Goal: Task Accomplishment & Management: Manage account settings

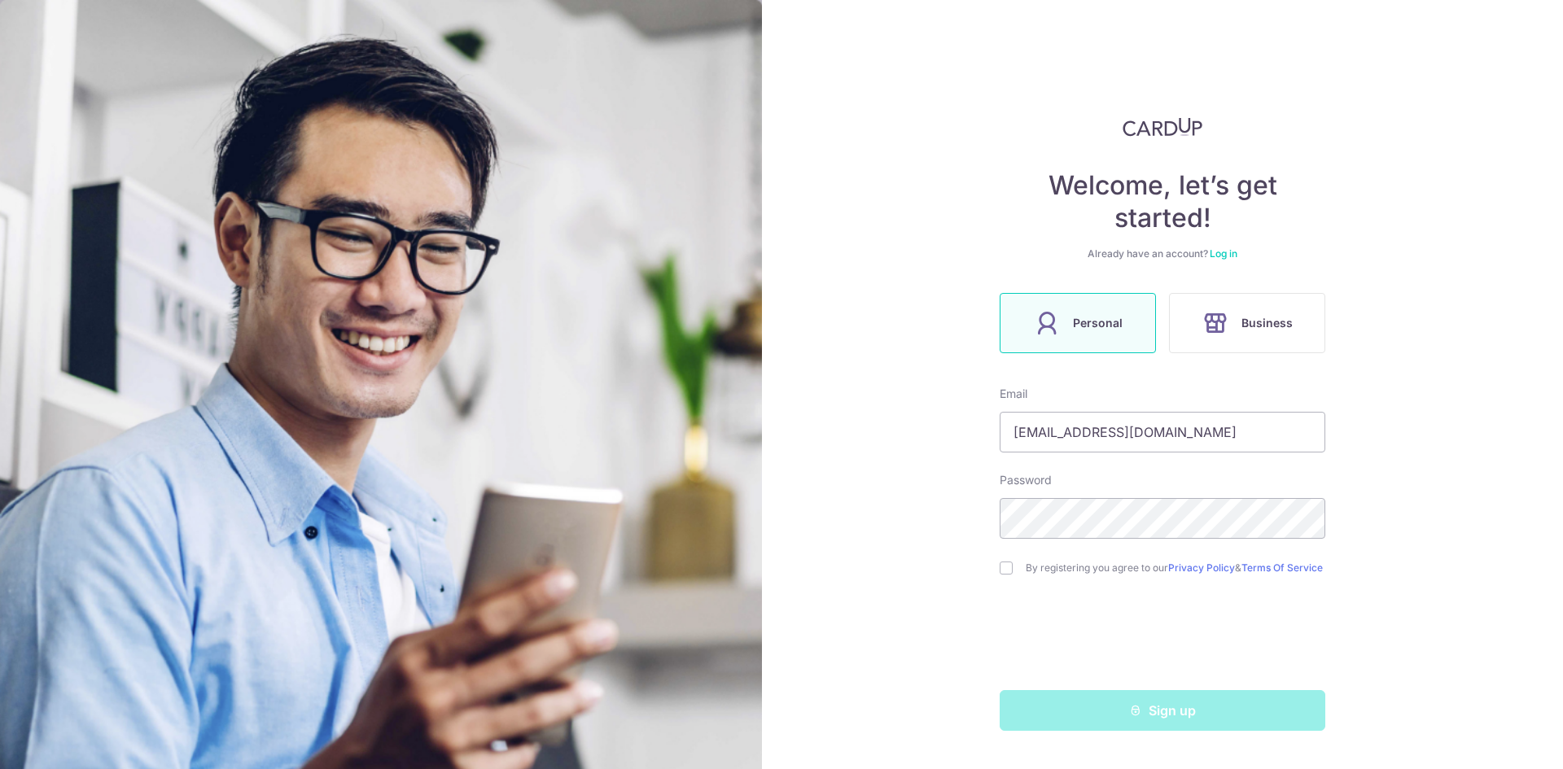
click at [1225, 253] on link "Log in" at bounding box center [1223, 253] width 28 height 12
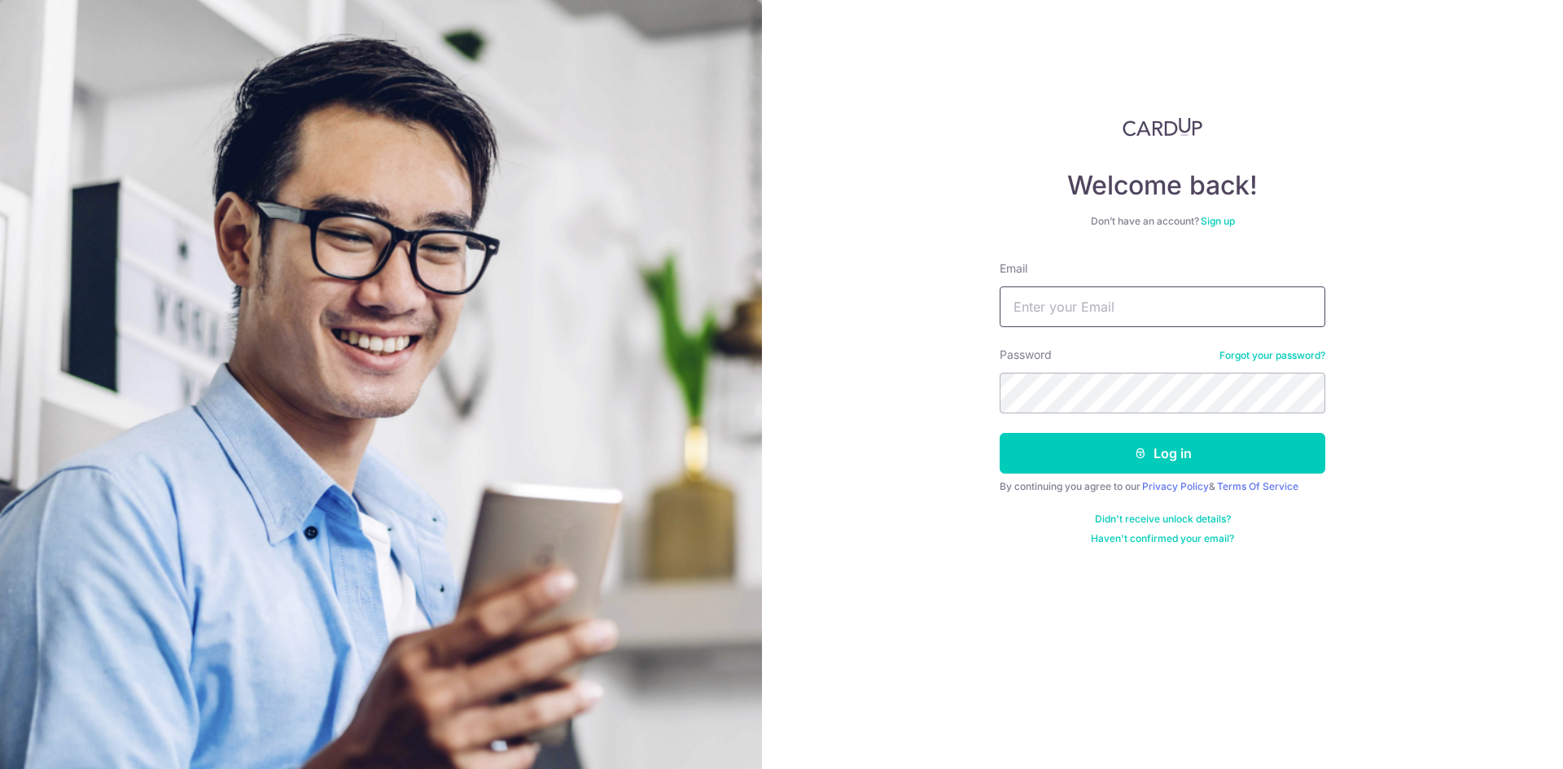
type input "[EMAIL_ADDRESS][DOMAIN_NAME]"
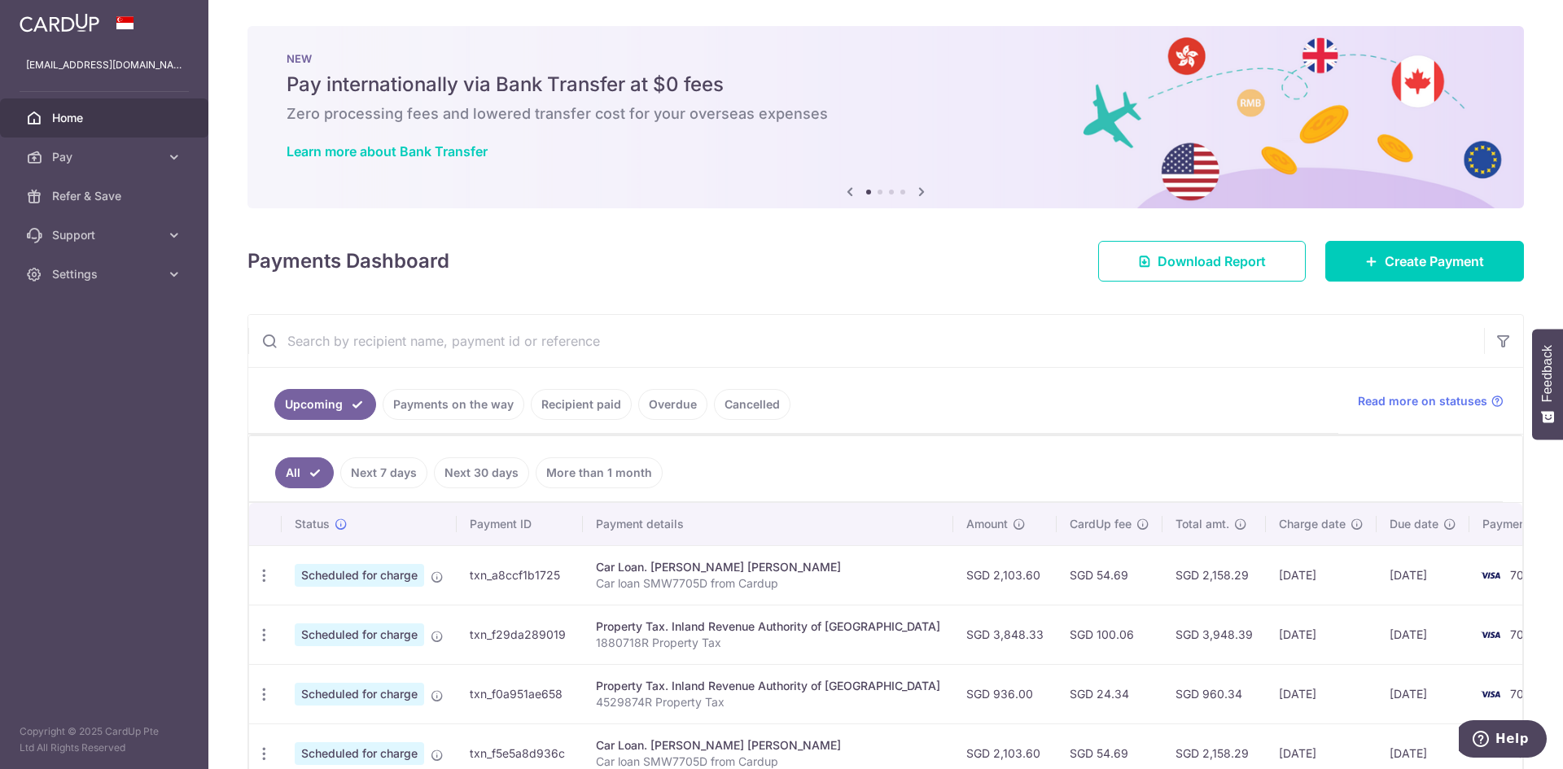
click at [576, 402] on link "Recipient paid" at bounding box center [581, 404] width 101 height 31
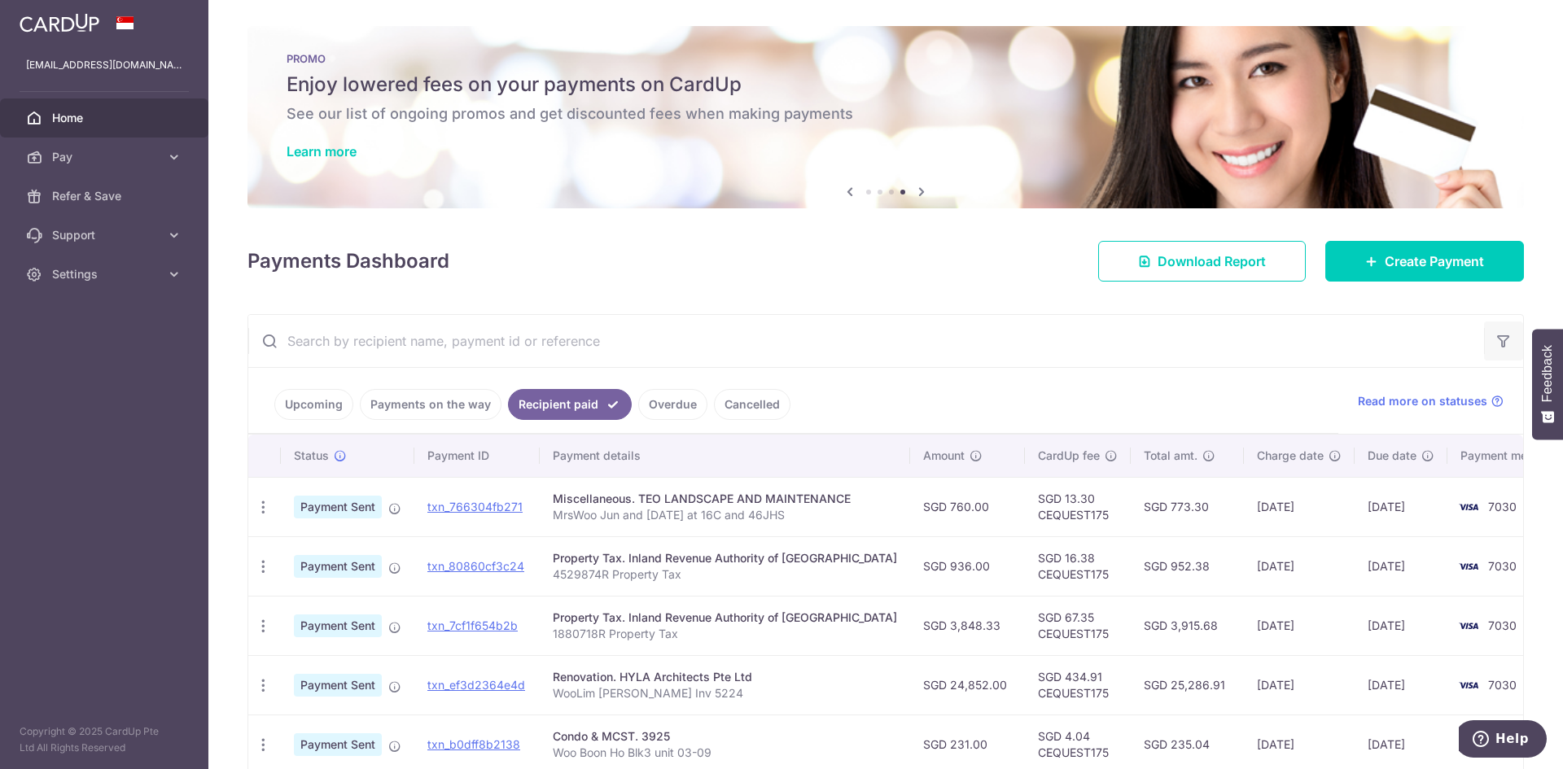
click at [1499, 345] on icon "button" at bounding box center [1503, 341] width 16 height 16
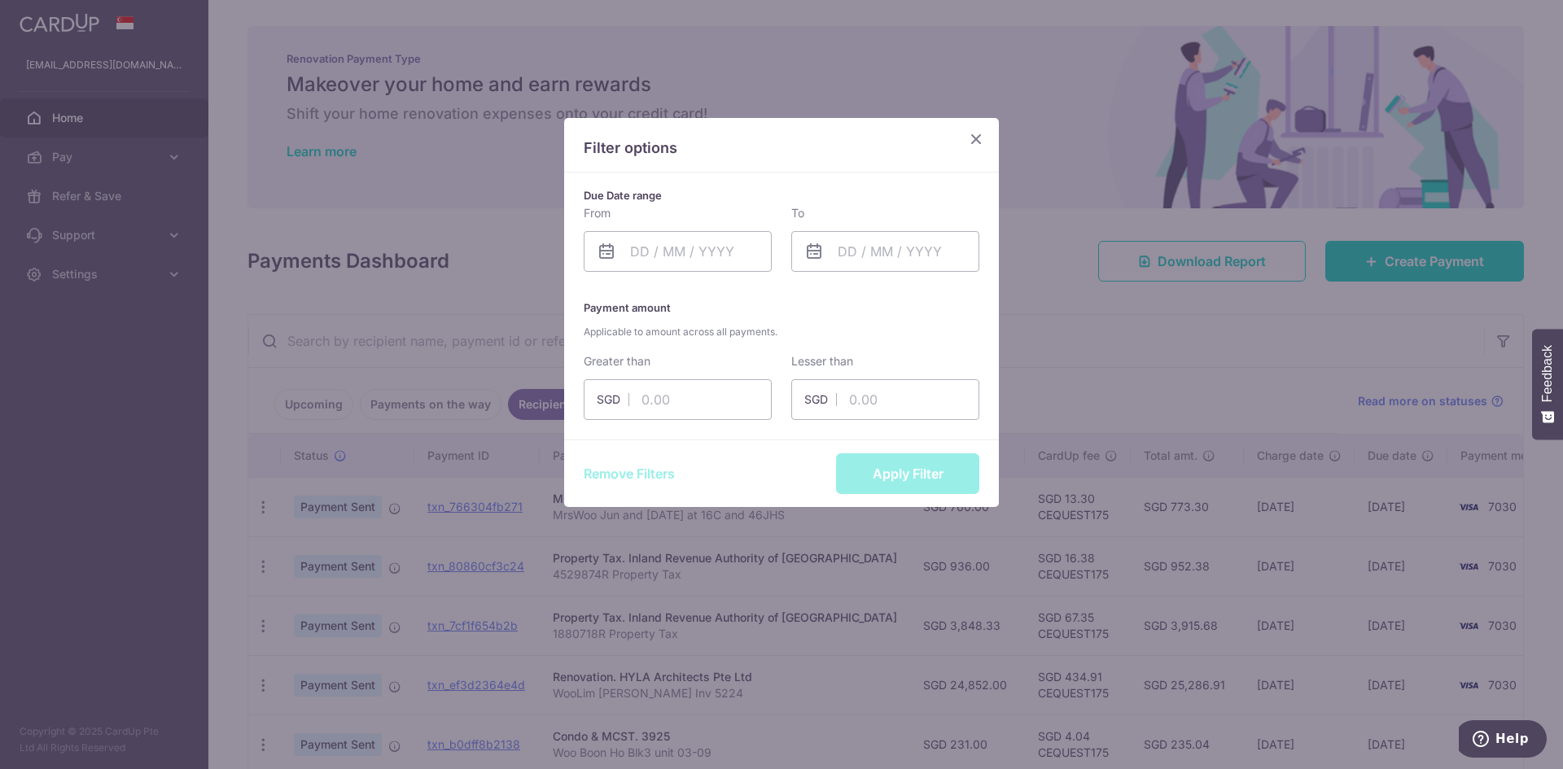
click at [597, 253] on icon at bounding box center [607, 252] width 20 height 20
click at [669, 249] on input "text" at bounding box center [678, 251] width 188 height 41
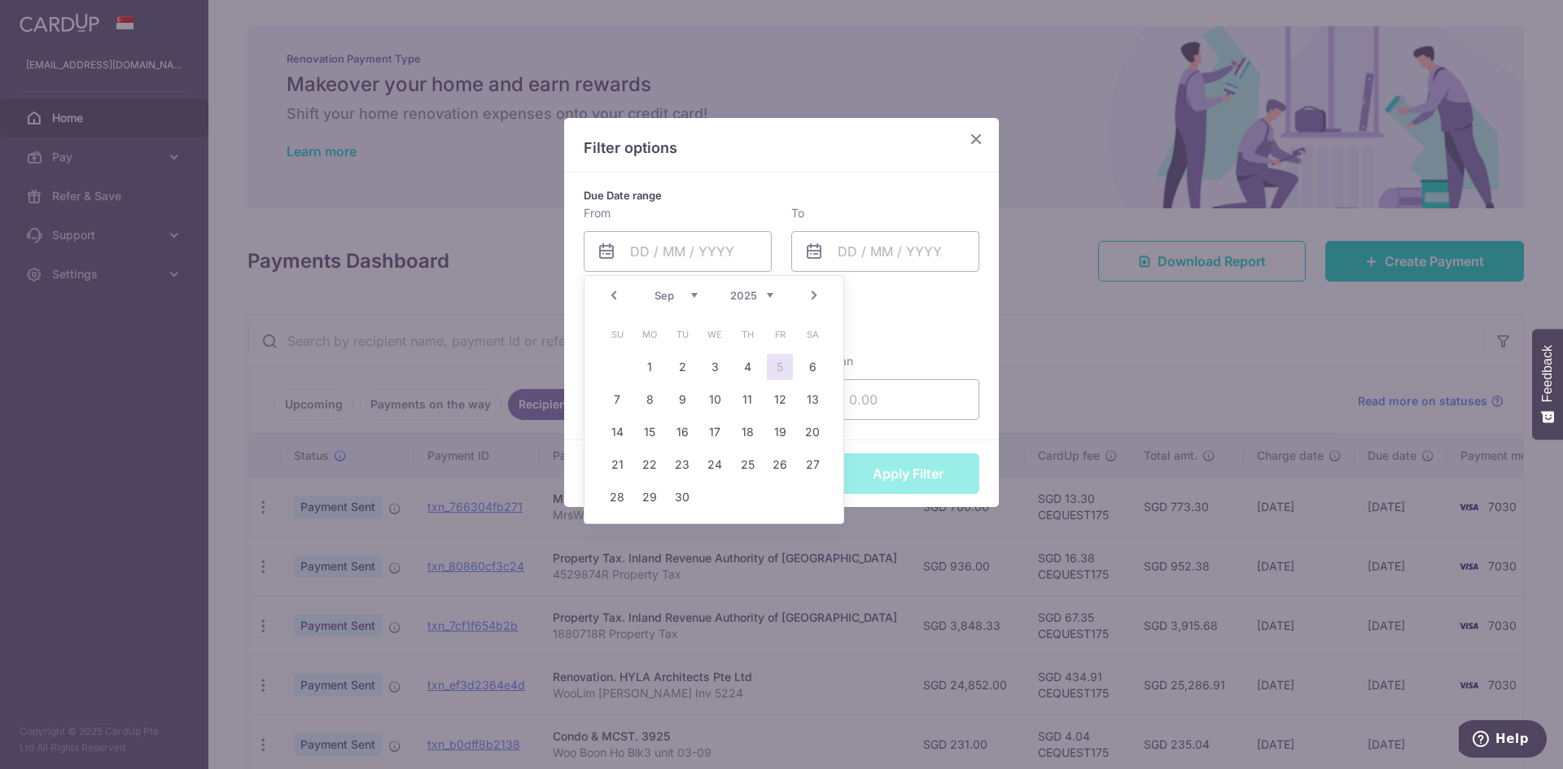
click at [611, 294] on link "Prev" at bounding box center [614, 296] width 20 height 20
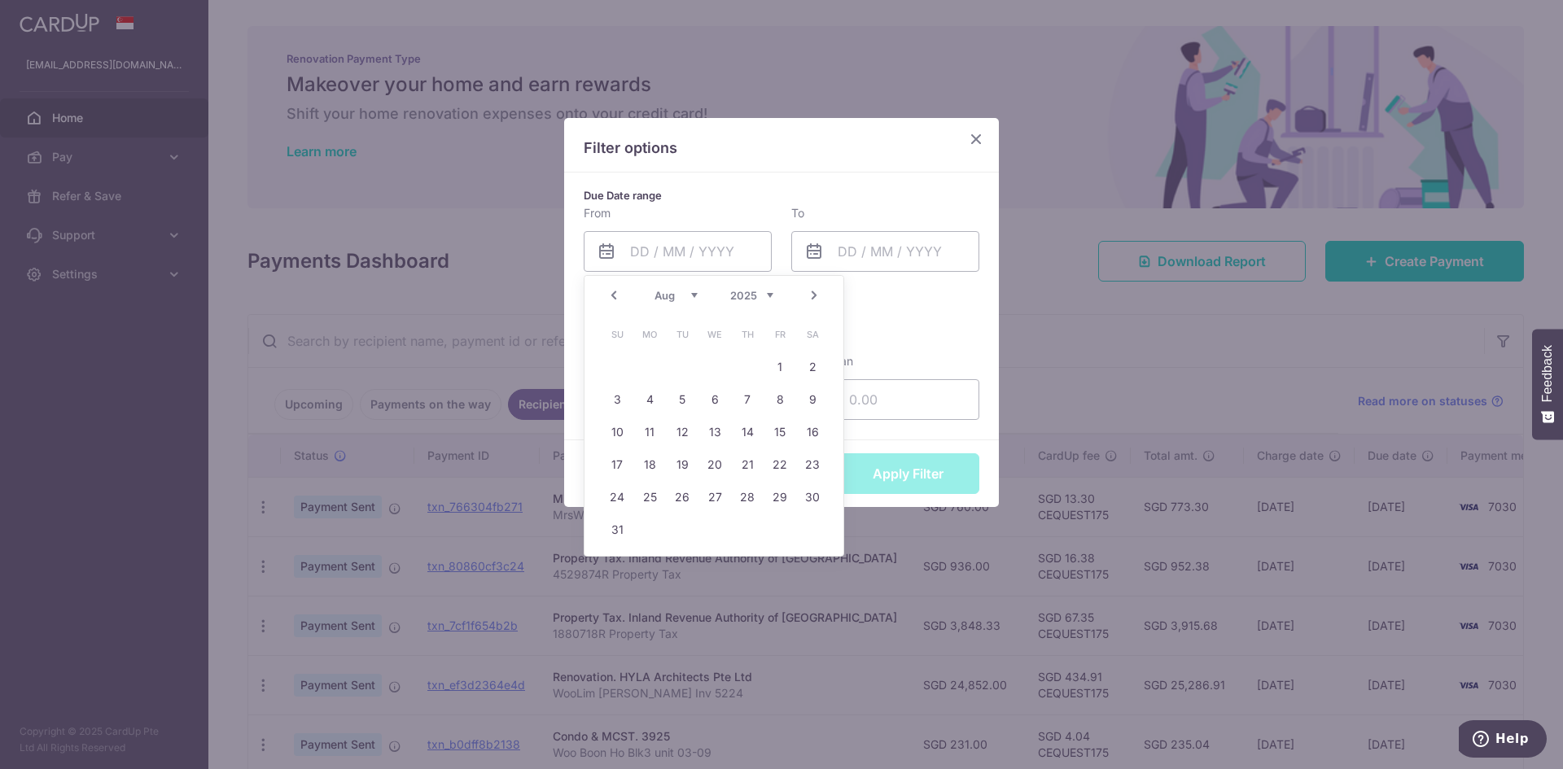
click at [611, 294] on link "Prev" at bounding box center [614, 296] width 20 height 20
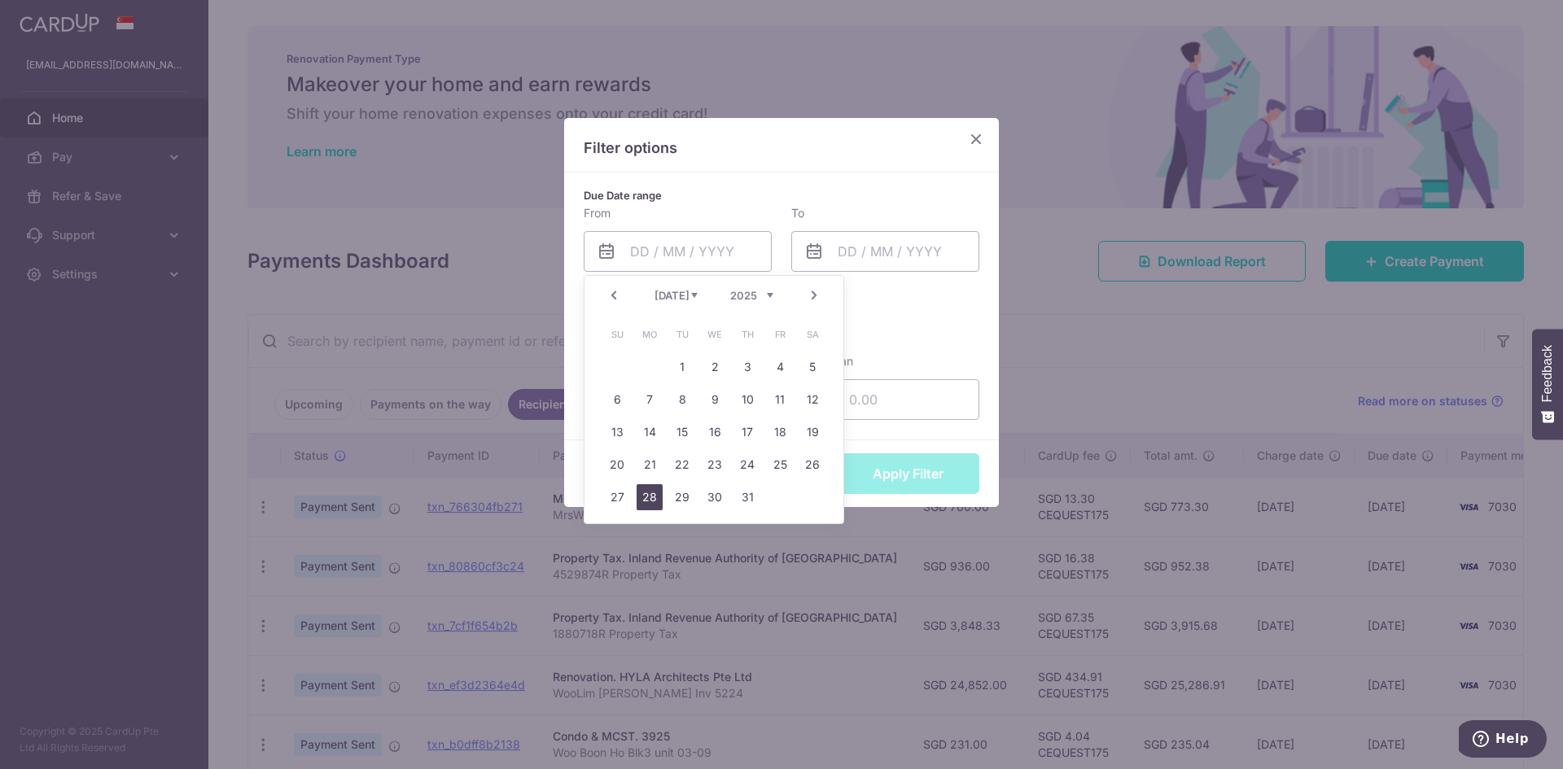
click at [653, 497] on link "28" at bounding box center [649, 497] width 26 height 26
type input "28/07/2025"
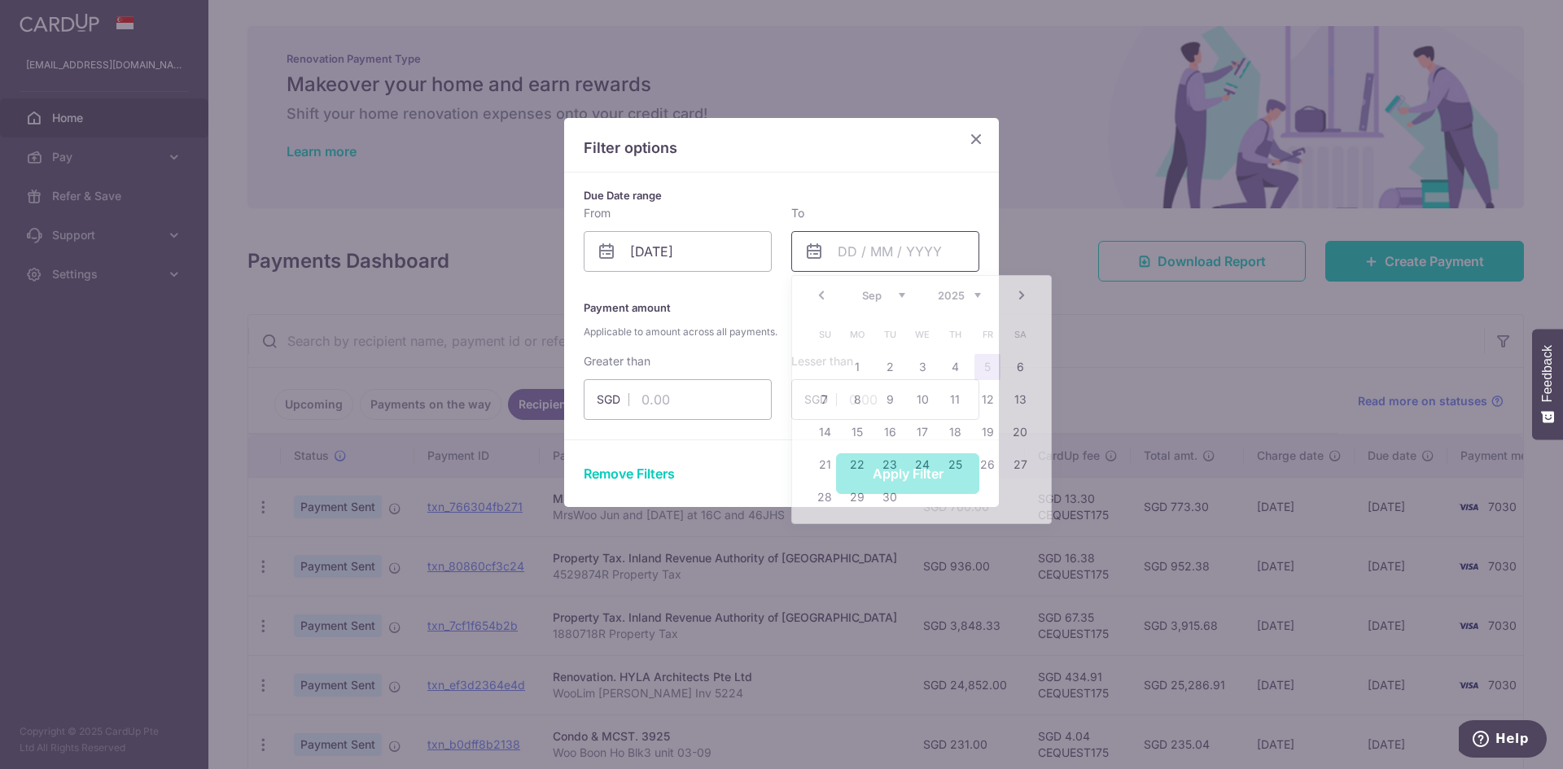
click at [835, 252] on input "text" at bounding box center [885, 251] width 188 height 41
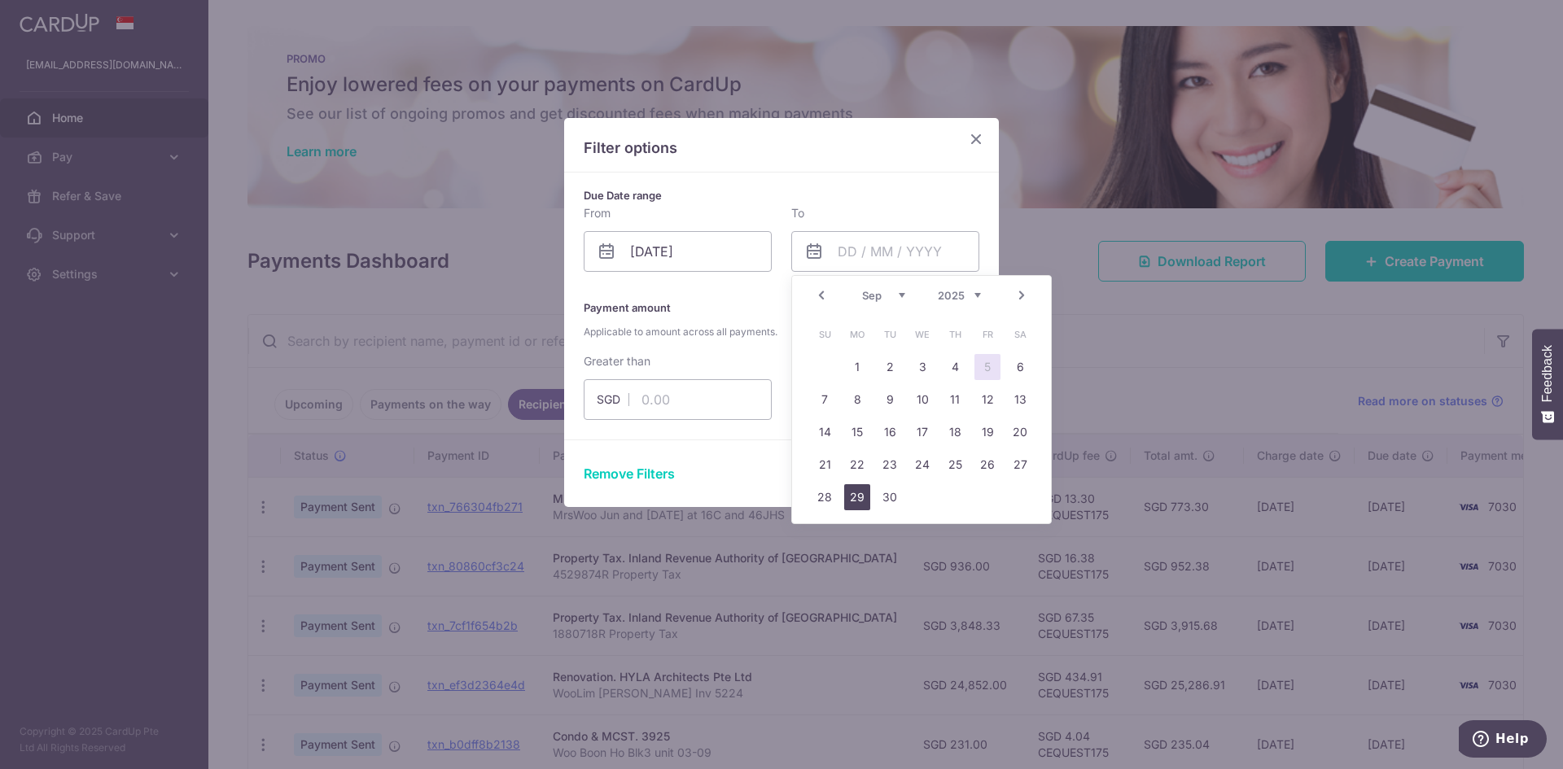
click at [859, 499] on link "29" at bounding box center [857, 497] width 26 height 26
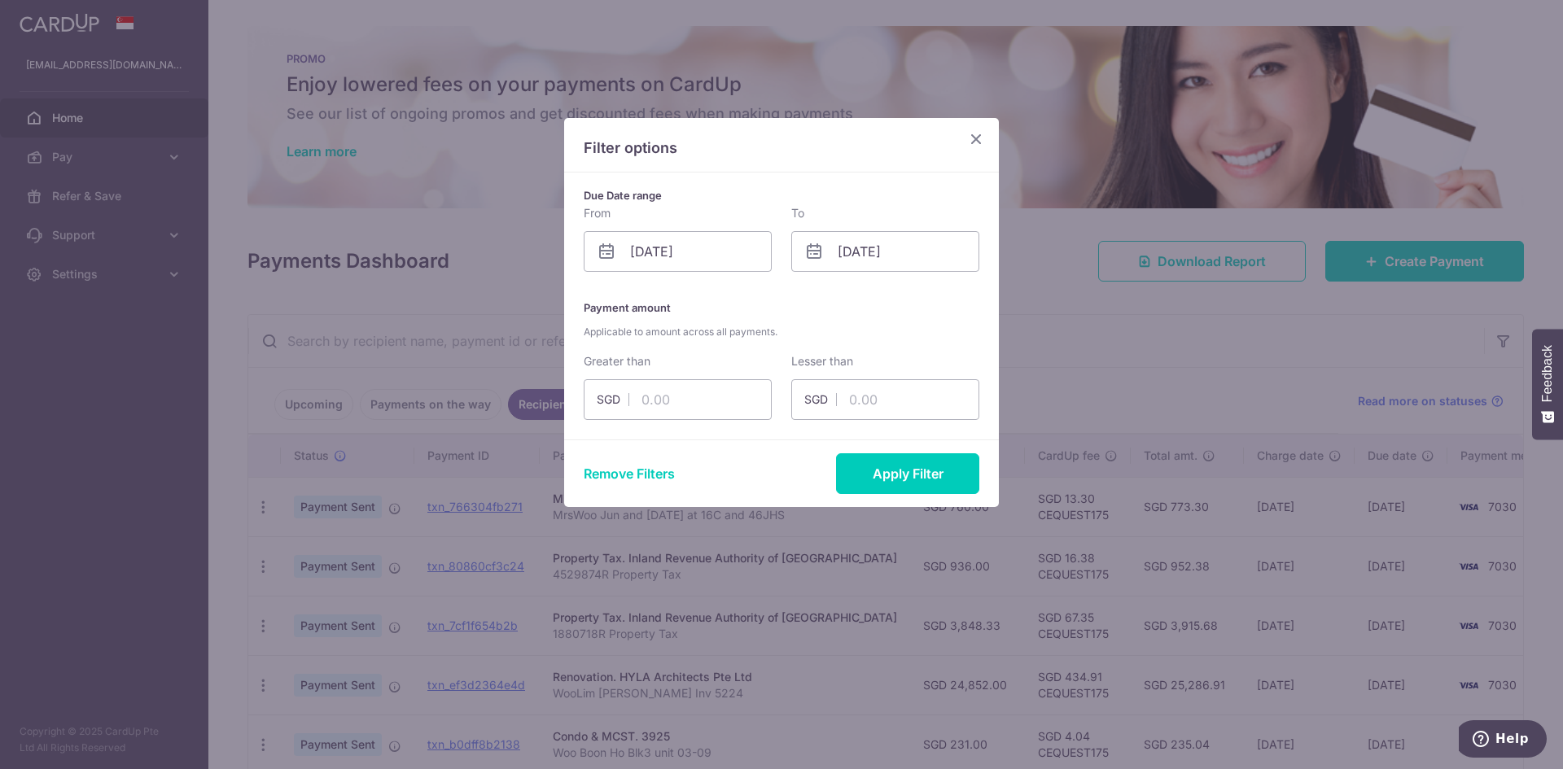
click at [811, 253] on icon at bounding box center [814, 252] width 20 height 20
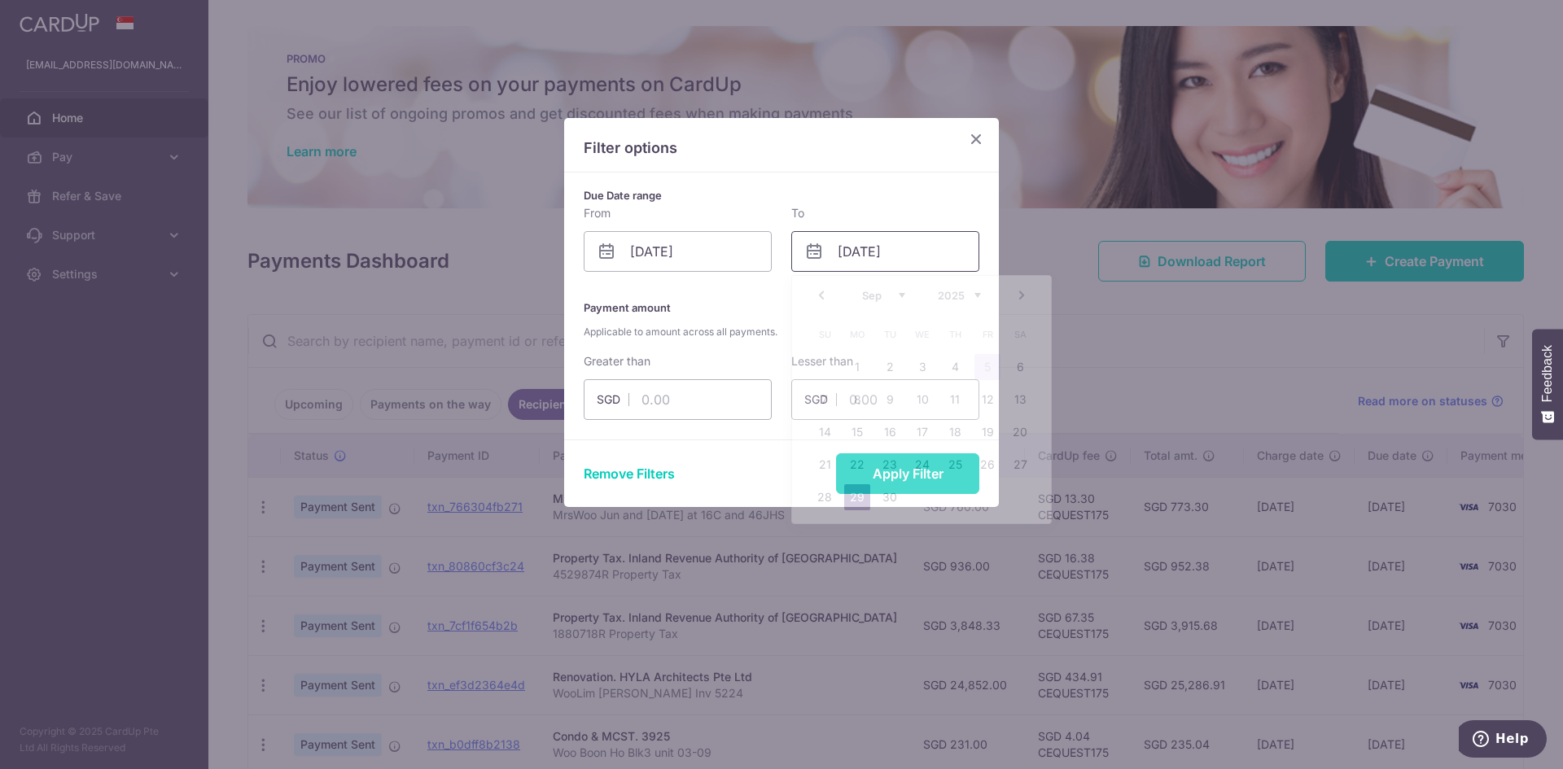
click at [846, 248] on input "29/09/2025" at bounding box center [885, 251] width 188 height 41
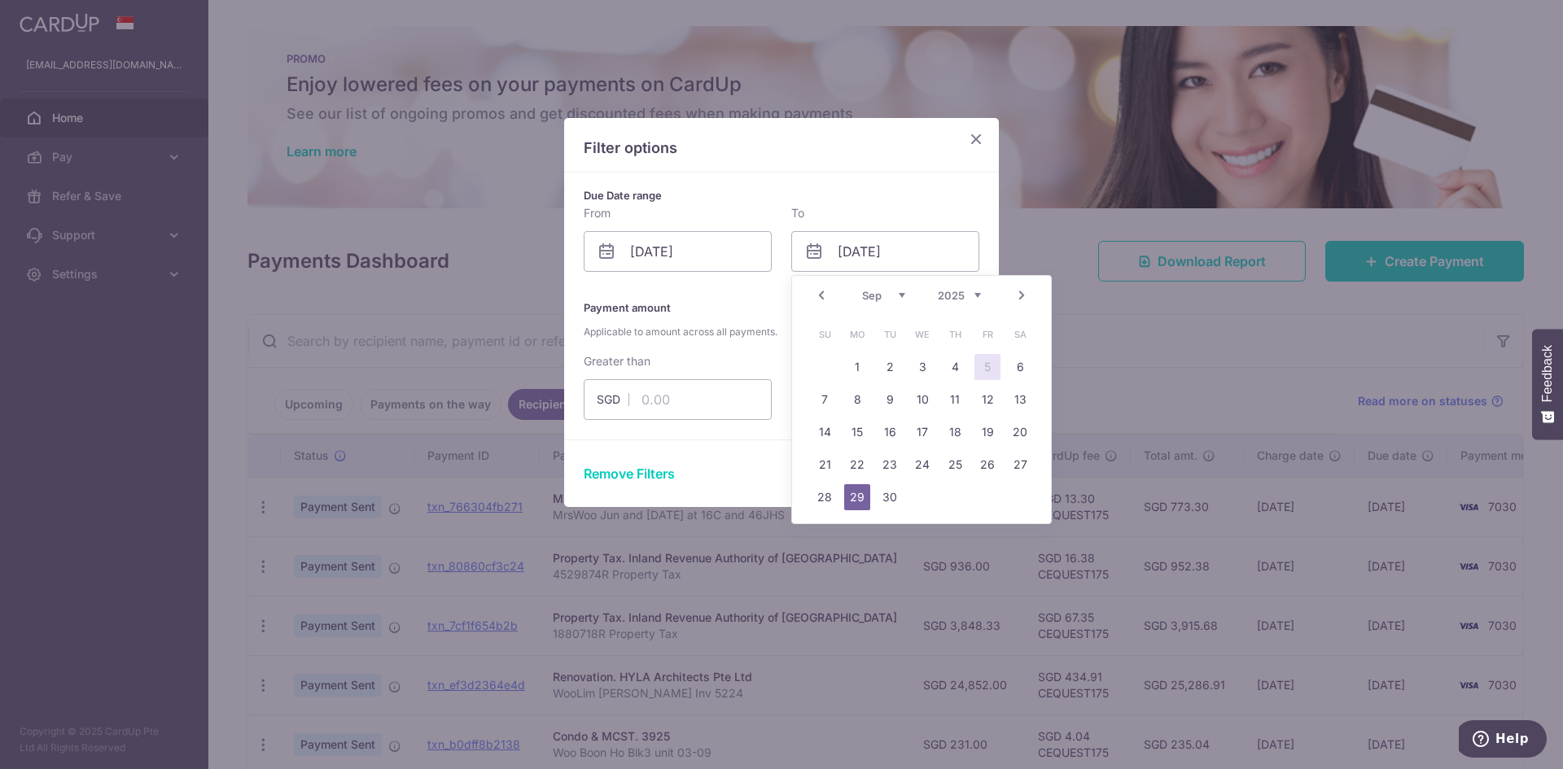
click at [829, 296] on link "Prev" at bounding box center [821, 296] width 20 height 20
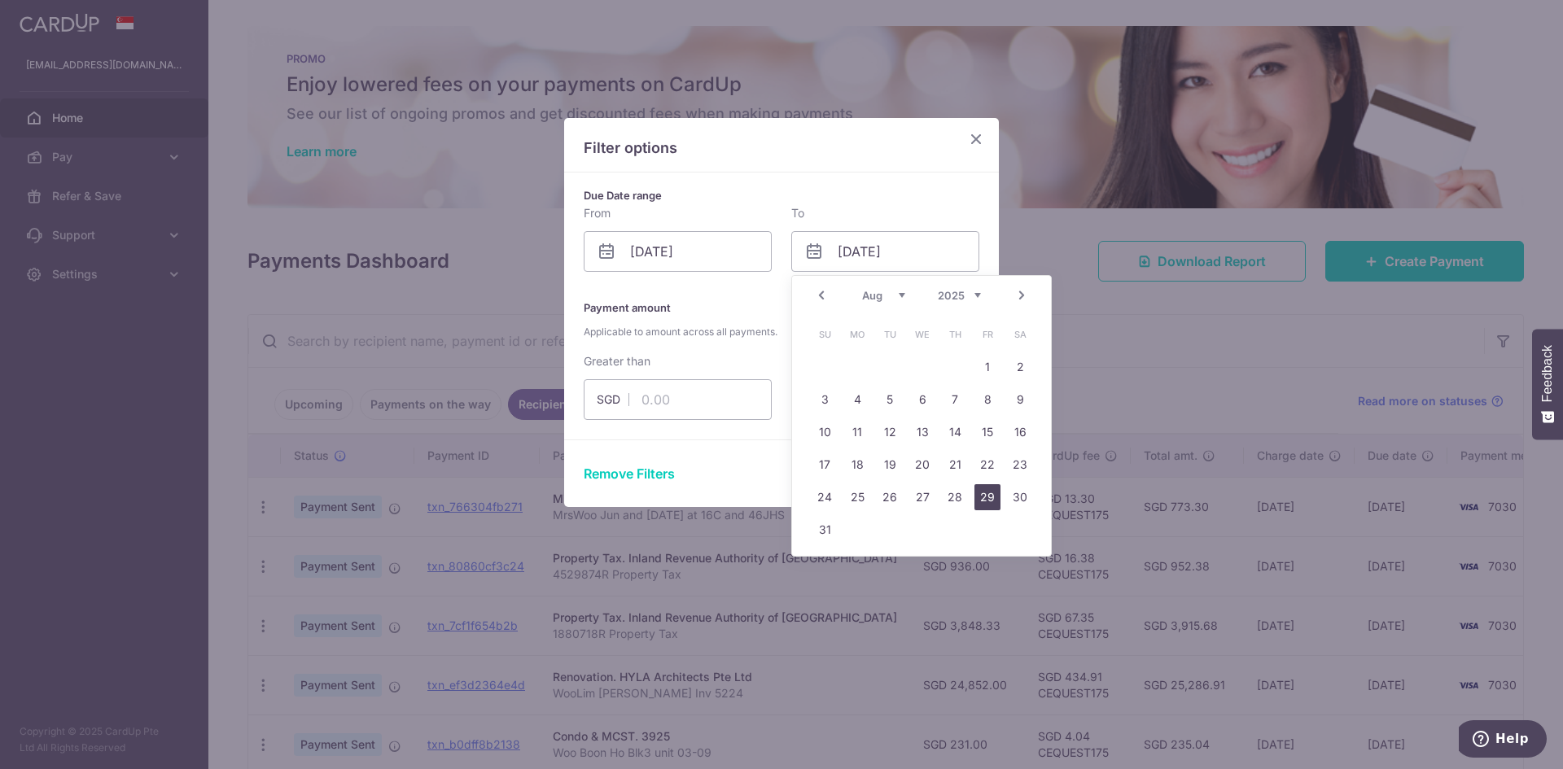
click at [988, 500] on link "29" at bounding box center [987, 497] width 26 height 26
type input "29/08/2025"
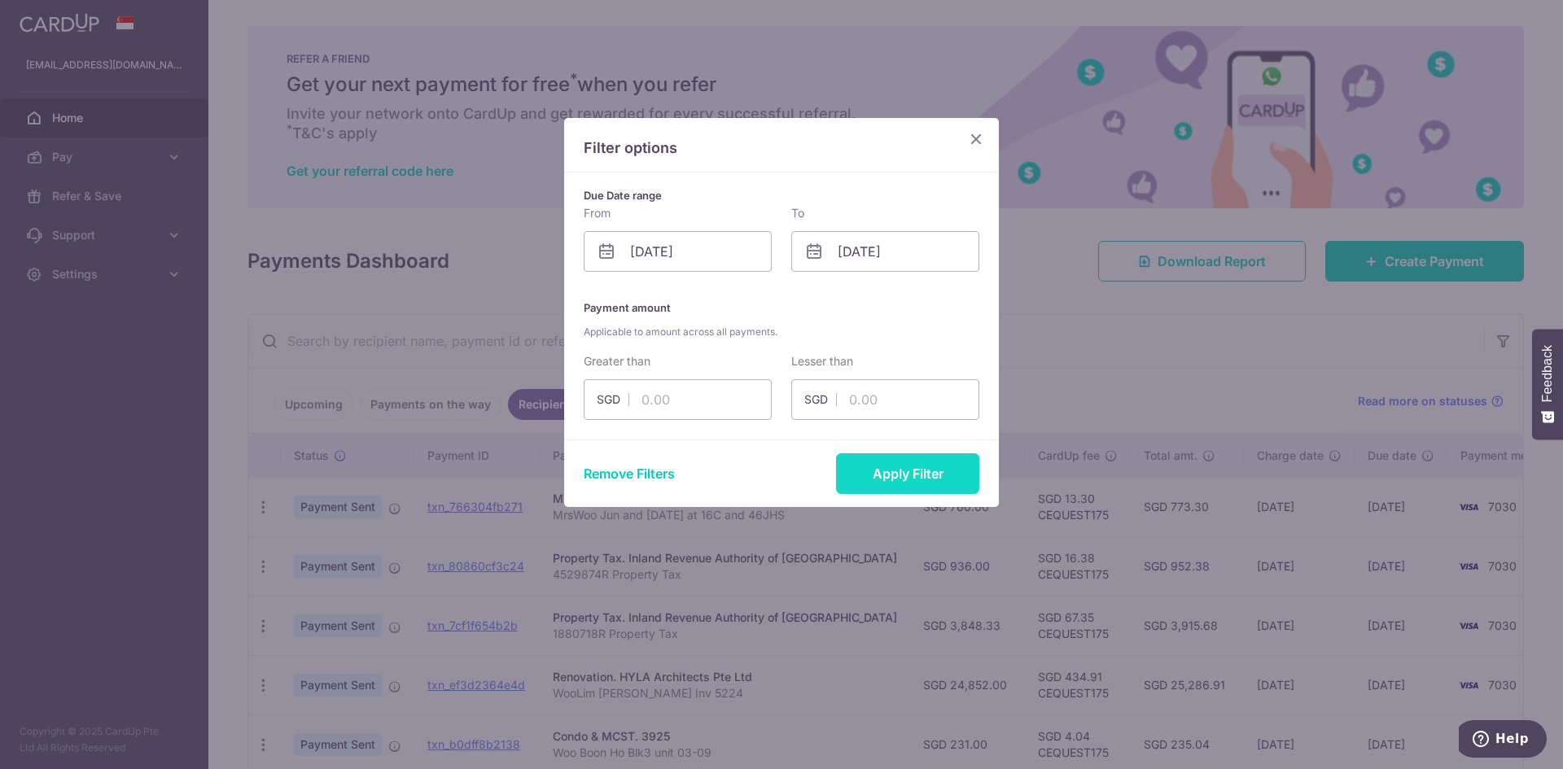
click at [885, 474] on button "Apply Filter" at bounding box center [907, 473] width 143 height 41
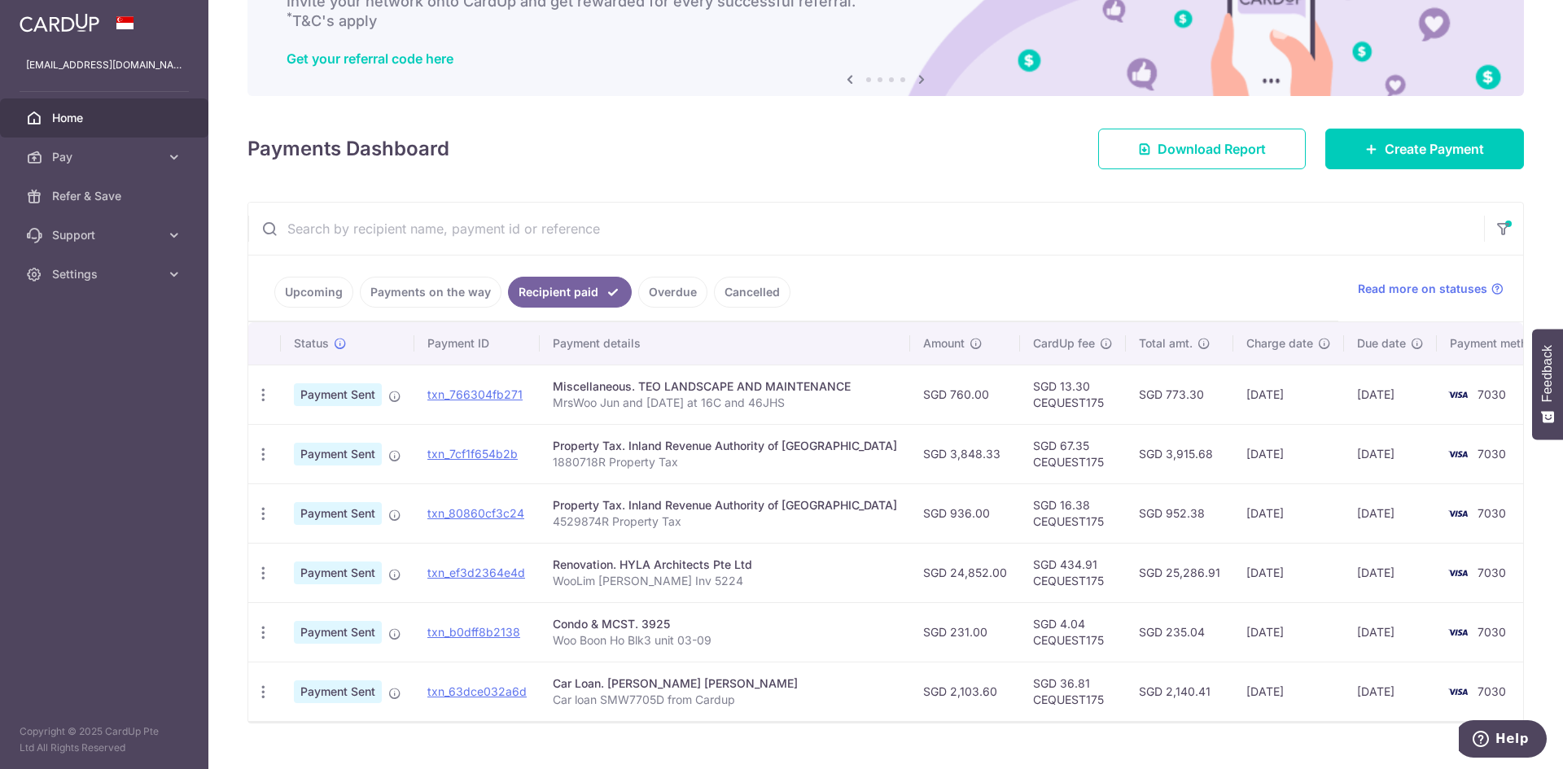
scroll to position [143, 0]
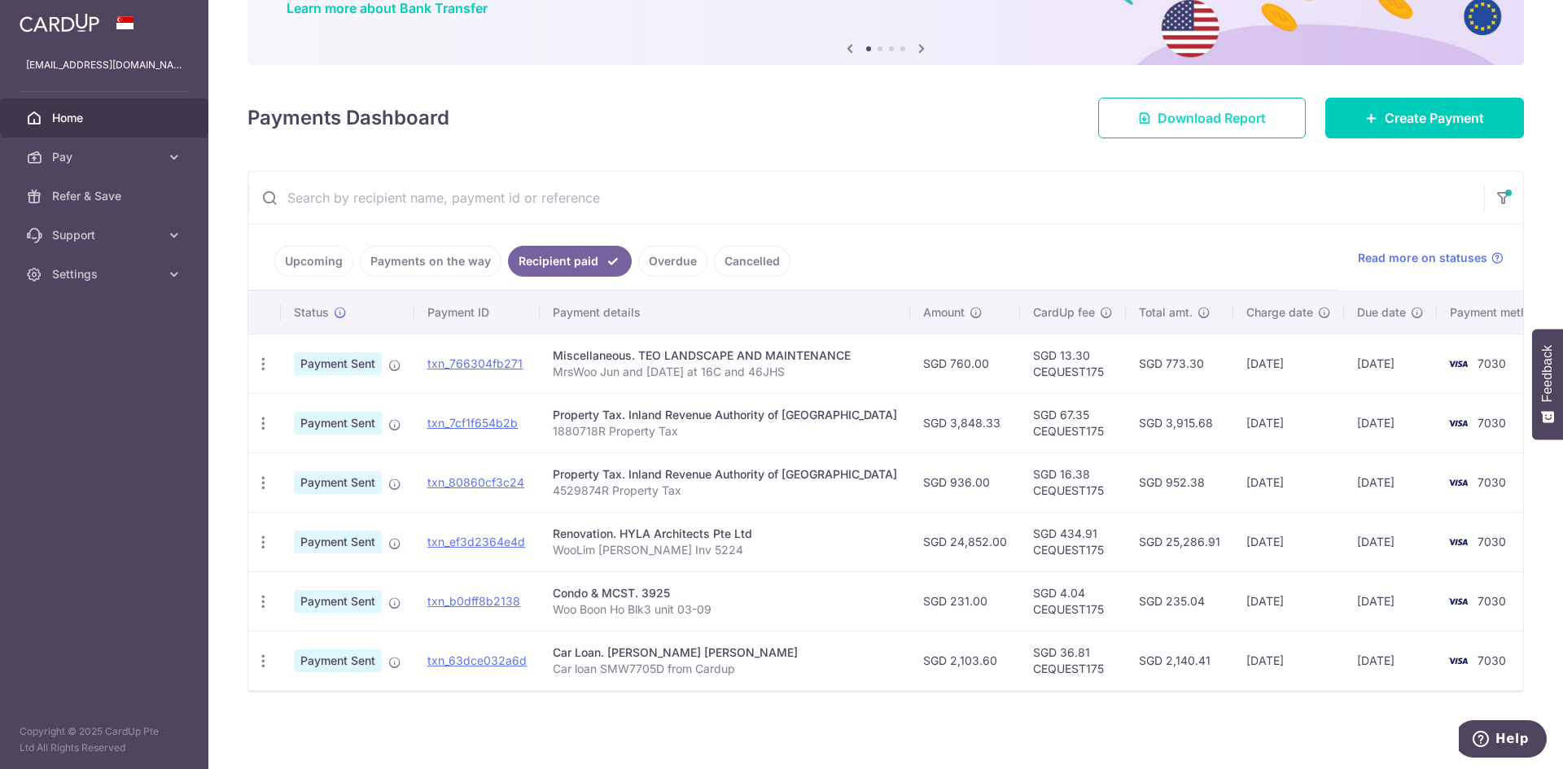
click at [1218, 115] on span "Download Report" at bounding box center [1211, 118] width 108 height 20
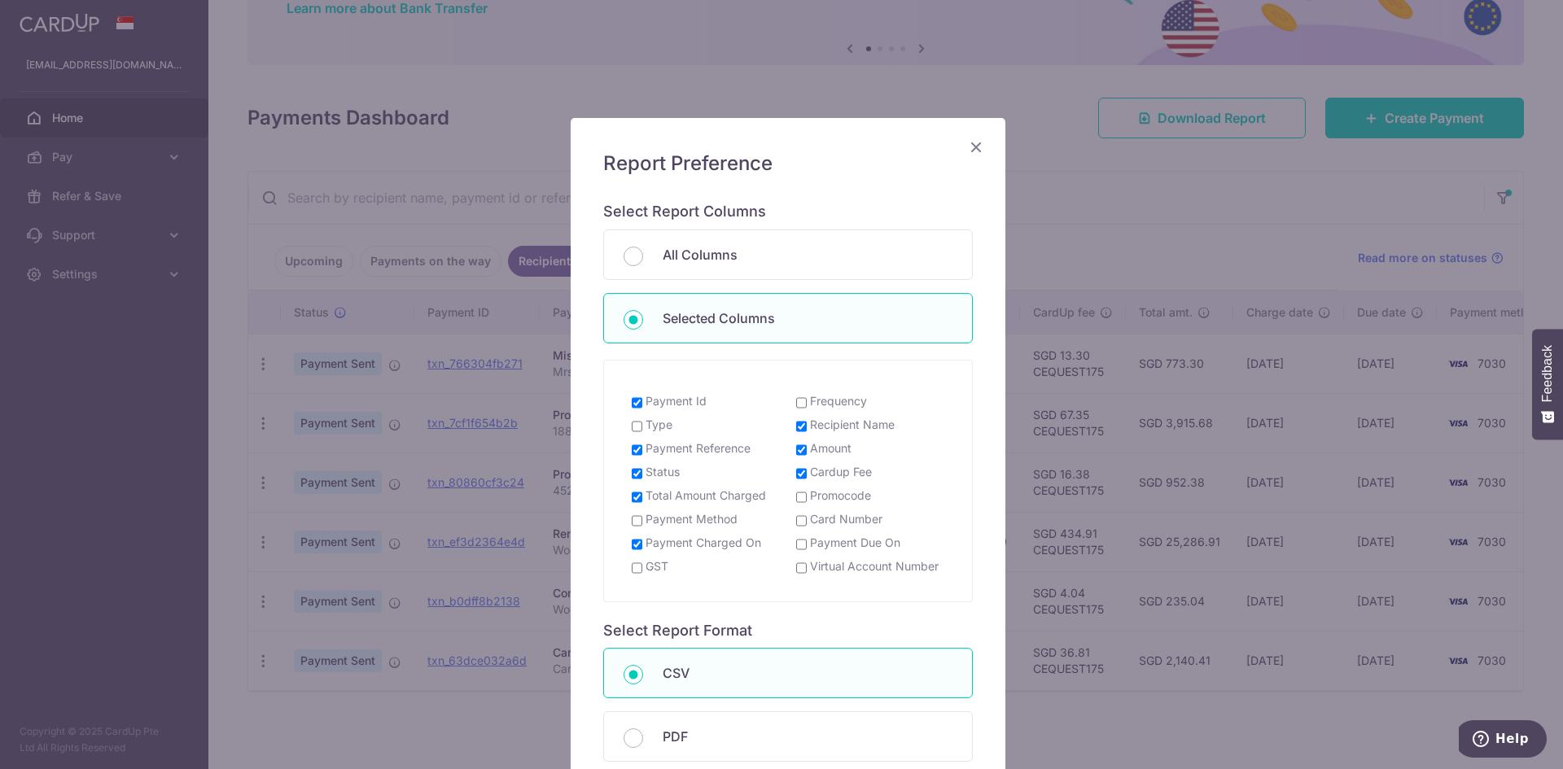
scroll to position [200, 0]
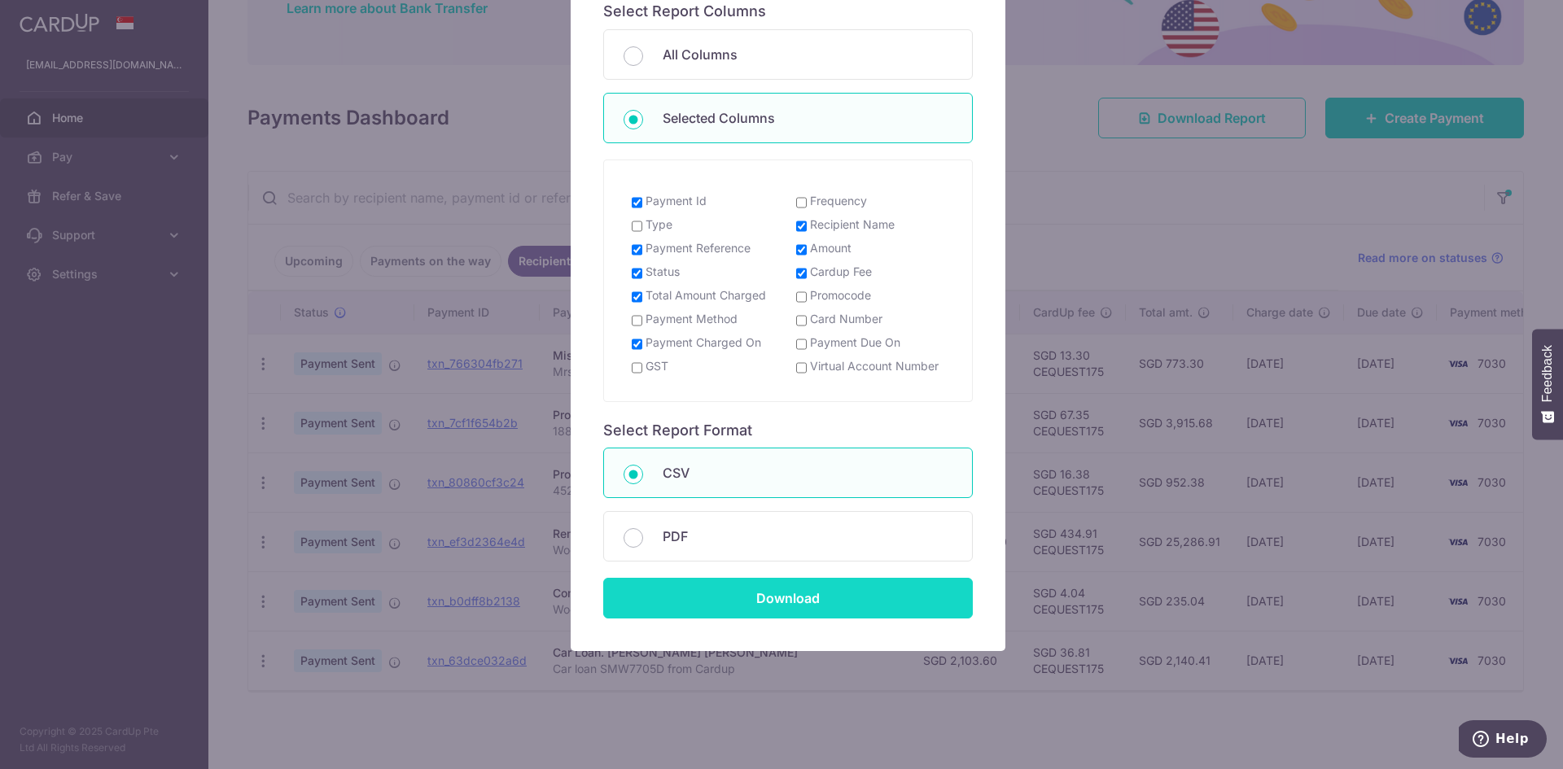
click at [780, 604] on input "Download" at bounding box center [788, 598] width 370 height 41
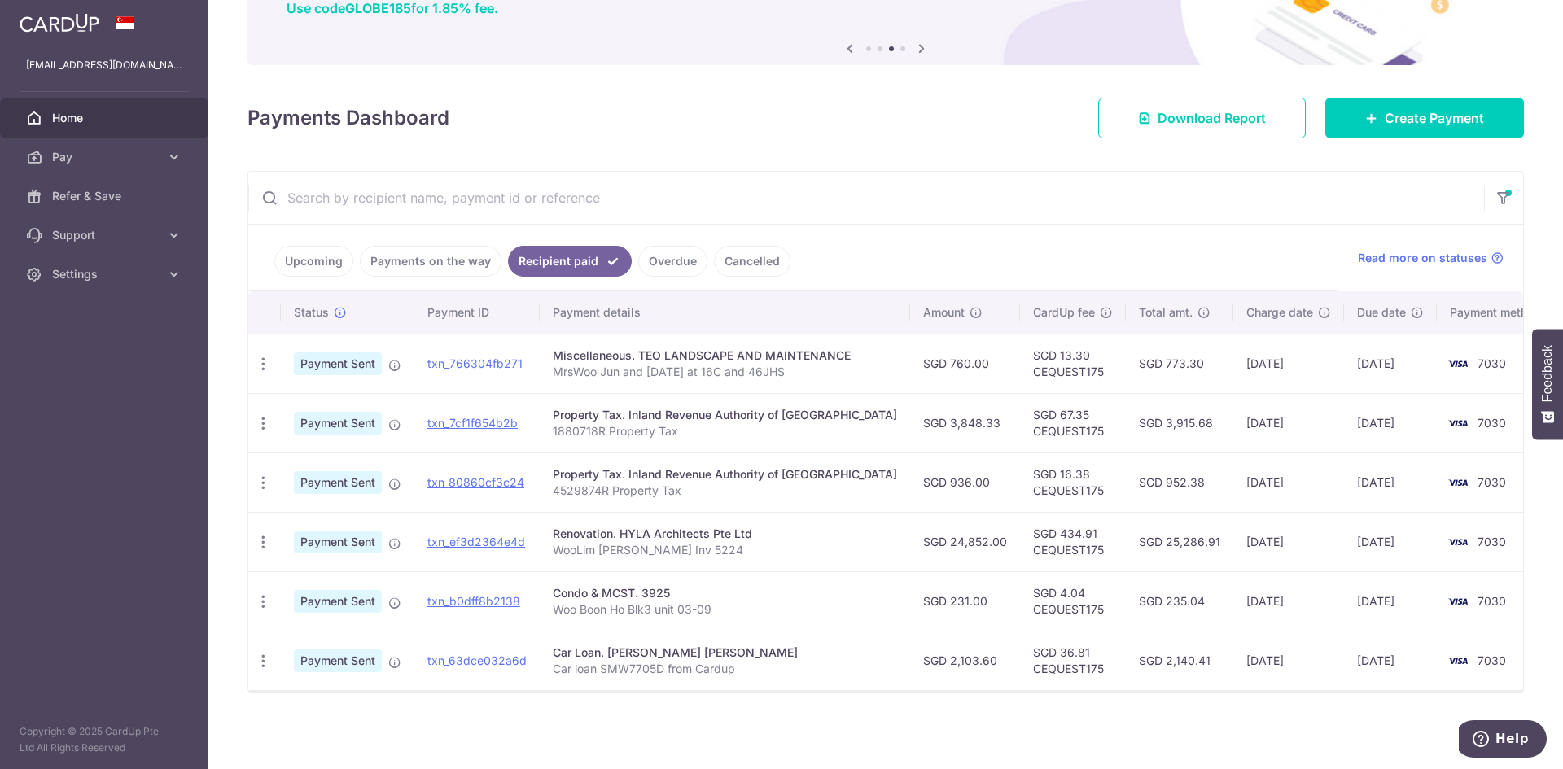
click at [308, 260] on link "Upcoming" at bounding box center [313, 261] width 79 height 31
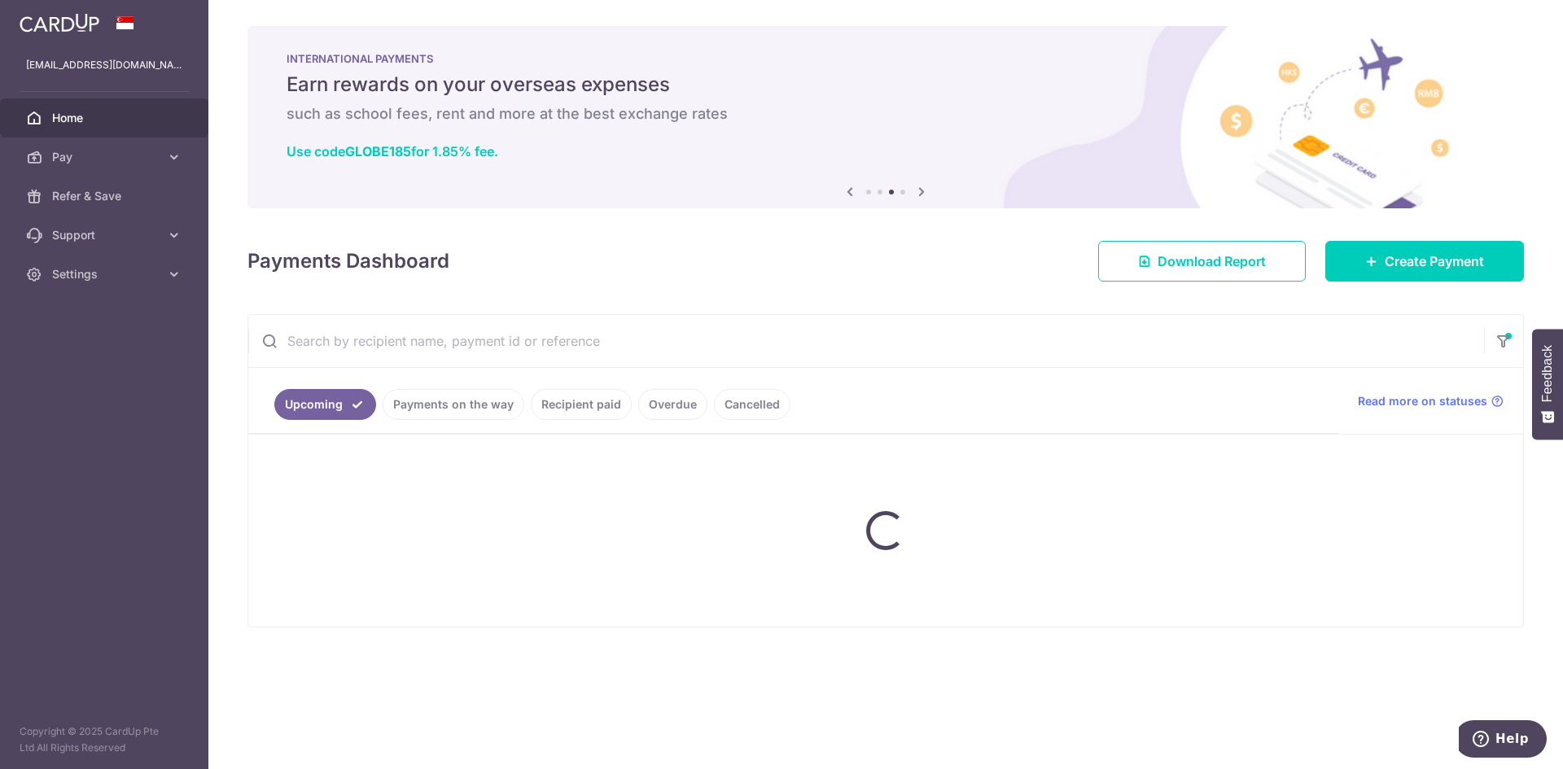
scroll to position [0, 0]
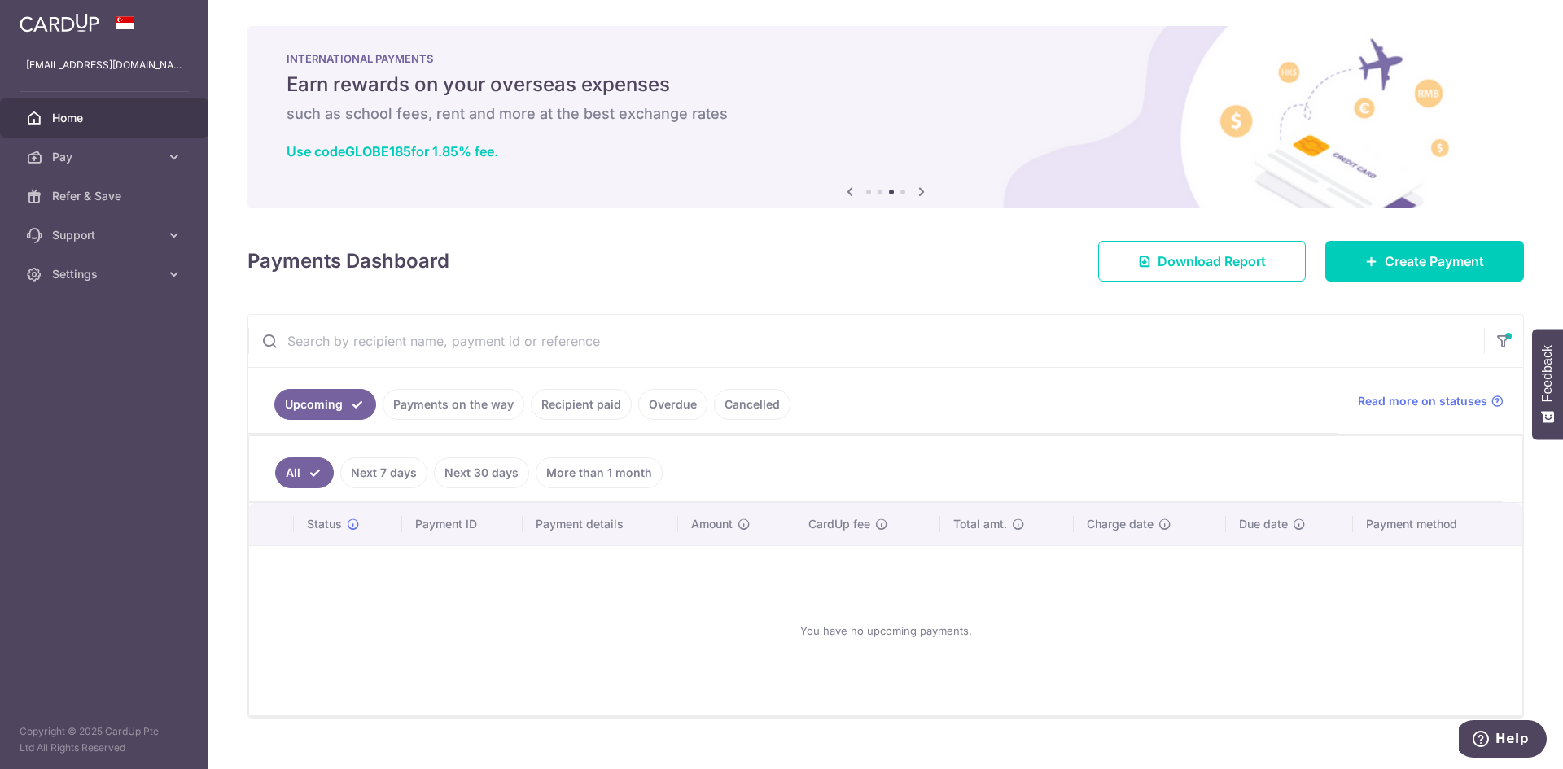
click at [317, 398] on link "Upcoming" at bounding box center [325, 404] width 102 height 31
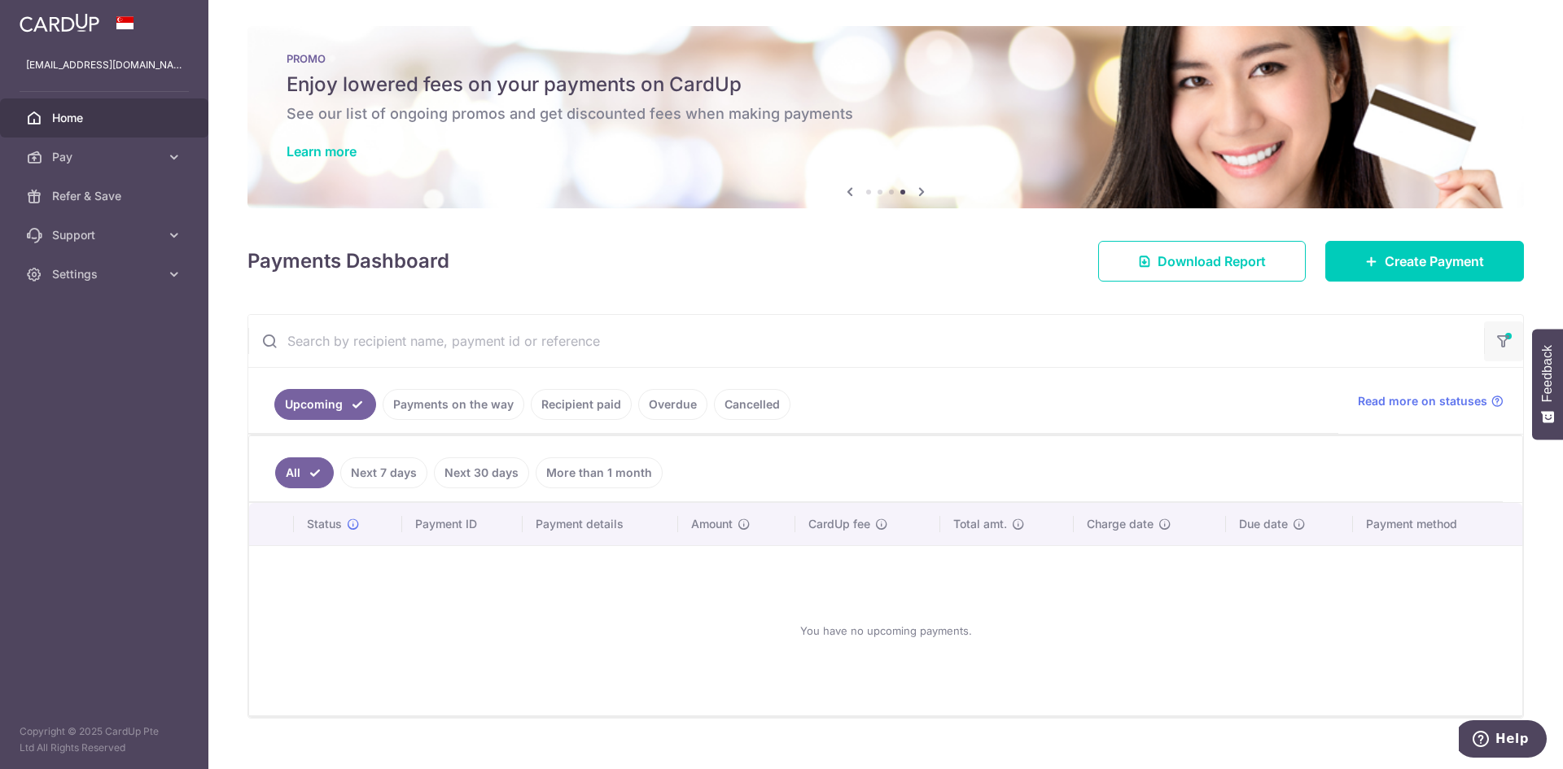
click at [1498, 339] on icon "button" at bounding box center [1503, 336] width 16 height 7
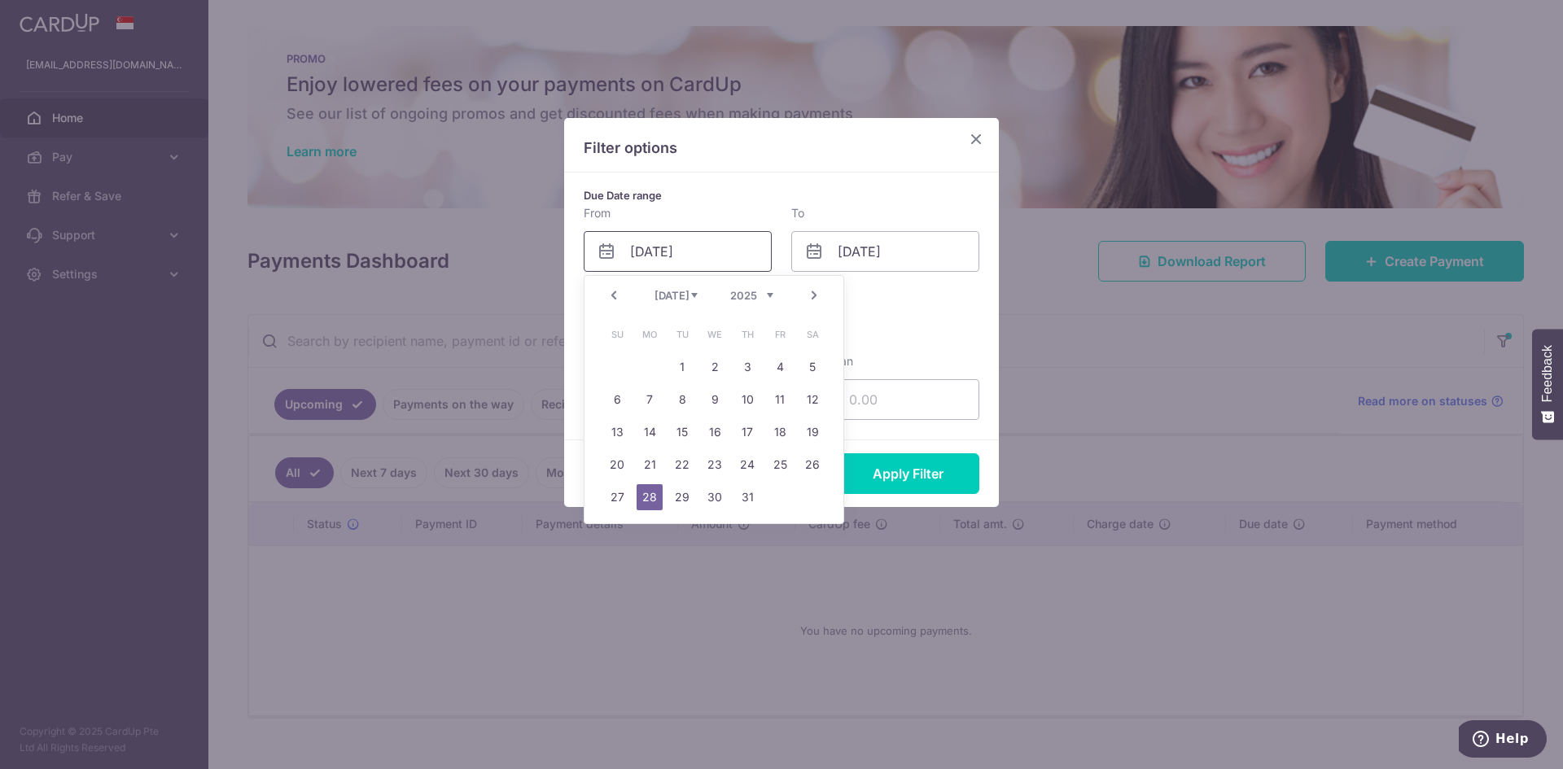
drag, startPoint x: 632, startPoint y: 253, endPoint x: 787, endPoint y: 262, distance: 154.9
click at [787, 262] on div "From 28/07/2025 Please select valid date To 29/08/2025 Please select valid date" at bounding box center [781, 238] width 415 height 67
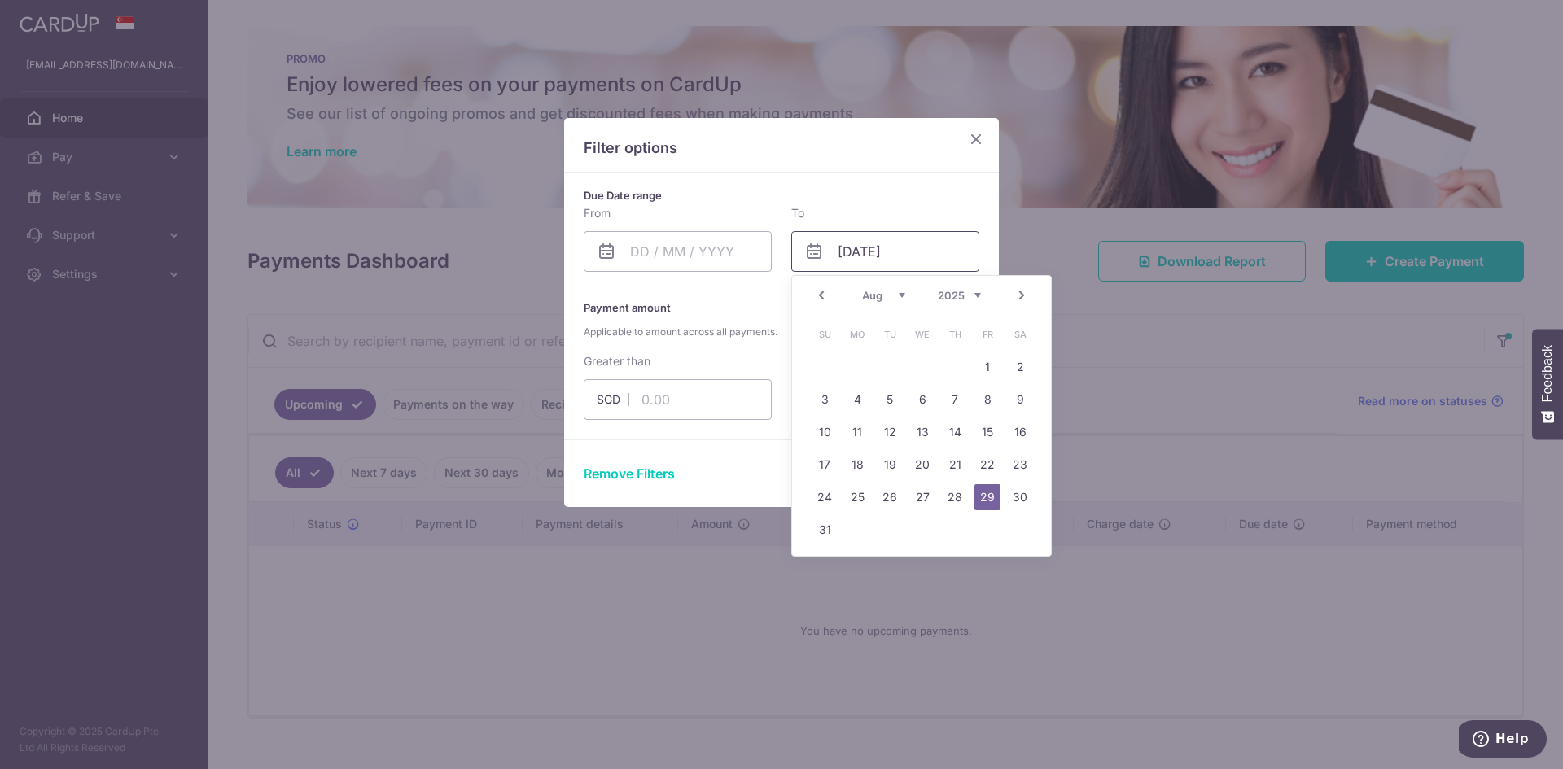
drag, startPoint x: 839, startPoint y: 251, endPoint x: 960, endPoint y: 261, distance: 120.9
click at [960, 261] on input "29/08/2025" at bounding box center [885, 251] width 188 height 41
click at [982, 137] on icon "Close" at bounding box center [976, 139] width 20 height 20
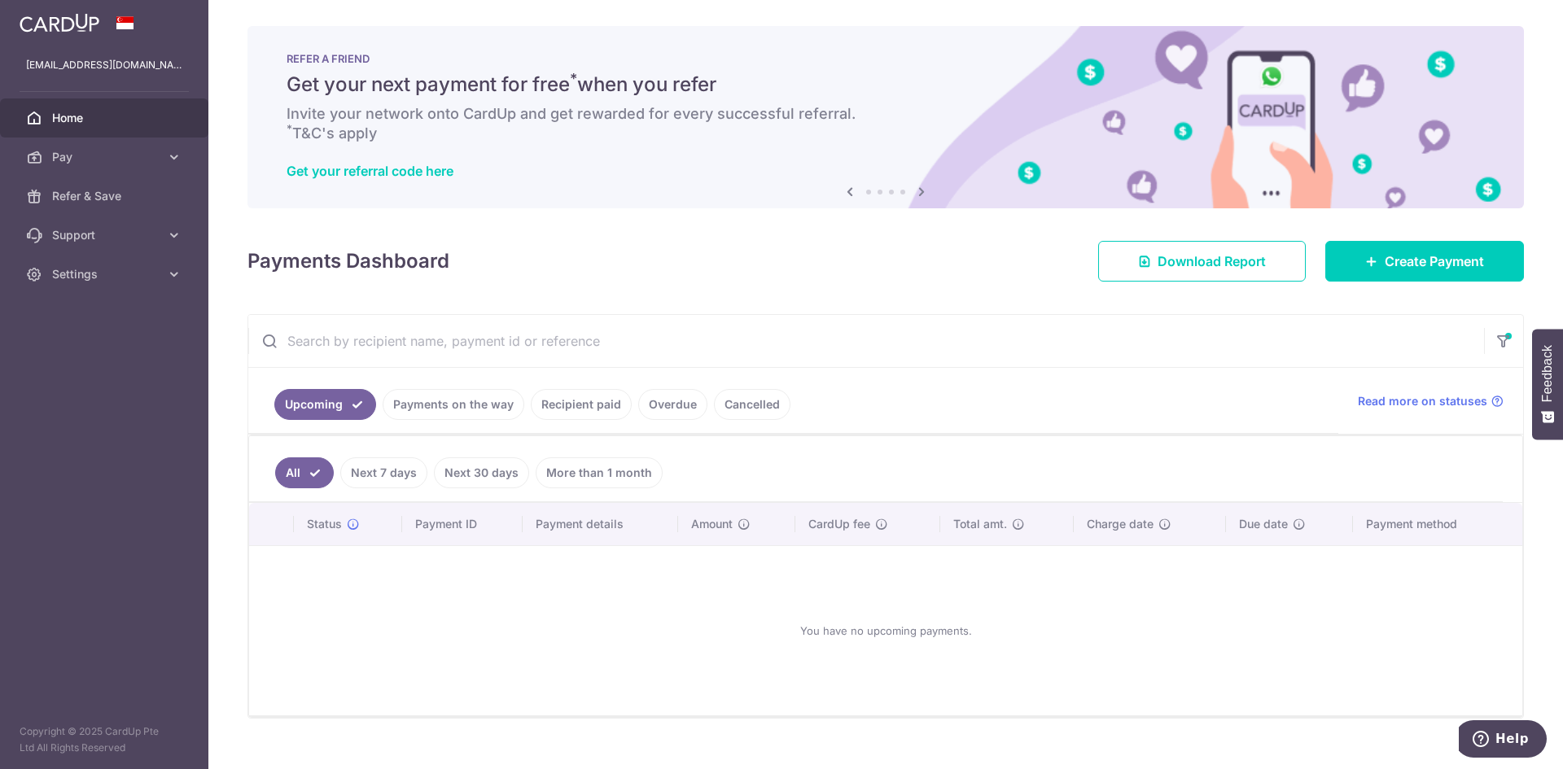
click at [447, 407] on link "Payments on the way" at bounding box center [454, 404] width 142 height 31
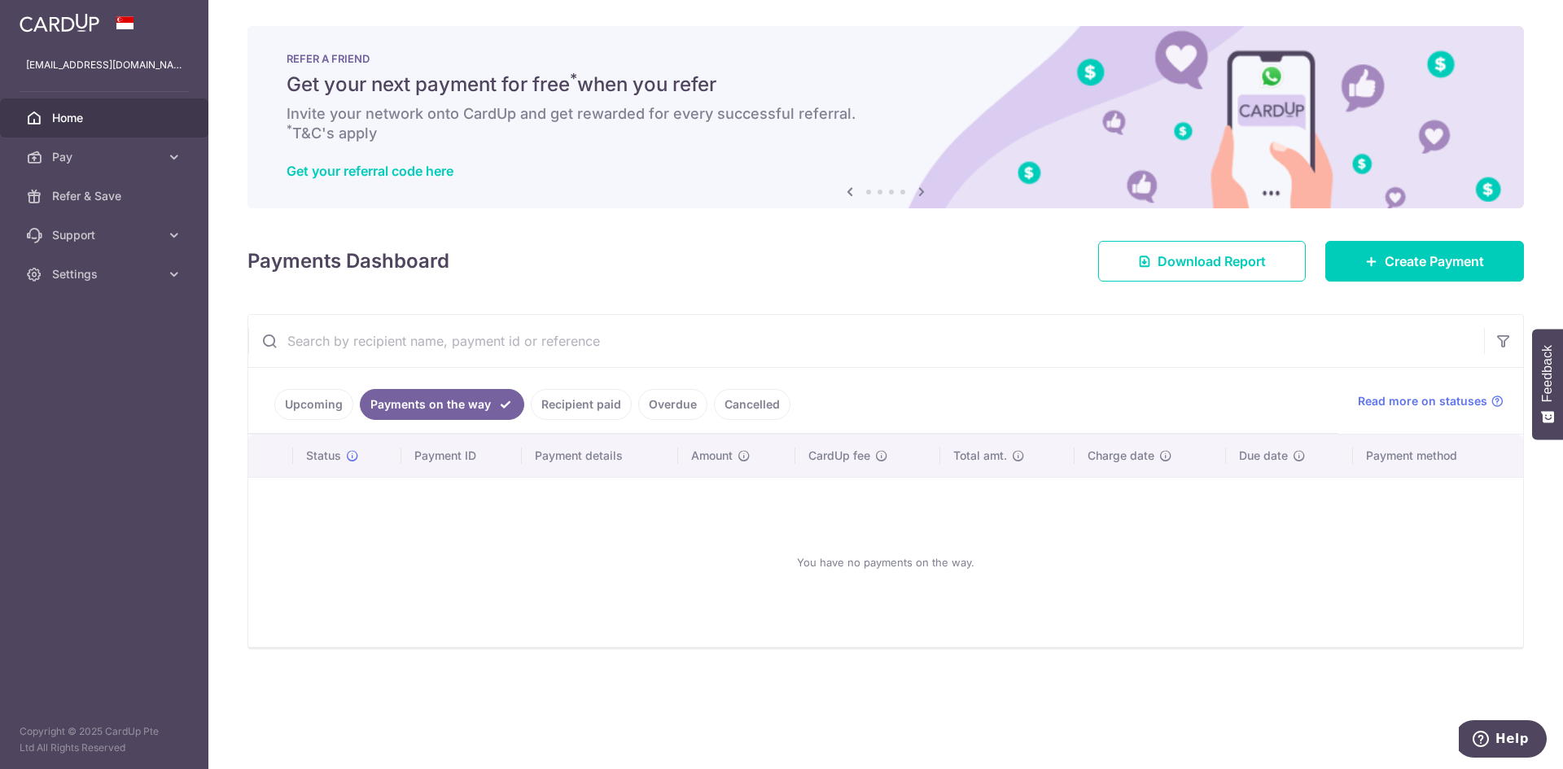
click at [324, 405] on link "Upcoming" at bounding box center [313, 404] width 79 height 31
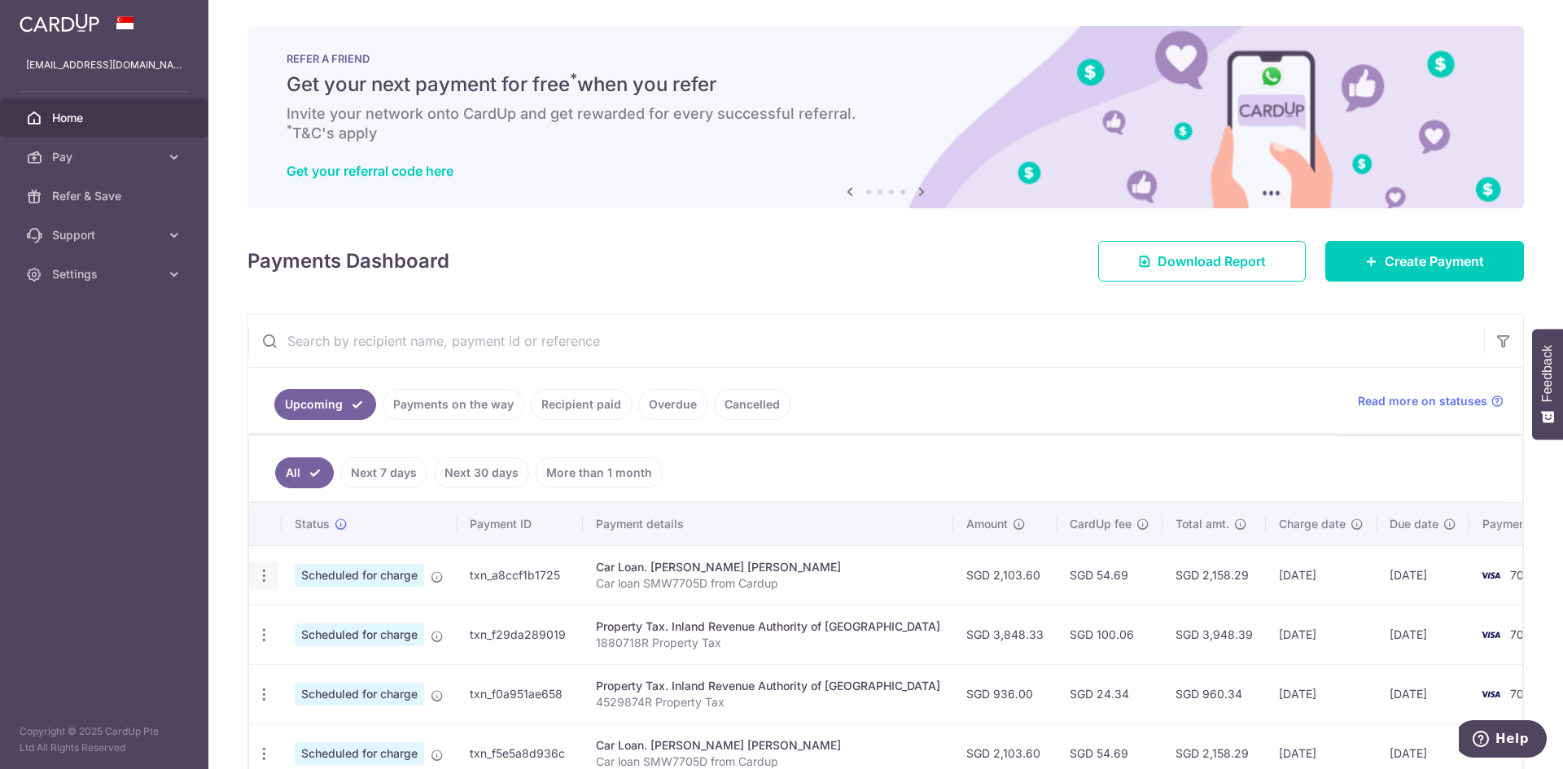
click at [266, 573] on icon "button" at bounding box center [264, 575] width 17 height 17
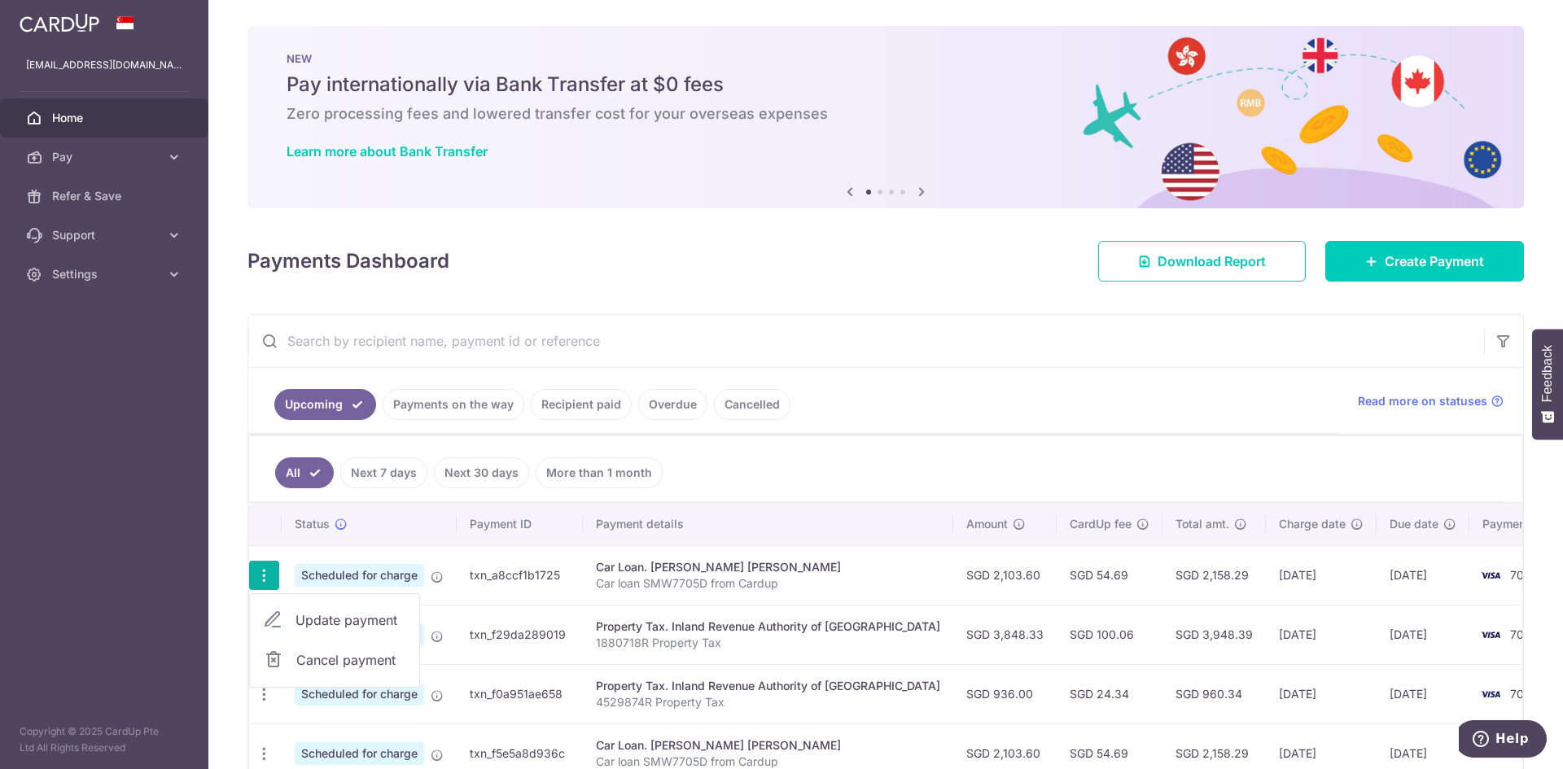
click at [593, 397] on link "Recipient paid" at bounding box center [581, 404] width 101 height 31
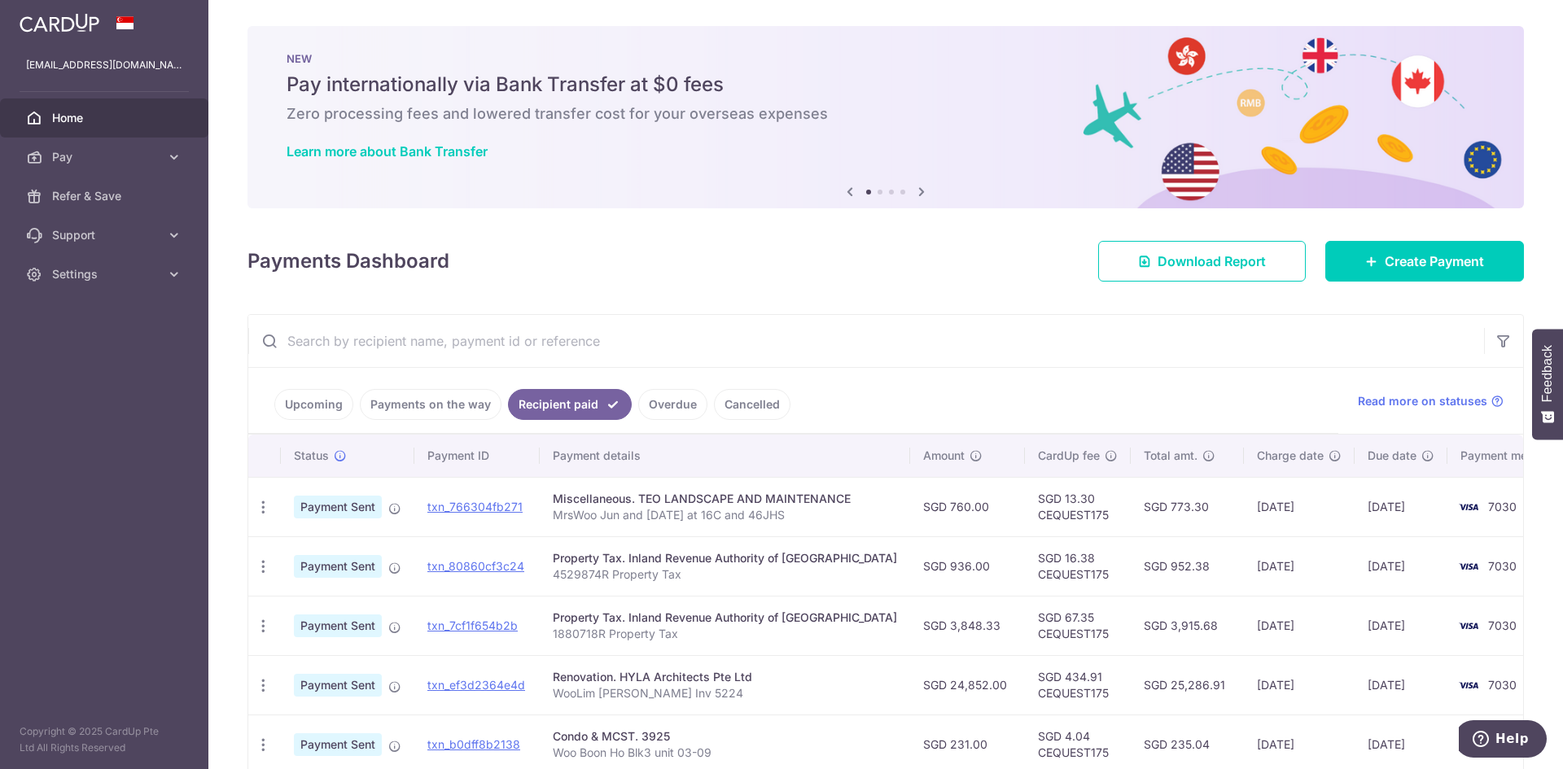
click at [299, 406] on link "Upcoming" at bounding box center [313, 404] width 79 height 31
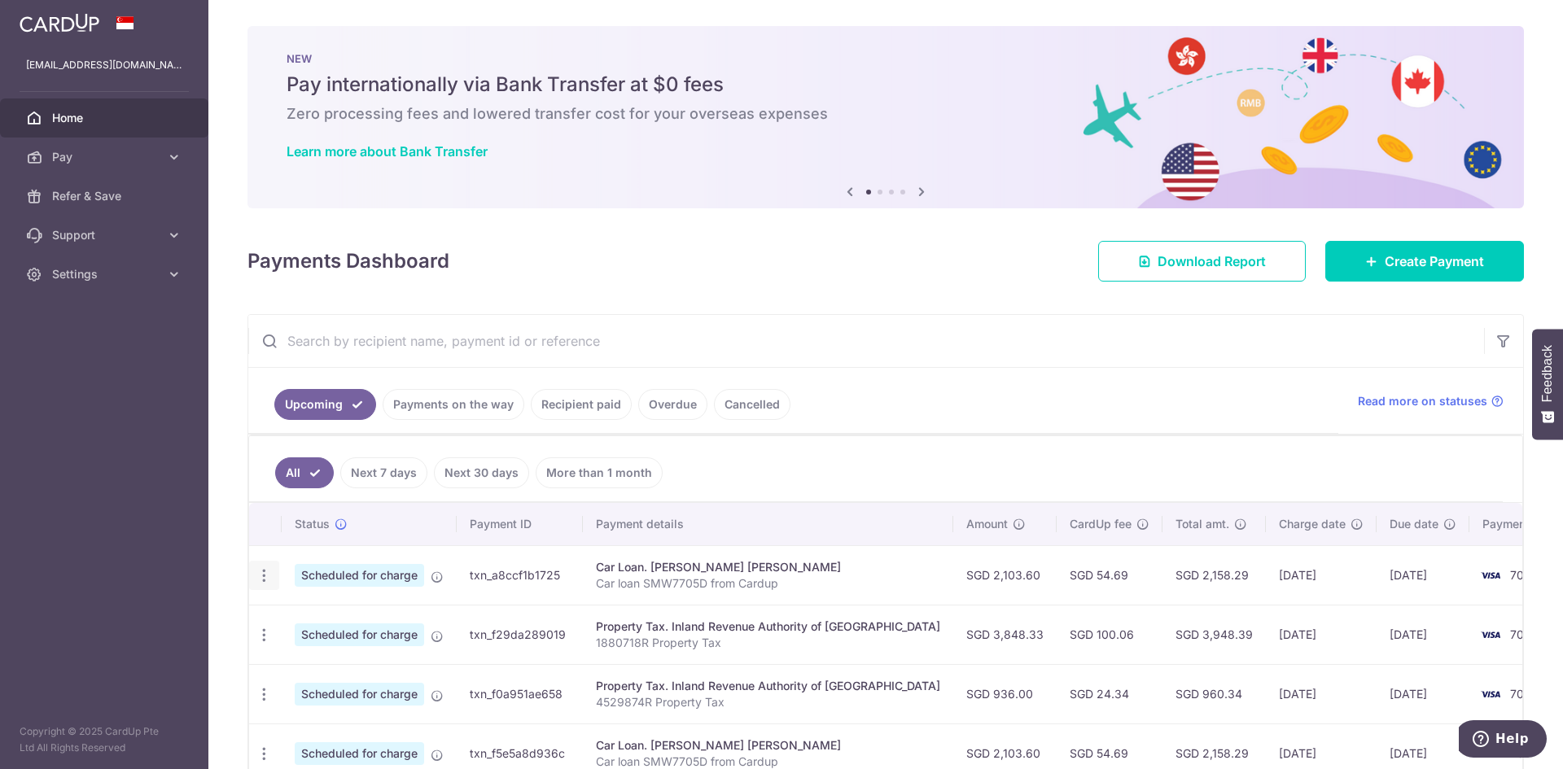
click at [257, 575] on icon "button" at bounding box center [264, 575] width 17 height 17
click at [356, 623] on span "Update payment" at bounding box center [350, 620] width 111 height 20
radio input "true"
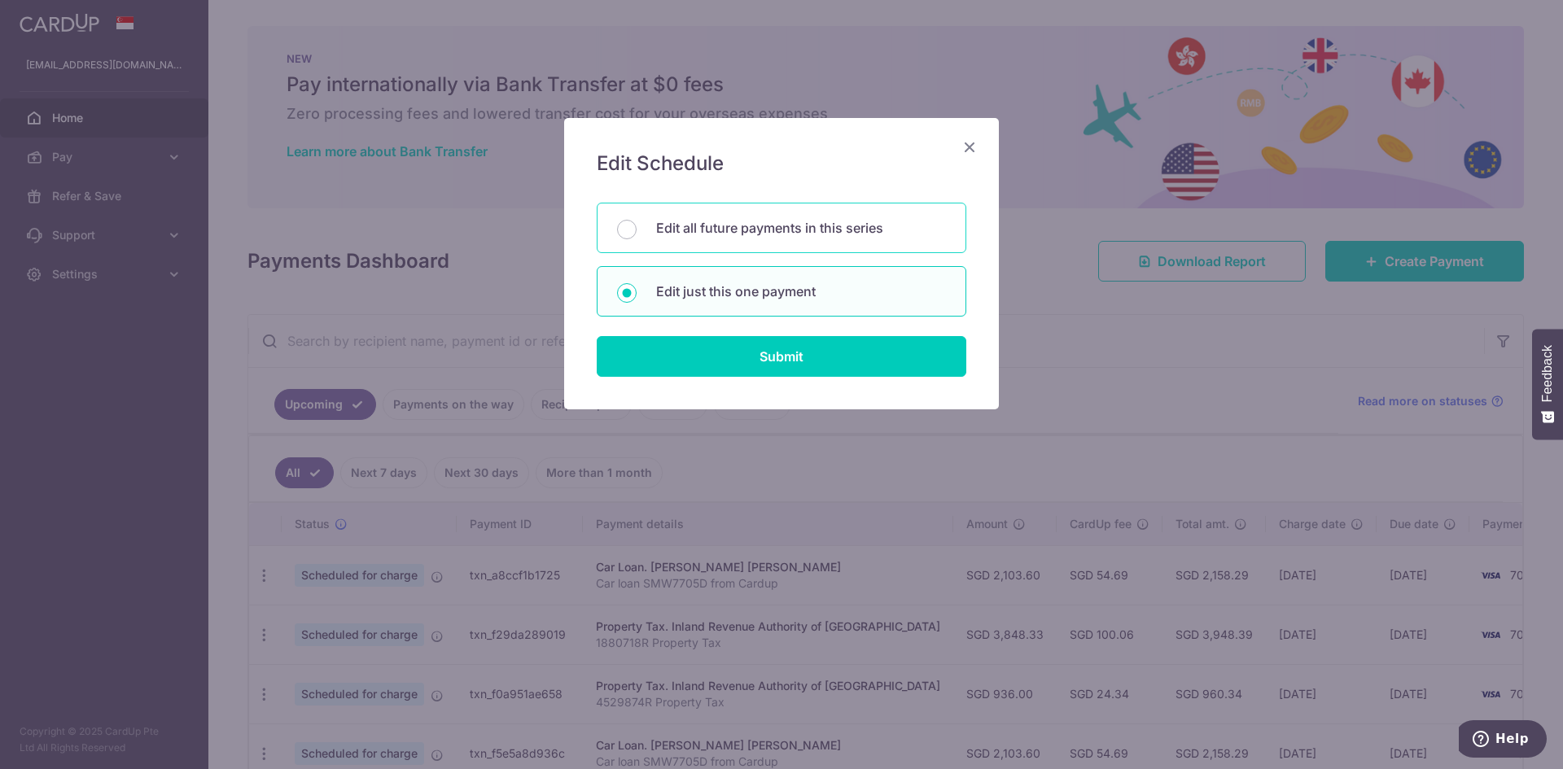
click at [777, 218] on p "Edit all future payments in this series" at bounding box center [801, 228] width 290 height 20
click at [636, 220] on input "Edit all future payments in this series" at bounding box center [627, 230] width 20 height 20
radio input "true"
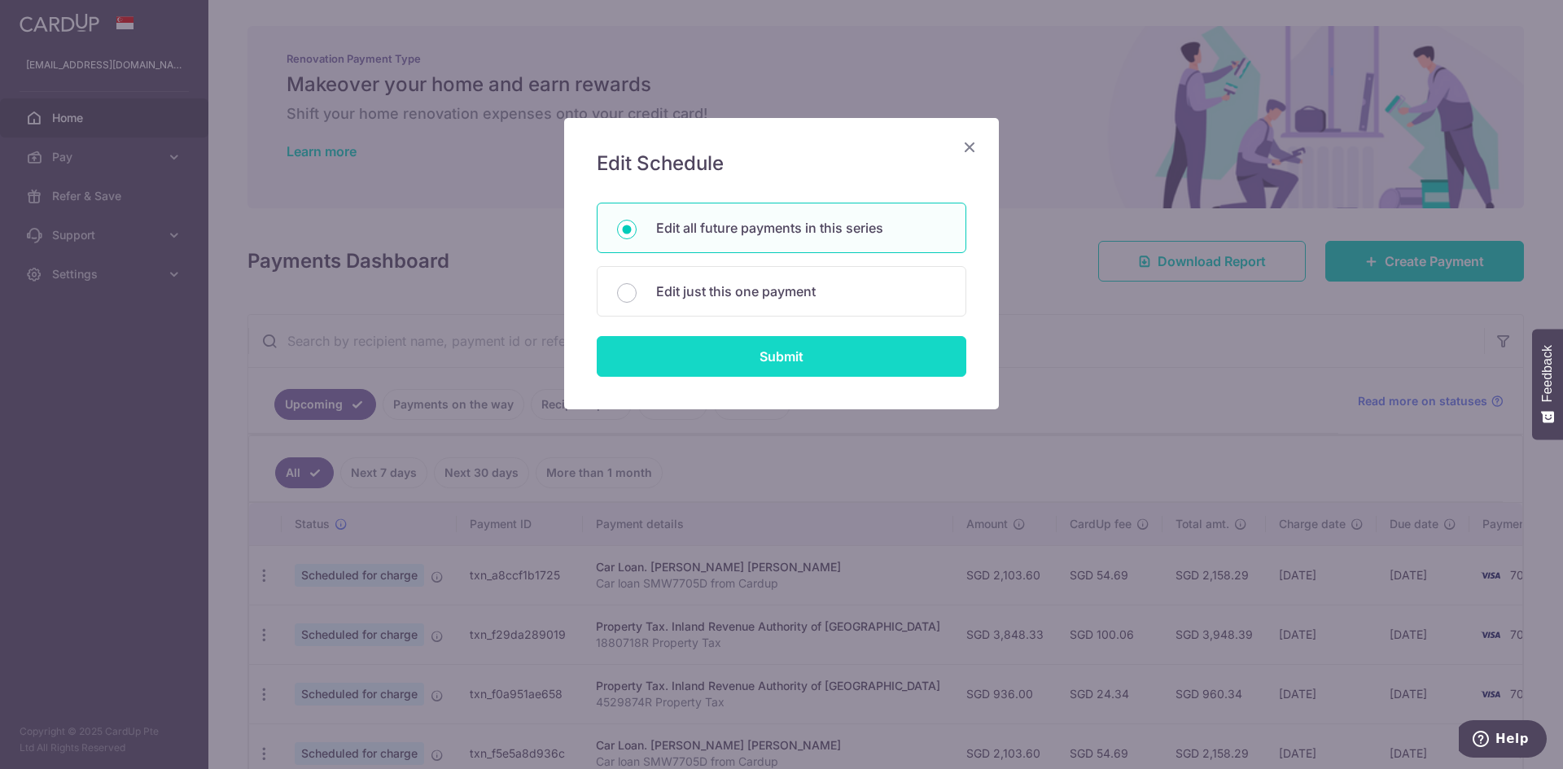
click at [785, 353] on input "Submit" at bounding box center [782, 356] width 370 height 41
radio input "true"
type input "2,103.60"
type input "Car loan SMW7705D from Cardup"
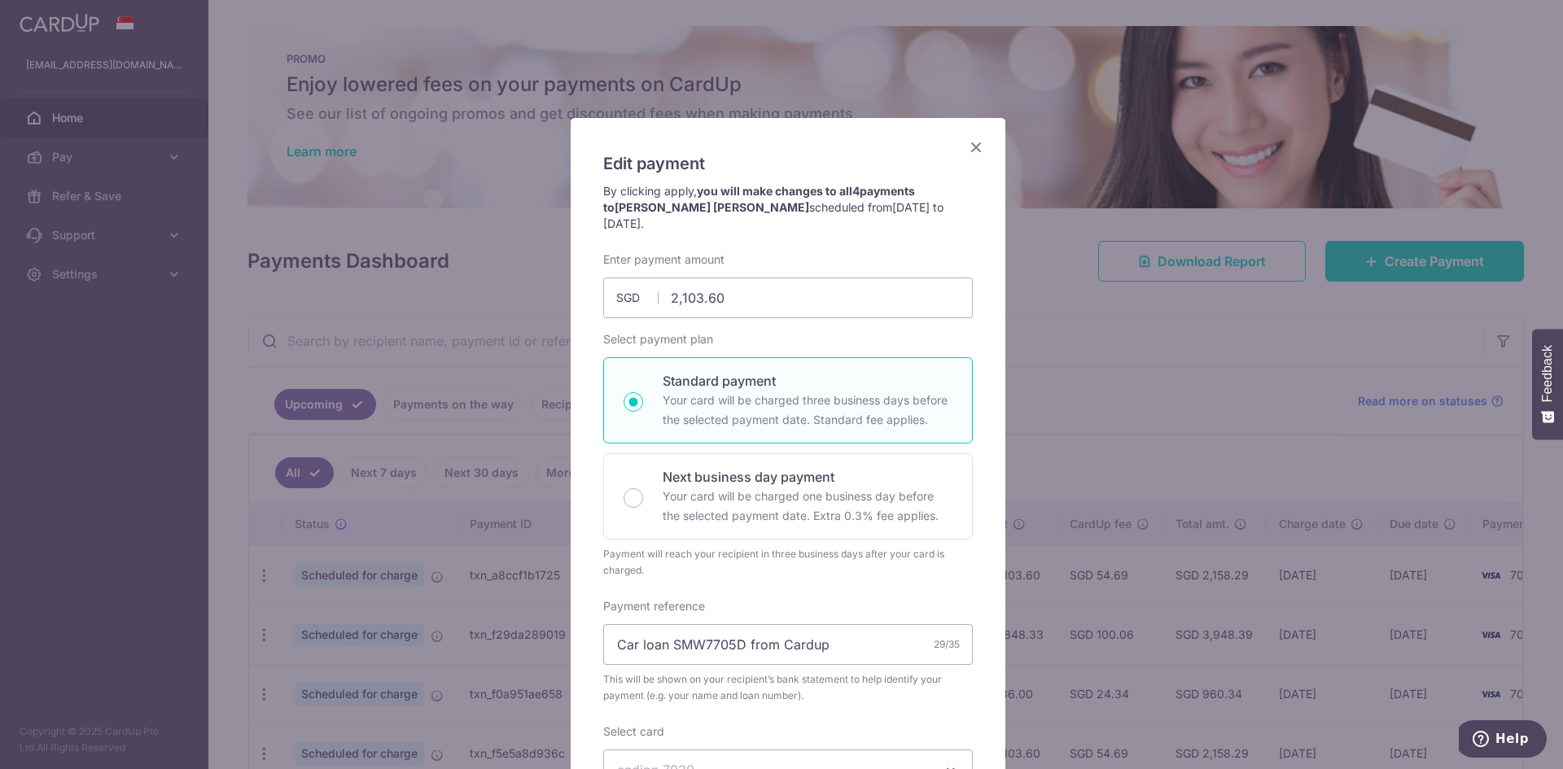
click at [967, 145] on icon "Close" at bounding box center [976, 147] width 20 height 20
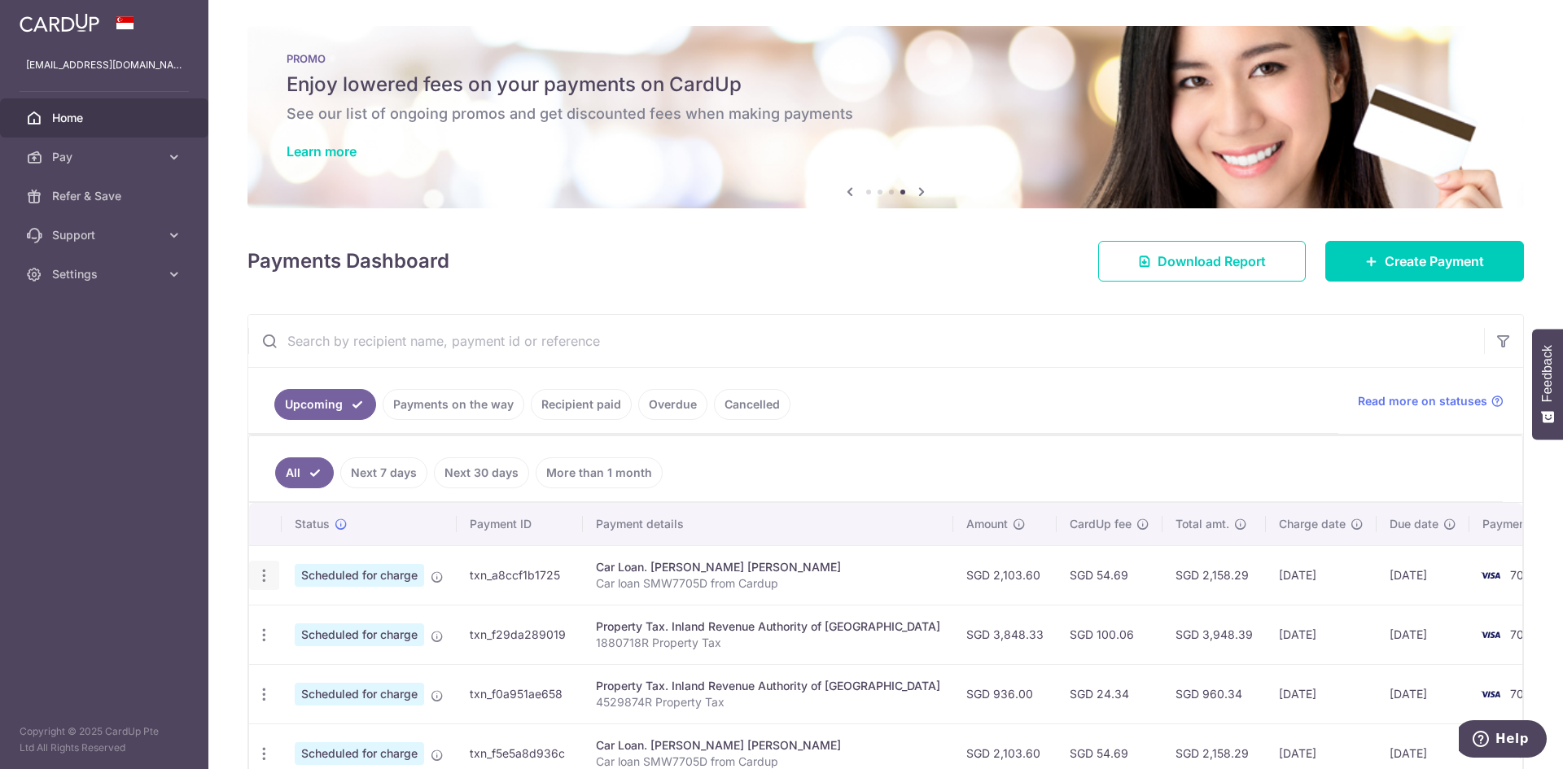
click at [260, 576] on icon "button" at bounding box center [264, 575] width 17 height 17
click at [326, 615] on span "Update payment" at bounding box center [350, 620] width 111 height 20
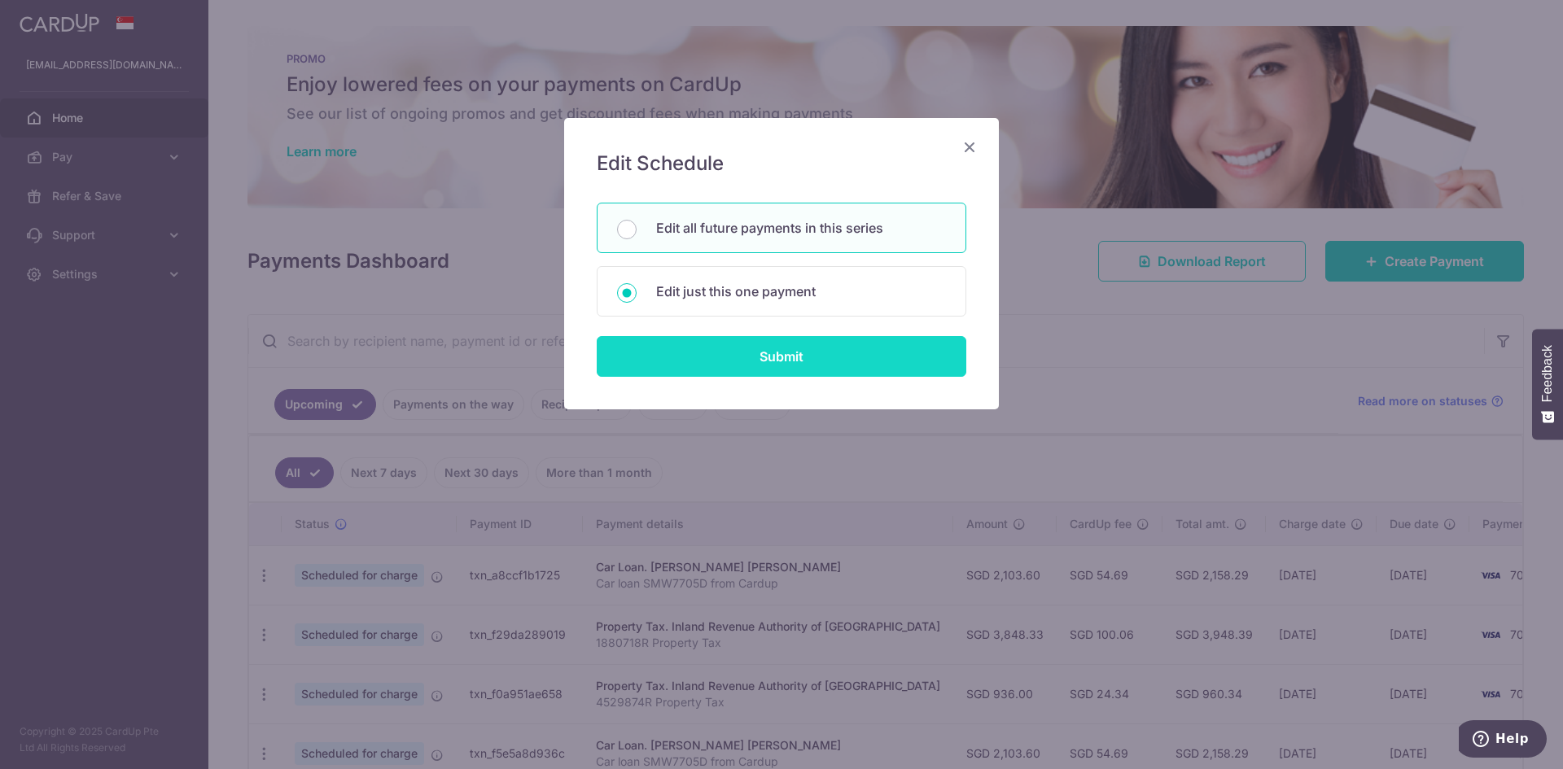
click at [757, 352] on input "Submit" at bounding box center [782, 356] width 370 height 41
radio input "true"
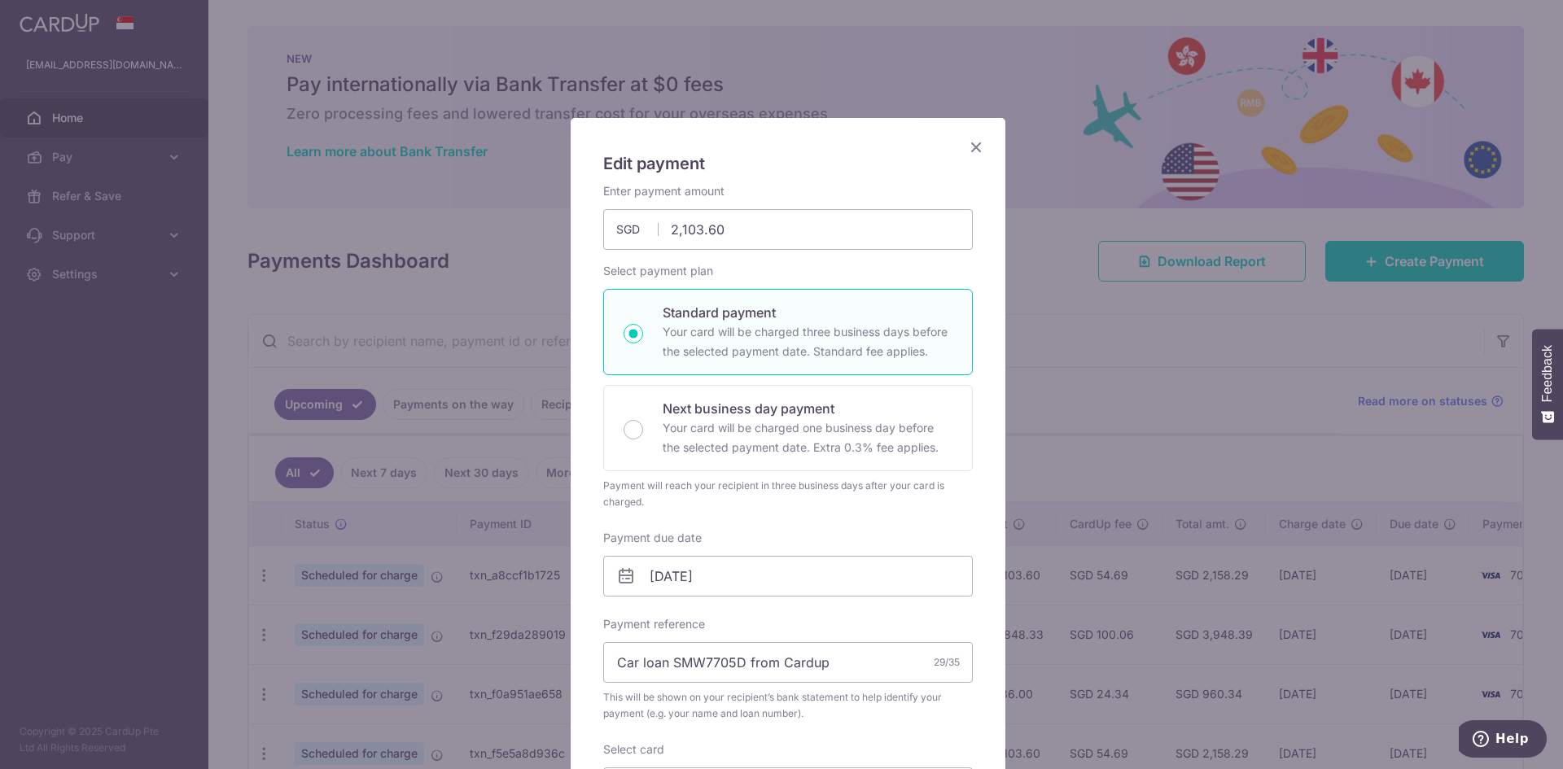
click at [977, 144] on icon "Close" at bounding box center [976, 147] width 20 height 20
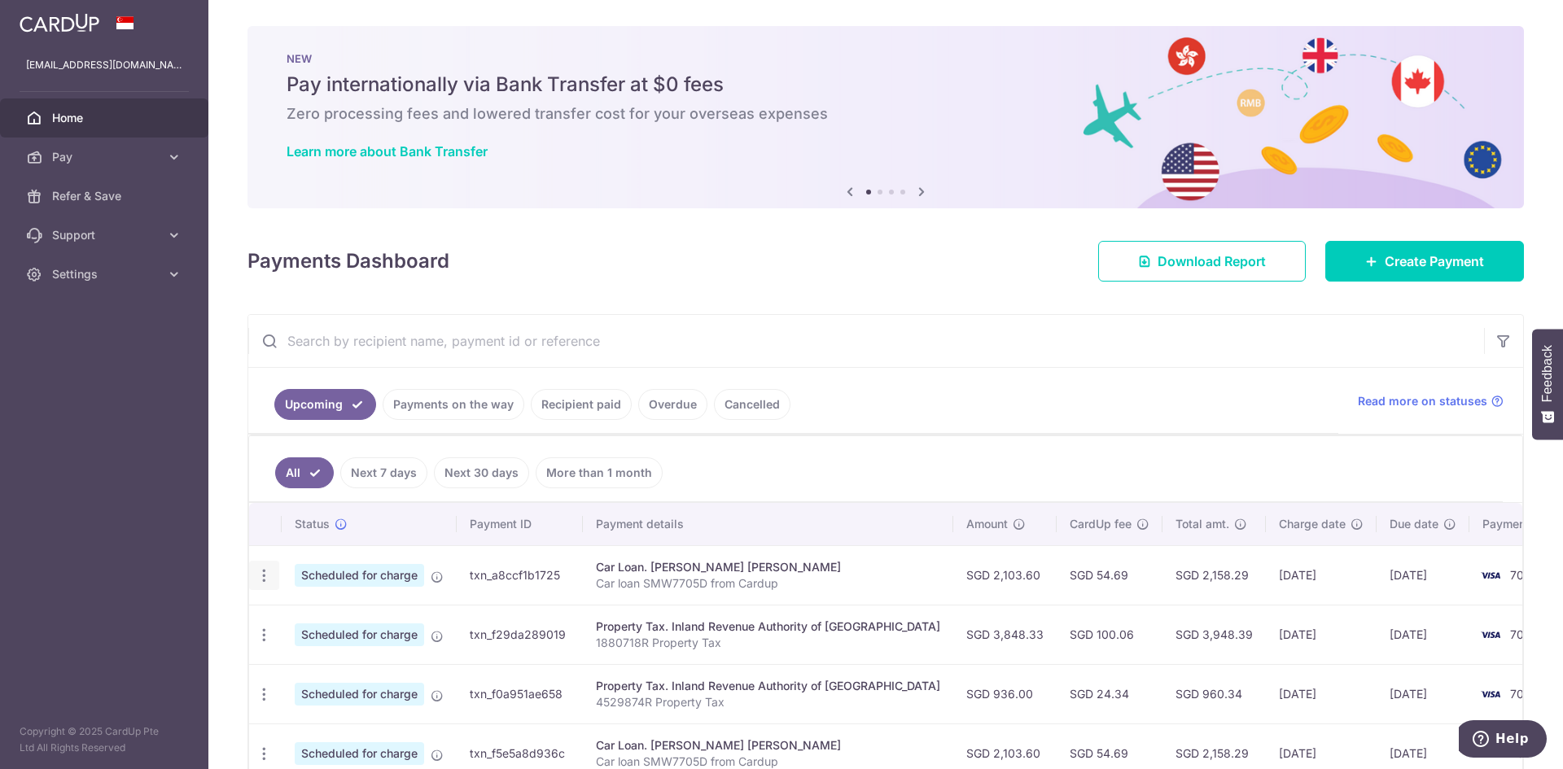
click at [269, 575] on icon "button" at bounding box center [264, 575] width 17 height 17
click at [343, 619] on span "Update payment" at bounding box center [350, 620] width 111 height 20
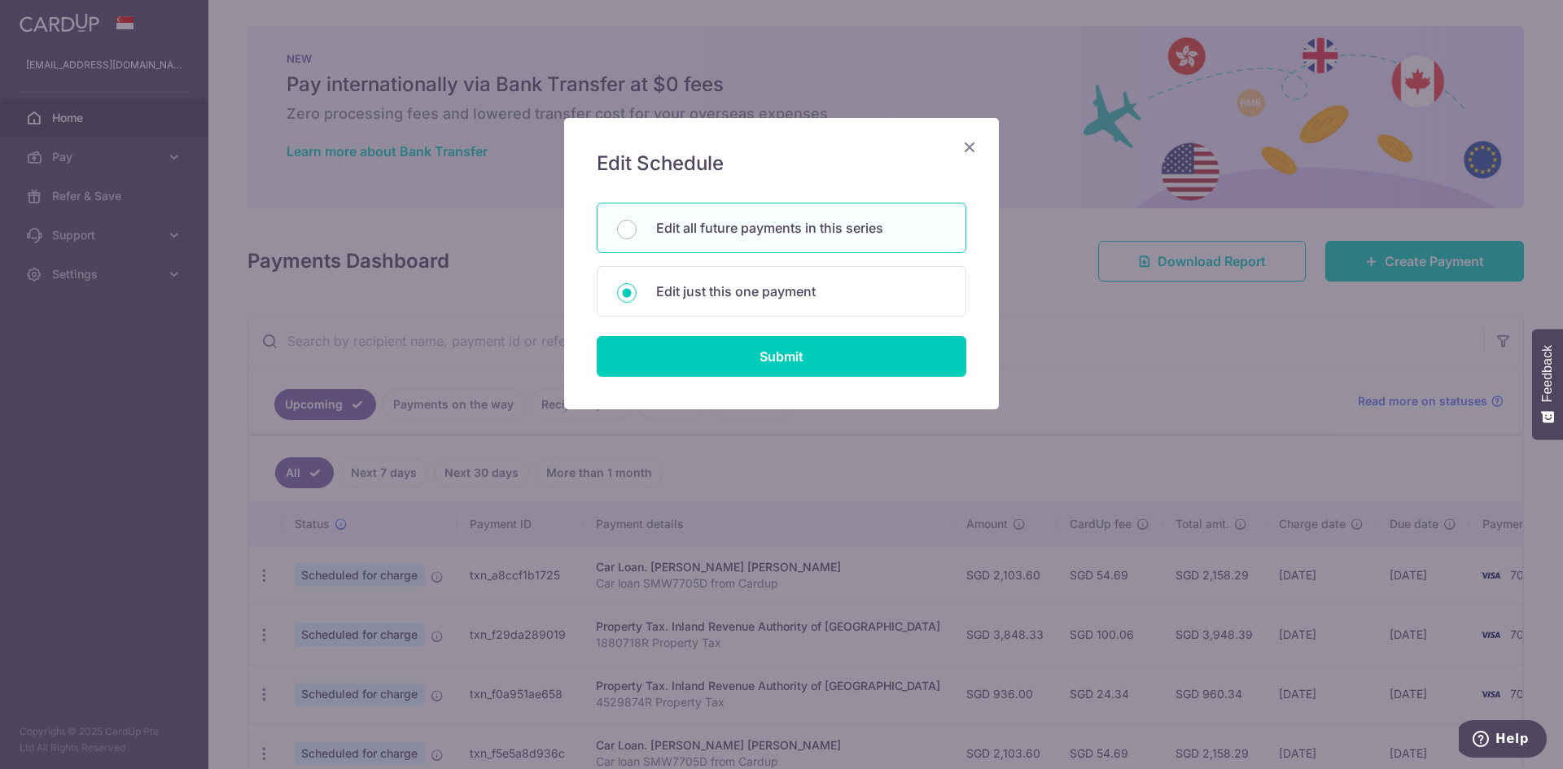
click at [705, 231] on p "Edit all future payments in this series" at bounding box center [801, 228] width 290 height 20
click at [636, 231] on input "Edit all future payments in this series" at bounding box center [627, 230] width 20 height 20
radio input "true"
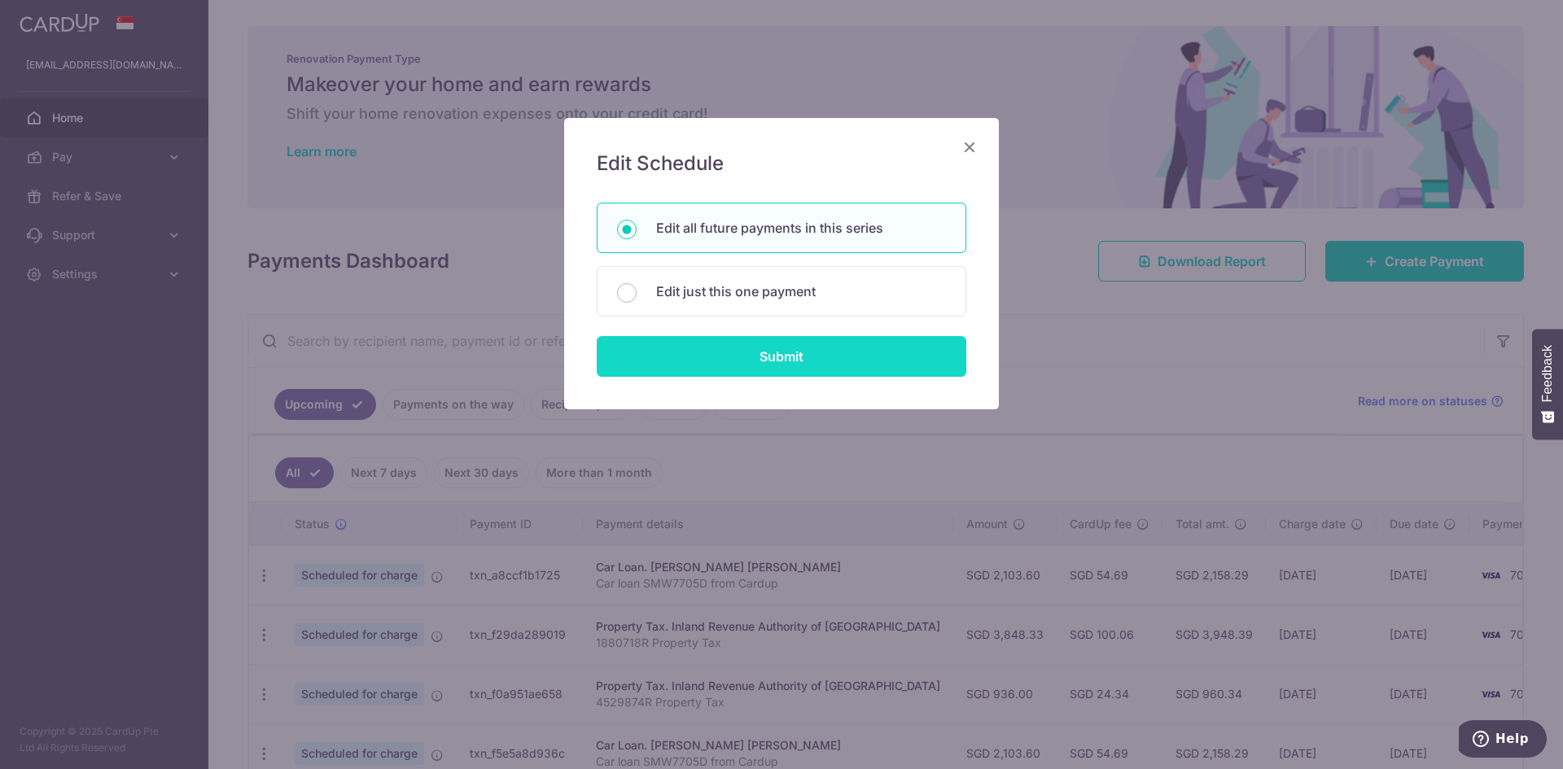
drag, startPoint x: 758, startPoint y: 355, endPoint x: 809, endPoint y: 362, distance: 51.8
click at [758, 354] on input "Submit" at bounding box center [782, 356] width 370 height 41
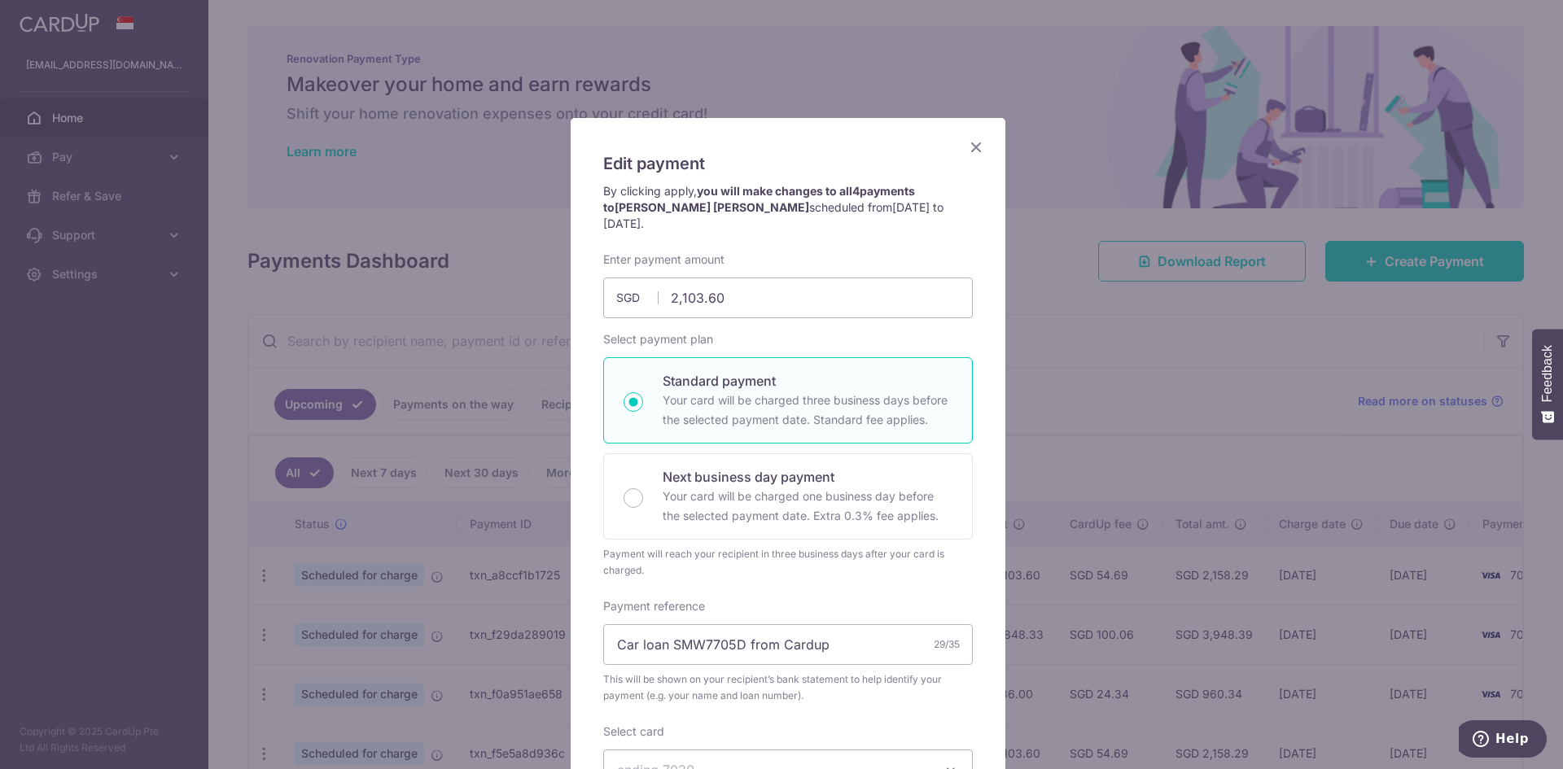
click at [969, 140] on icon "Close" at bounding box center [976, 147] width 20 height 20
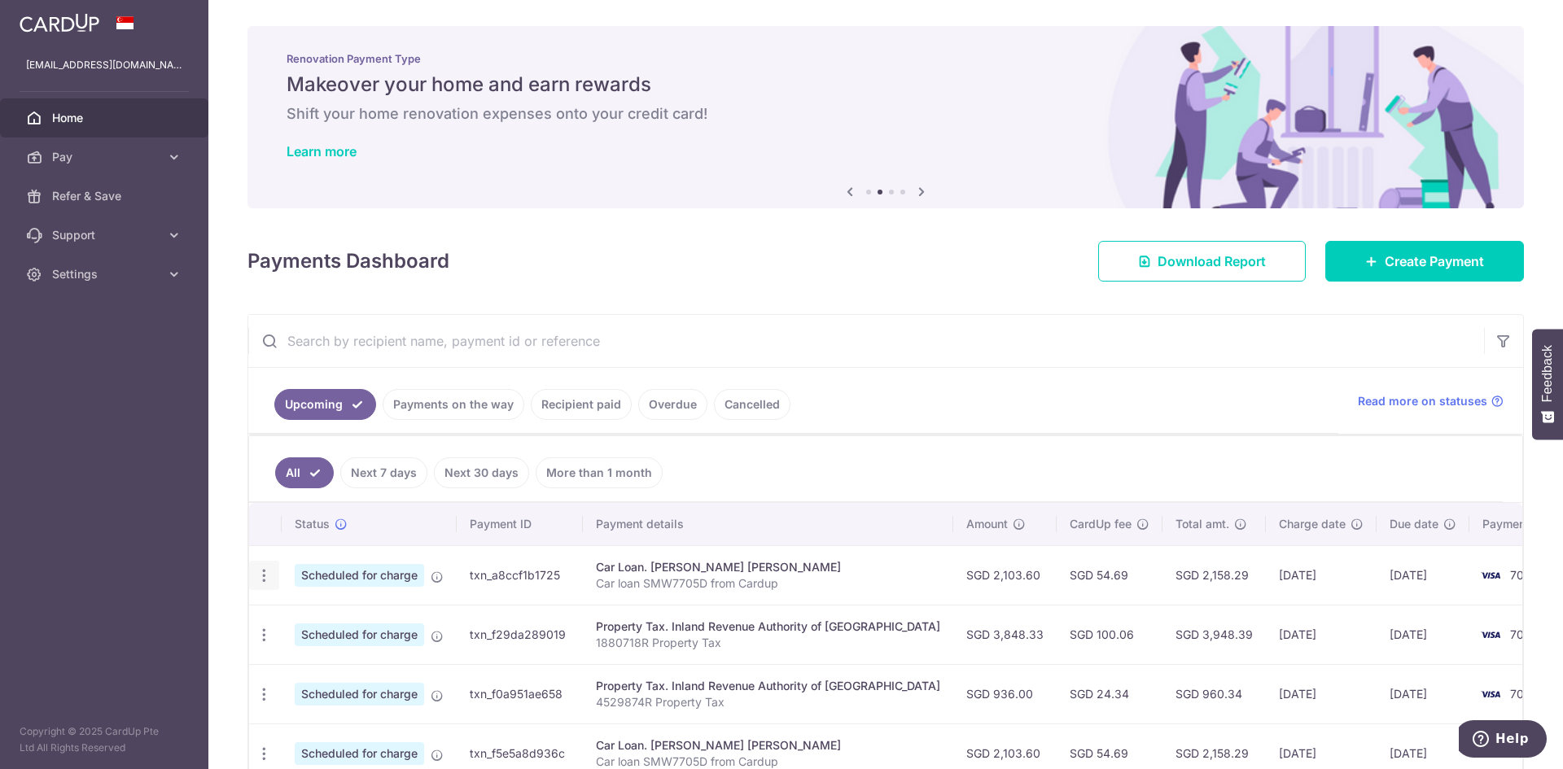
click at [264, 578] on icon "button" at bounding box center [264, 575] width 17 height 17
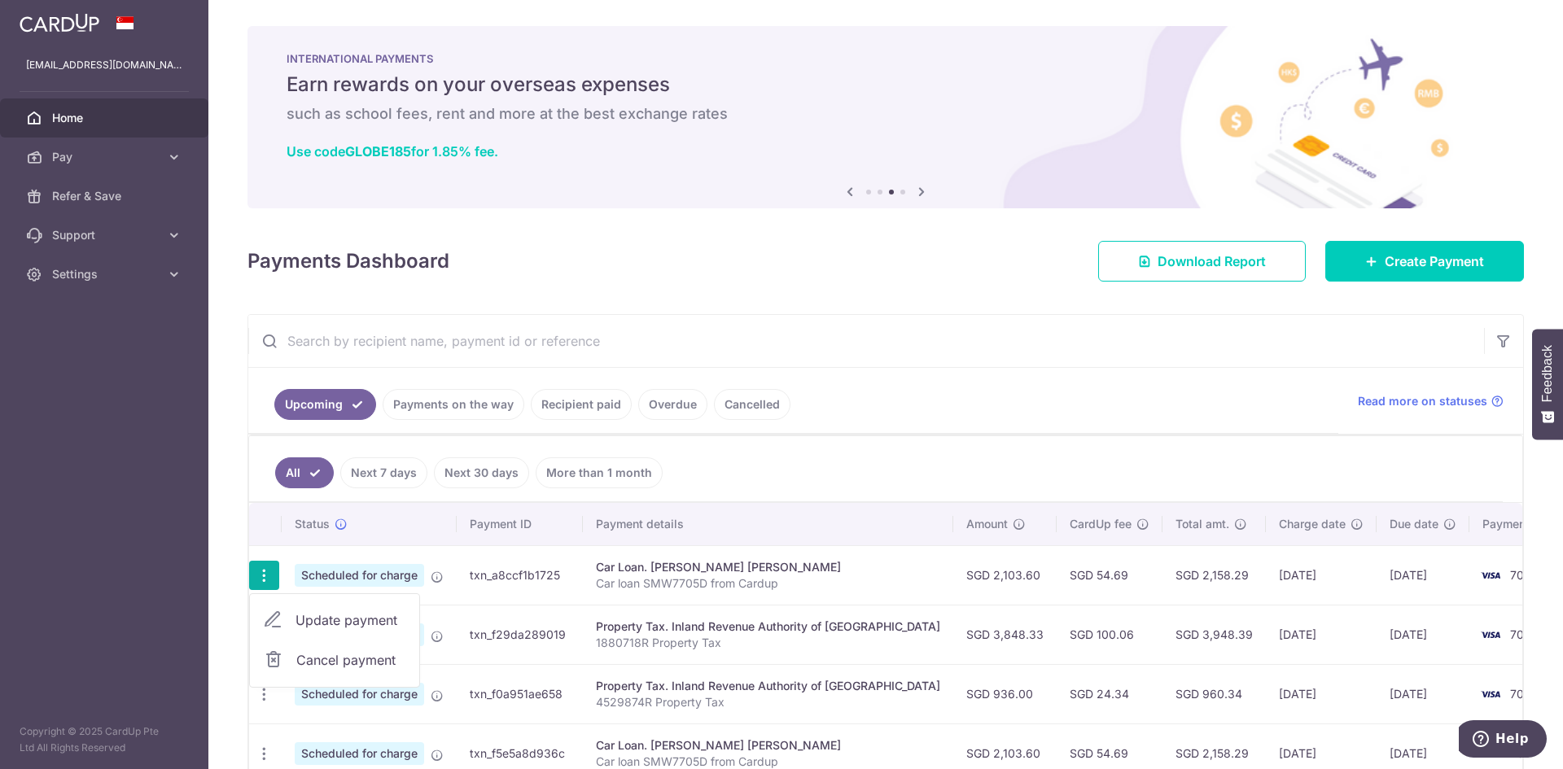
click at [357, 623] on span "Update payment" at bounding box center [350, 620] width 111 height 20
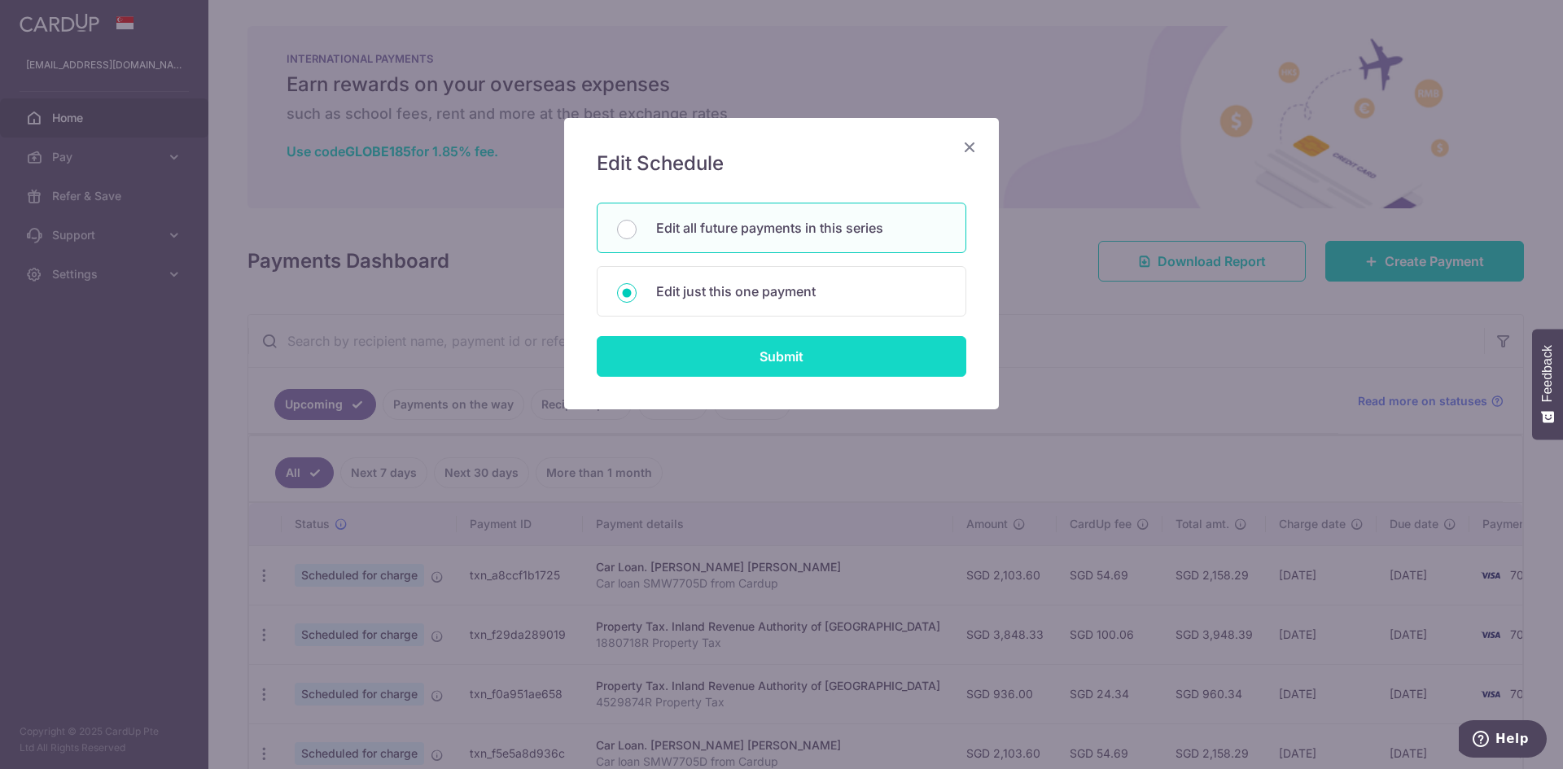
click at [769, 356] on input "Submit" at bounding box center [782, 356] width 370 height 41
radio input "true"
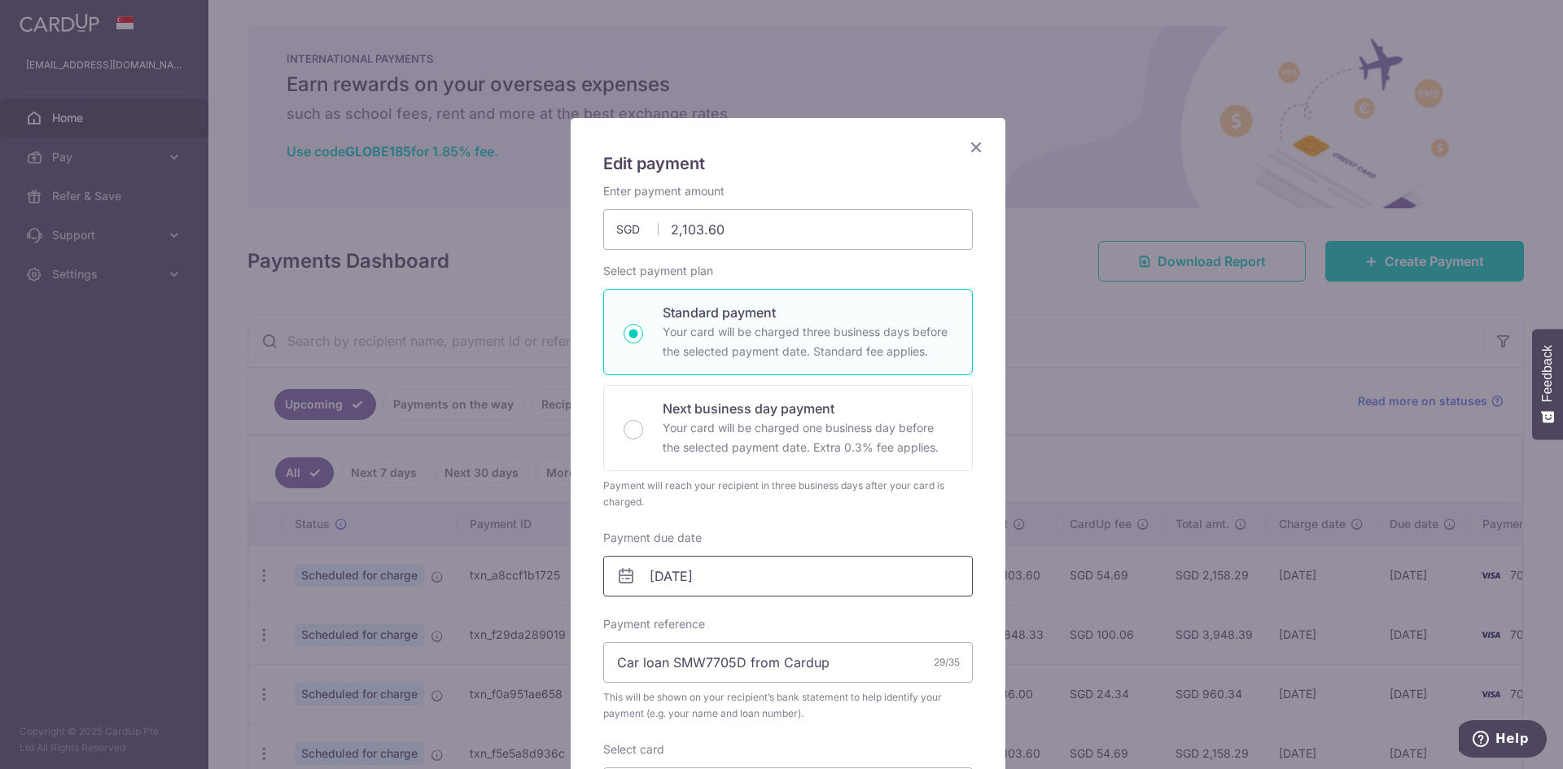
scroll to position [550, 0]
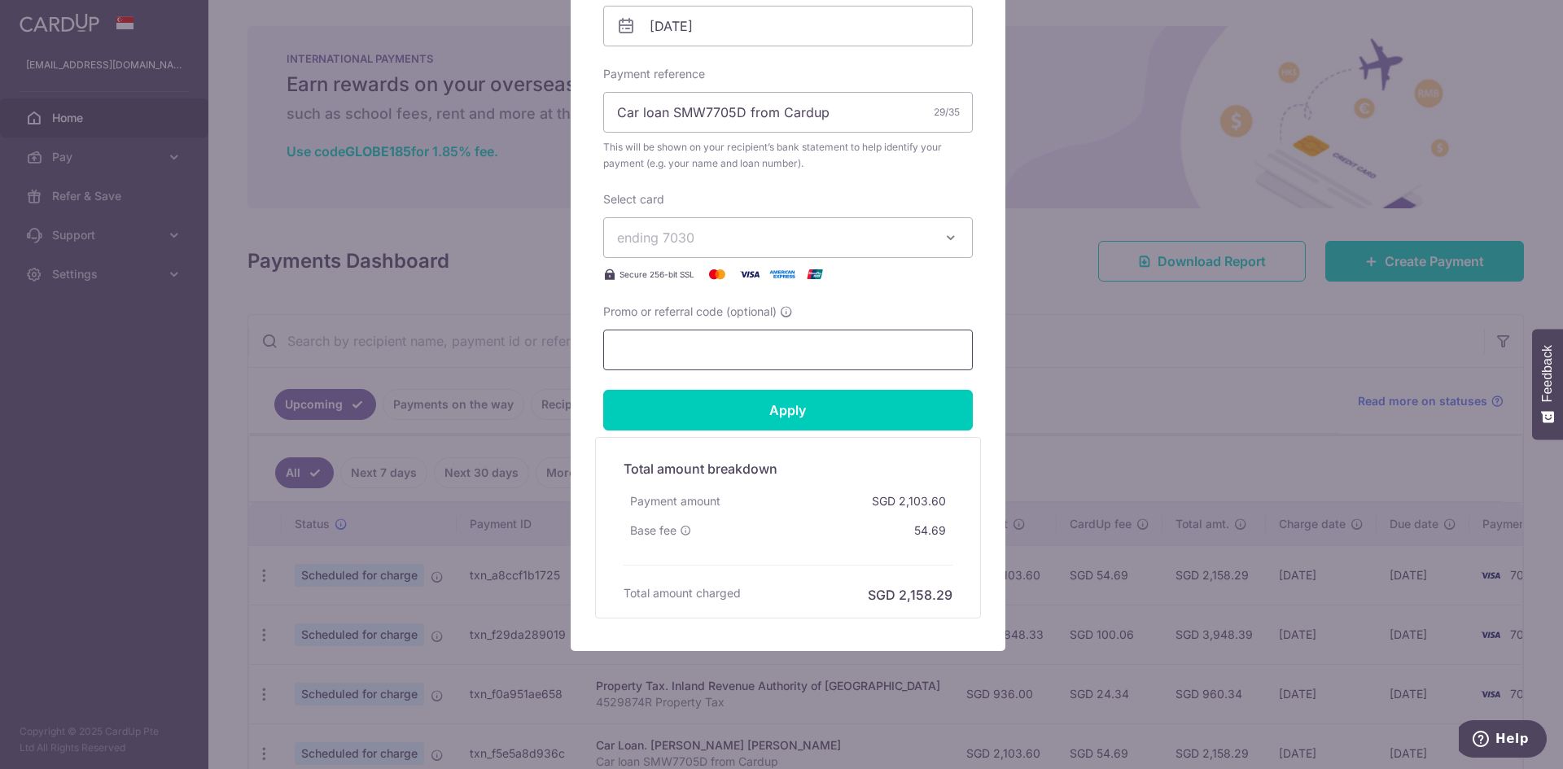
click at [669, 349] on input "Promo or referral code (optional)" at bounding box center [788, 350] width 370 height 41
type input "CEQUEST175"
click at [724, 401] on input "Apply" at bounding box center [788, 410] width 370 height 41
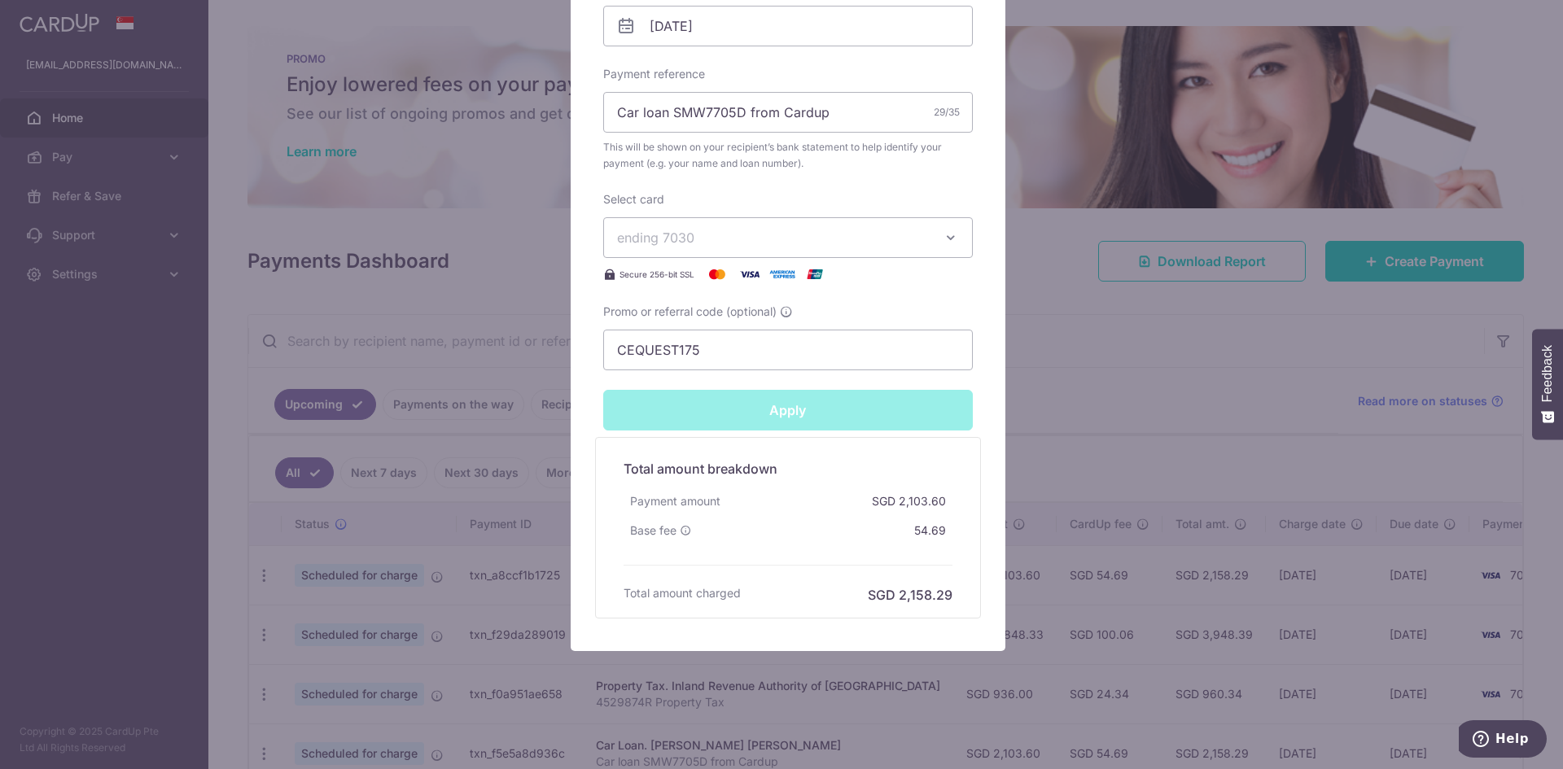
type input "Successfully Applied"
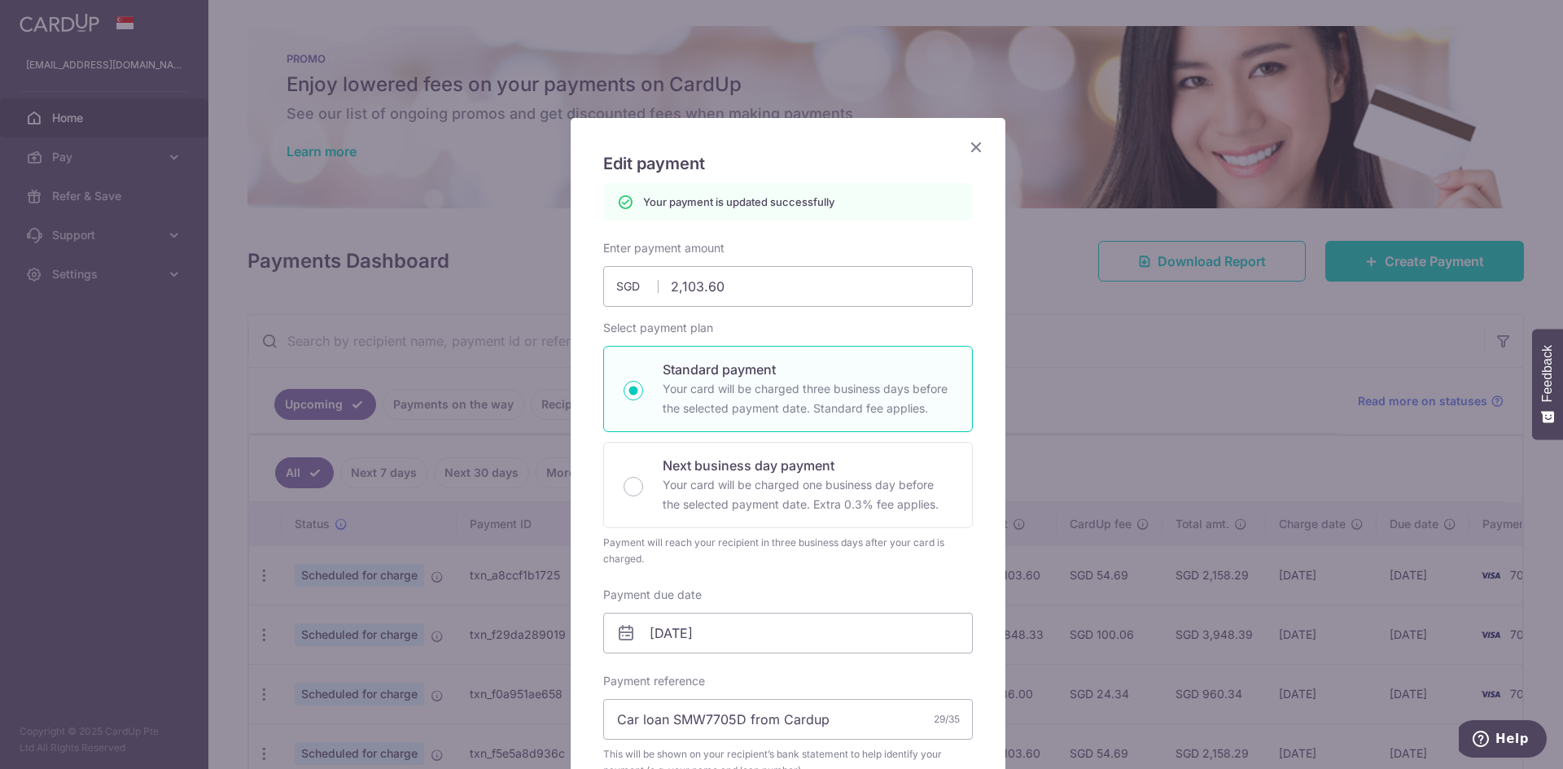
click at [974, 147] on icon "Close" at bounding box center [976, 147] width 20 height 20
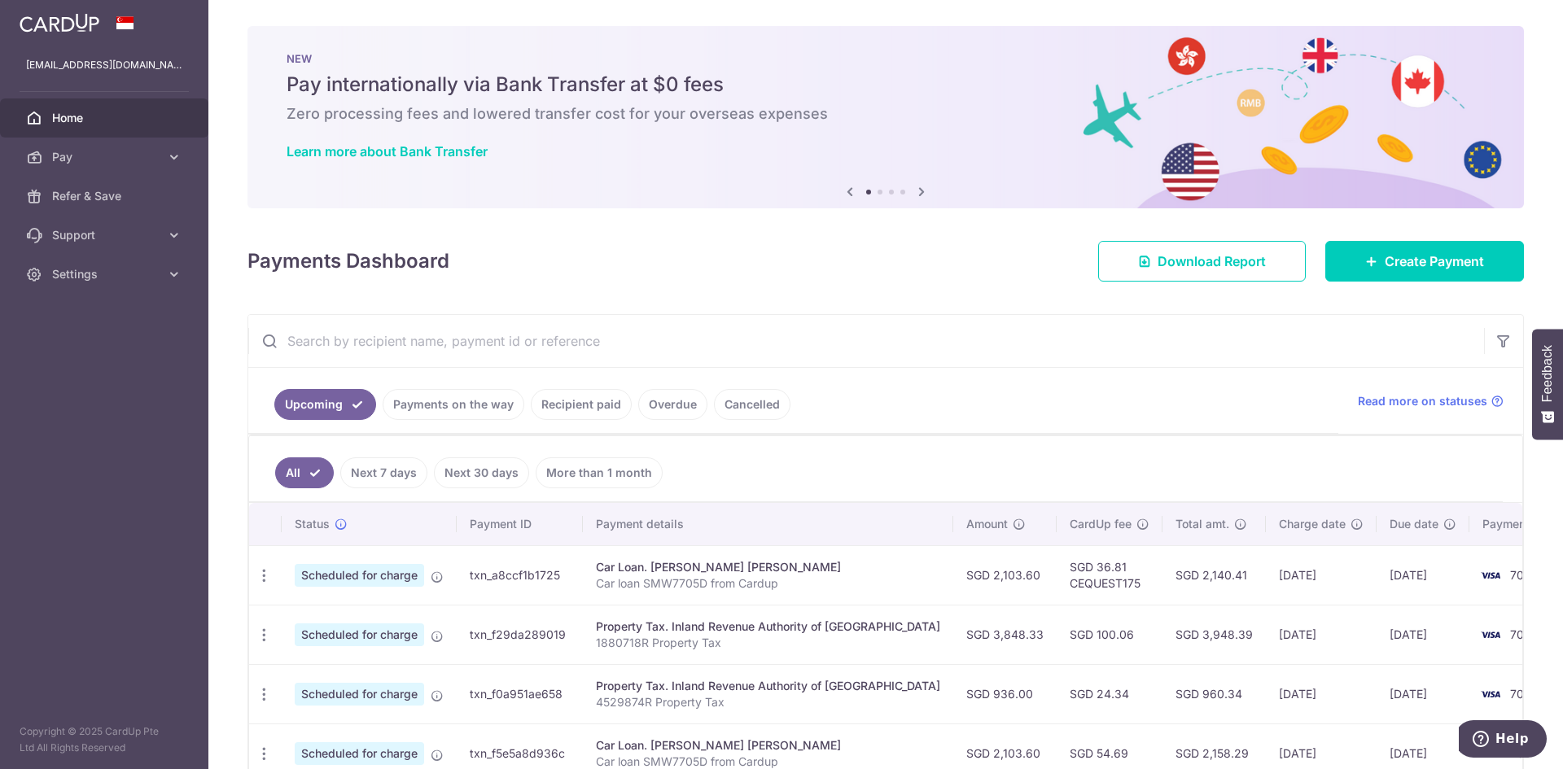
scroll to position [458, 0]
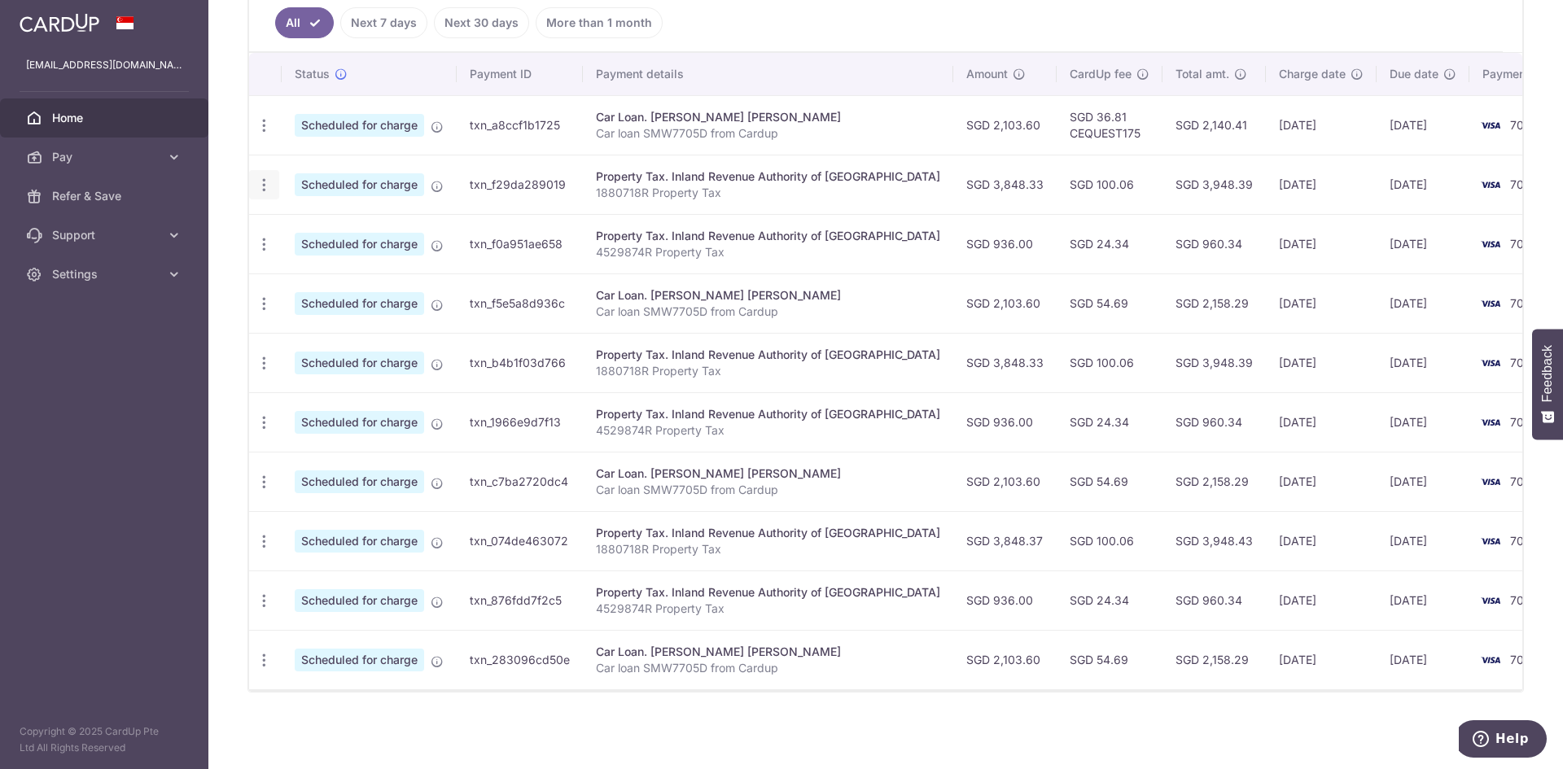
click at [265, 177] on icon "button" at bounding box center [264, 185] width 17 height 17
click at [271, 221] on icon at bounding box center [273, 230] width 20 height 20
radio input "true"
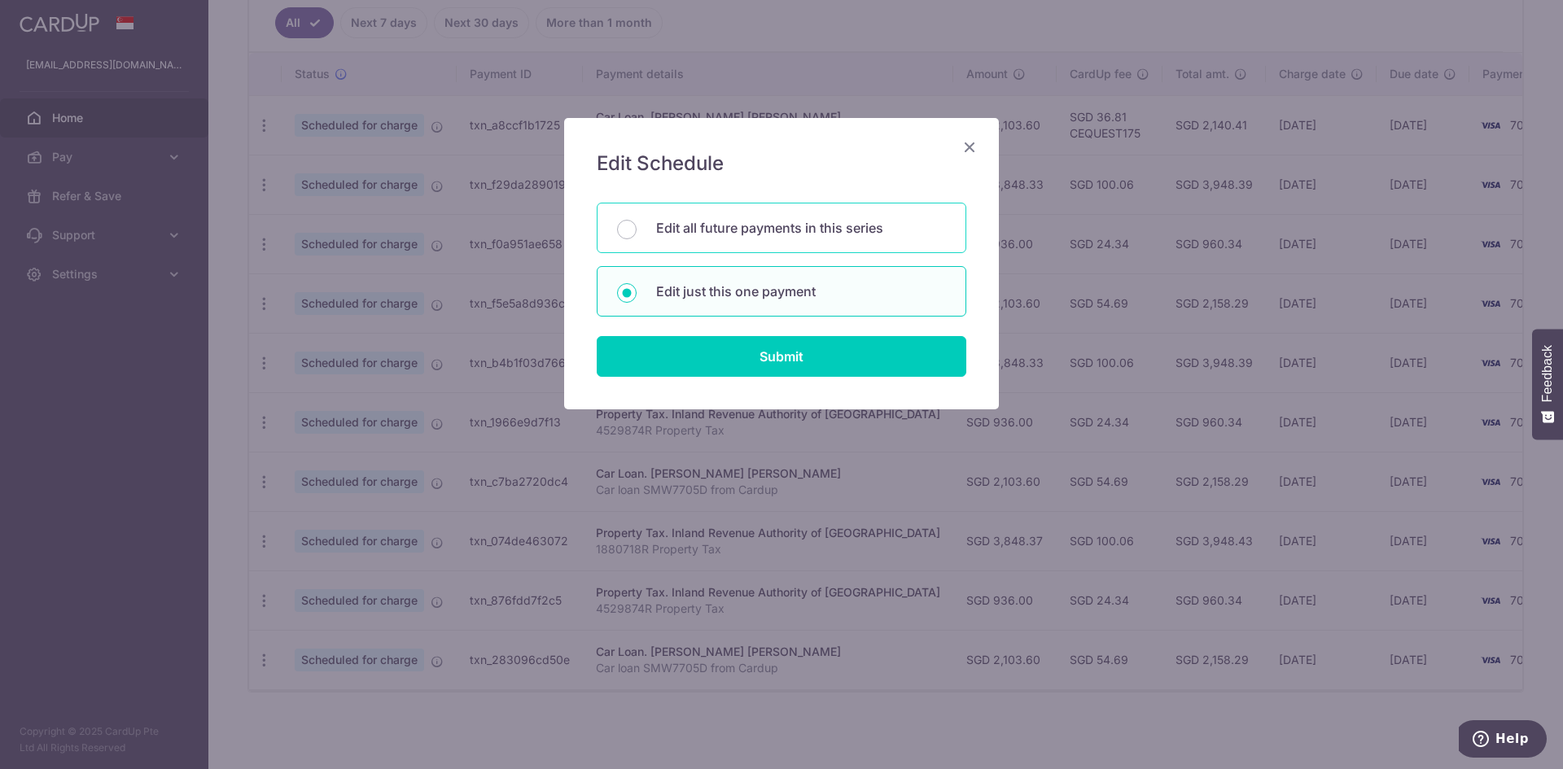
click at [674, 226] on p "Edit all future payments in this series" at bounding box center [801, 228] width 290 height 20
click at [636, 226] on input "Edit all future payments in this series" at bounding box center [627, 230] width 20 height 20
radio input "true"
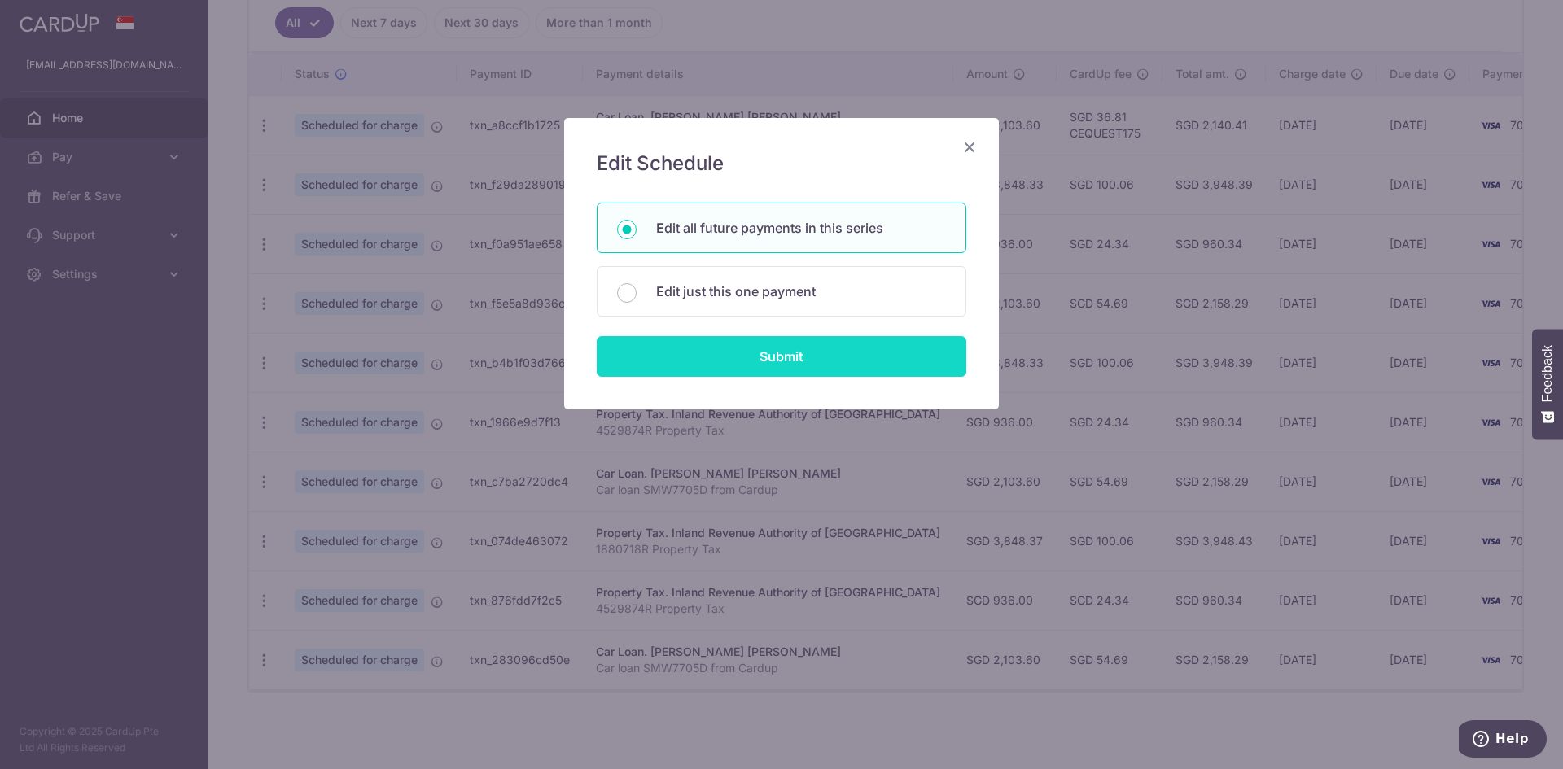
click at [822, 359] on input "Submit" at bounding box center [782, 356] width 370 height 41
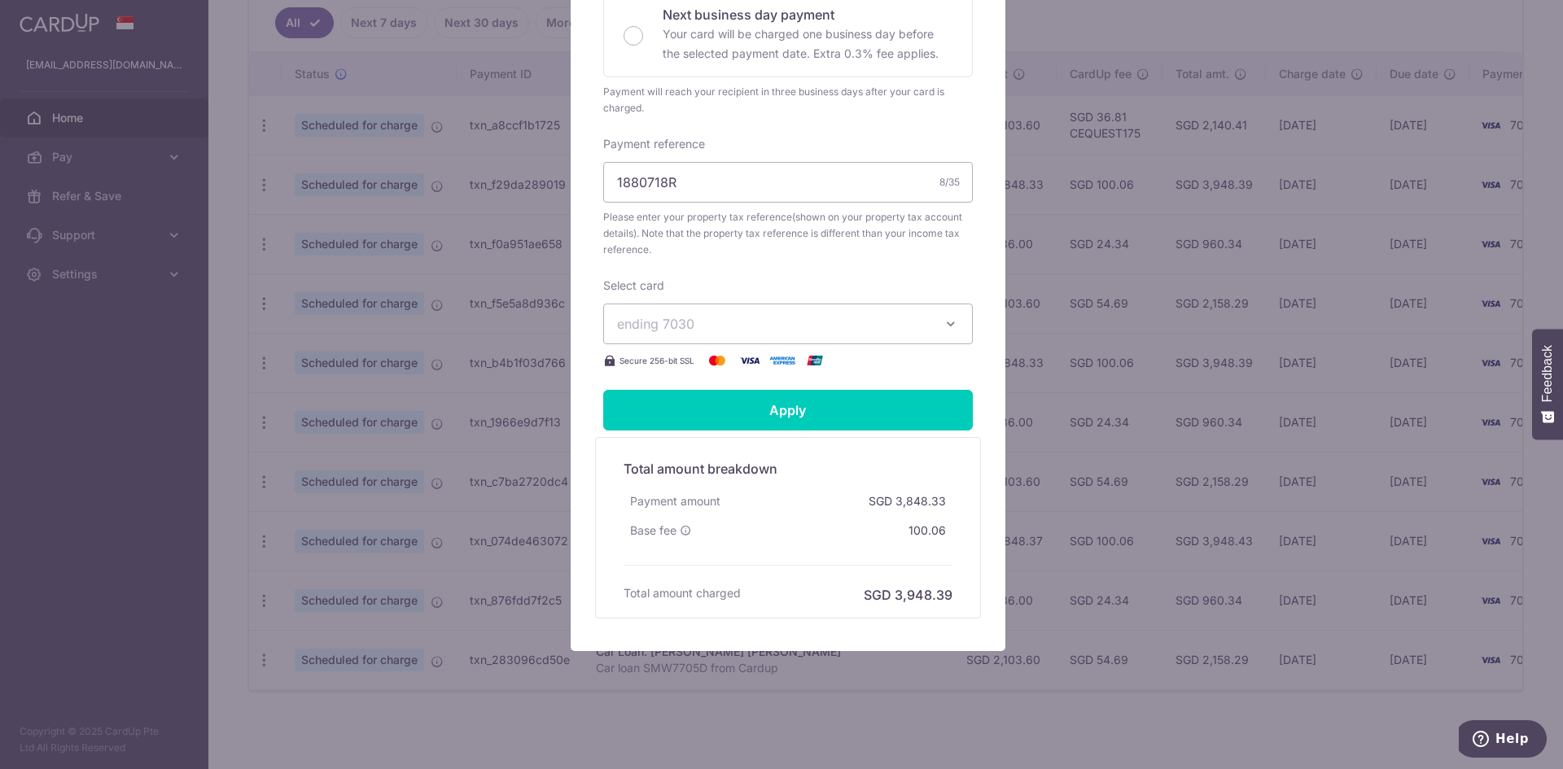
scroll to position [0, 0]
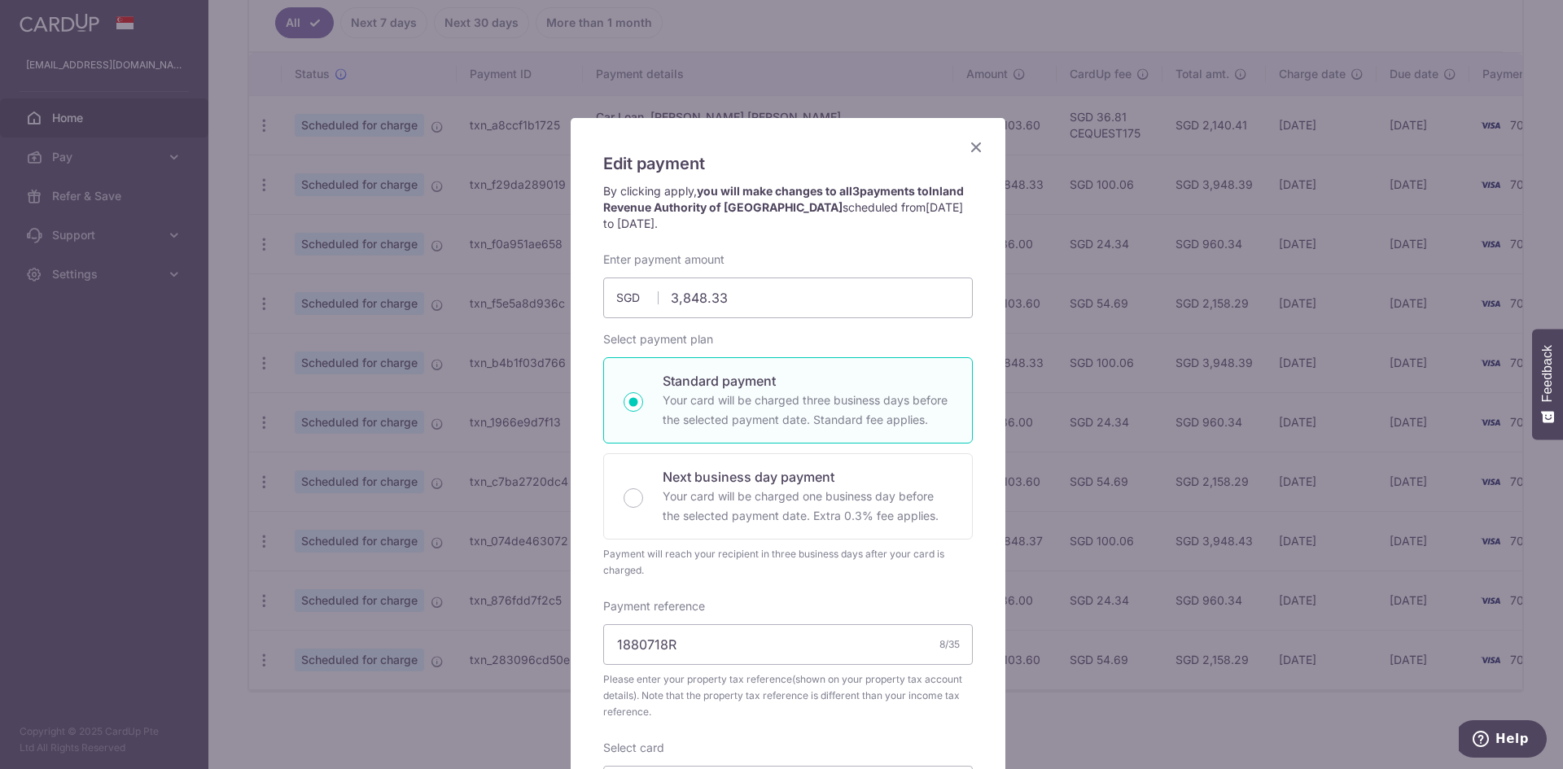
click at [973, 147] on icon "Close" at bounding box center [976, 147] width 20 height 20
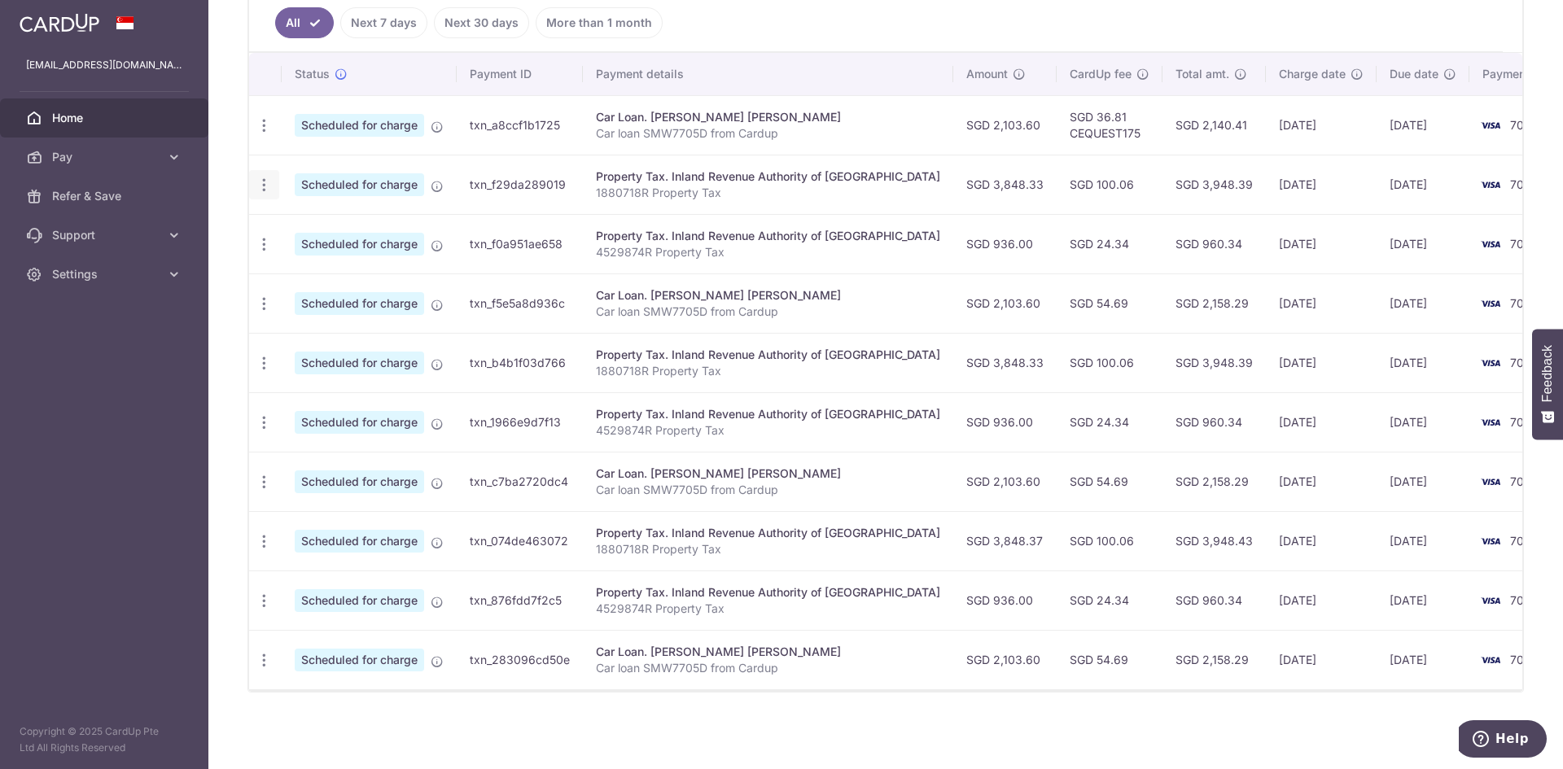
click at [264, 177] on icon "button" at bounding box center [264, 185] width 17 height 17
click at [357, 224] on span "Update payment" at bounding box center [350, 230] width 111 height 20
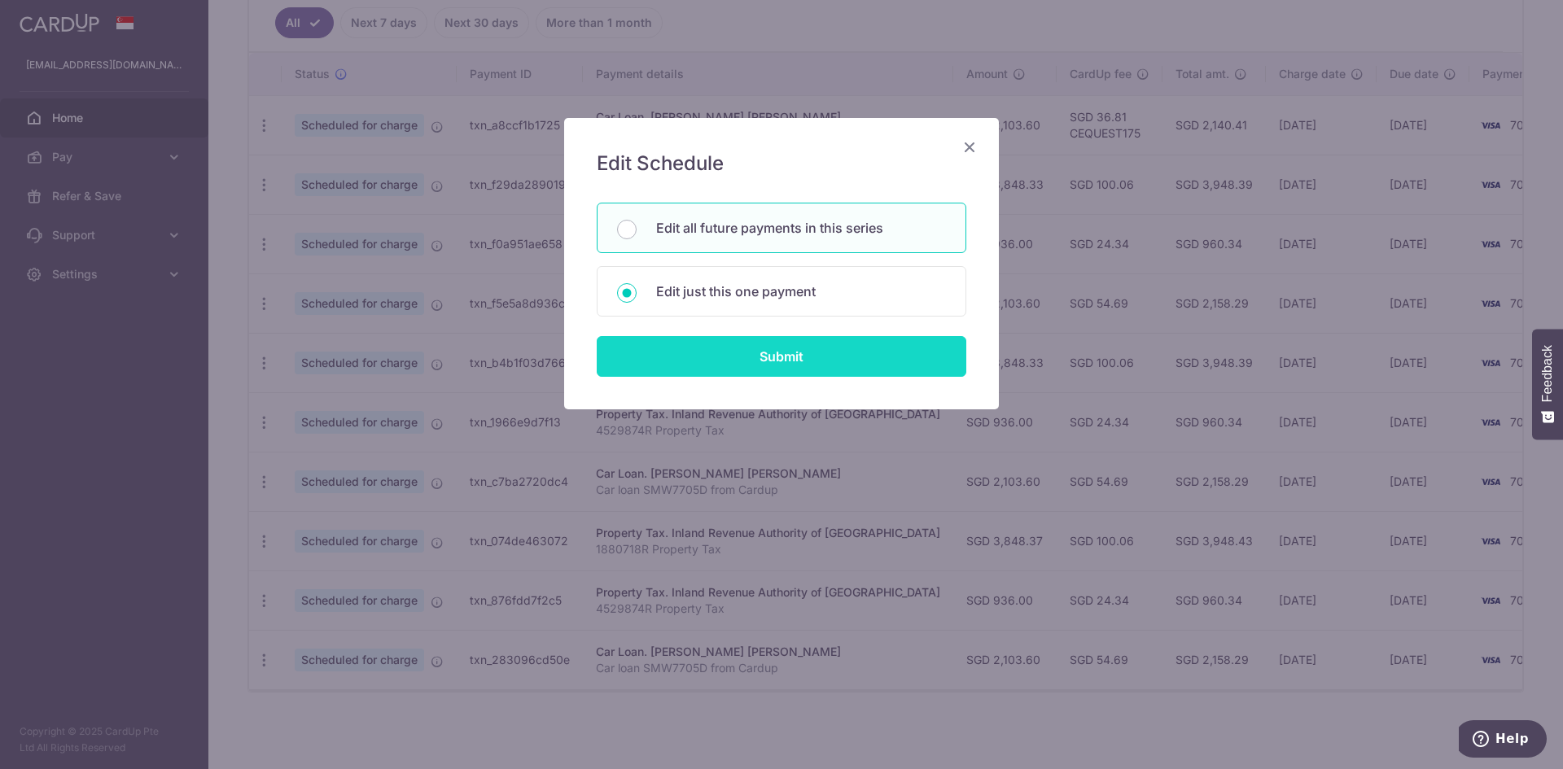
click at [733, 346] on input "Submit" at bounding box center [782, 356] width 370 height 41
radio input "true"
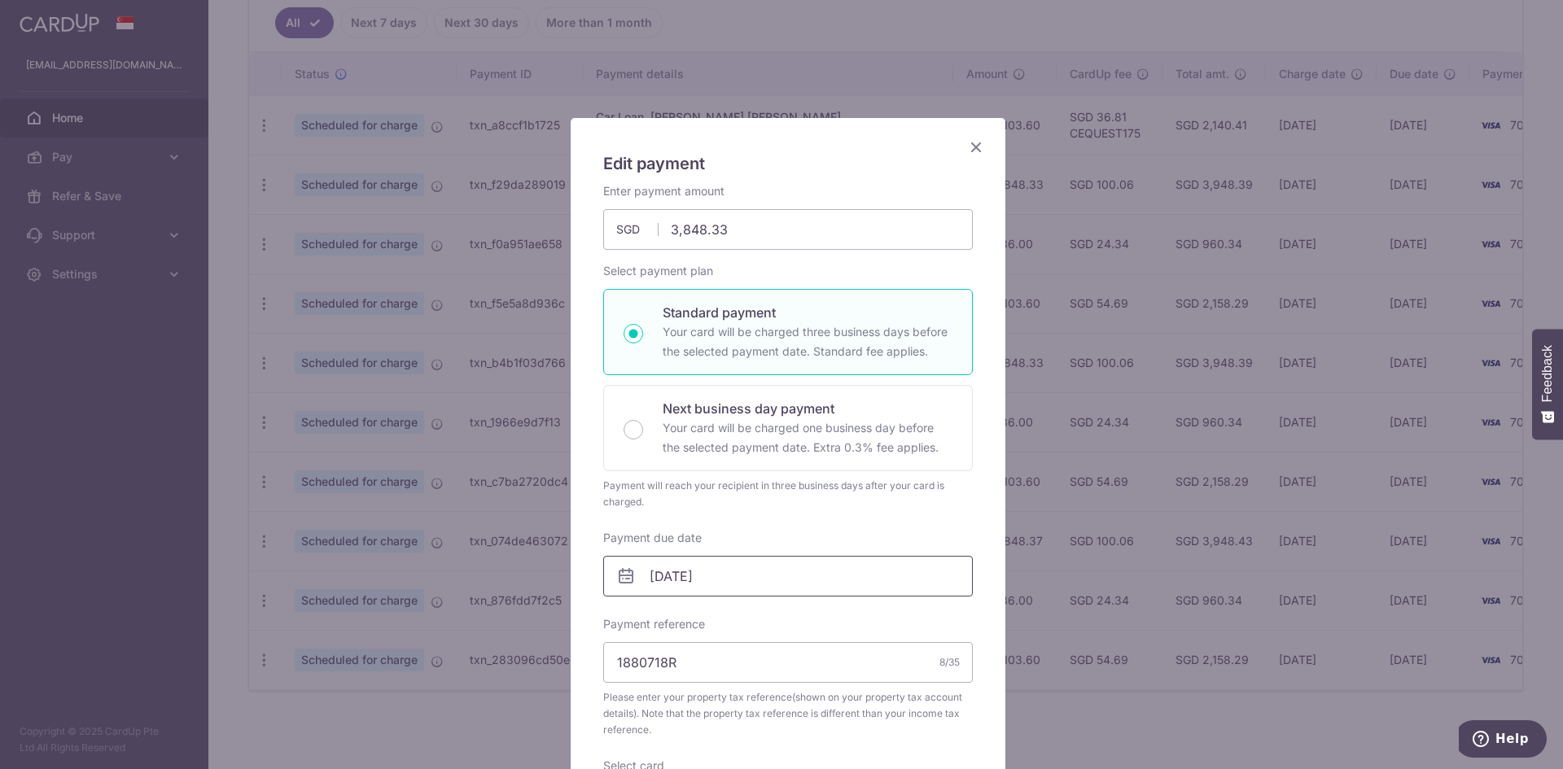
scroll to position [566, 0]
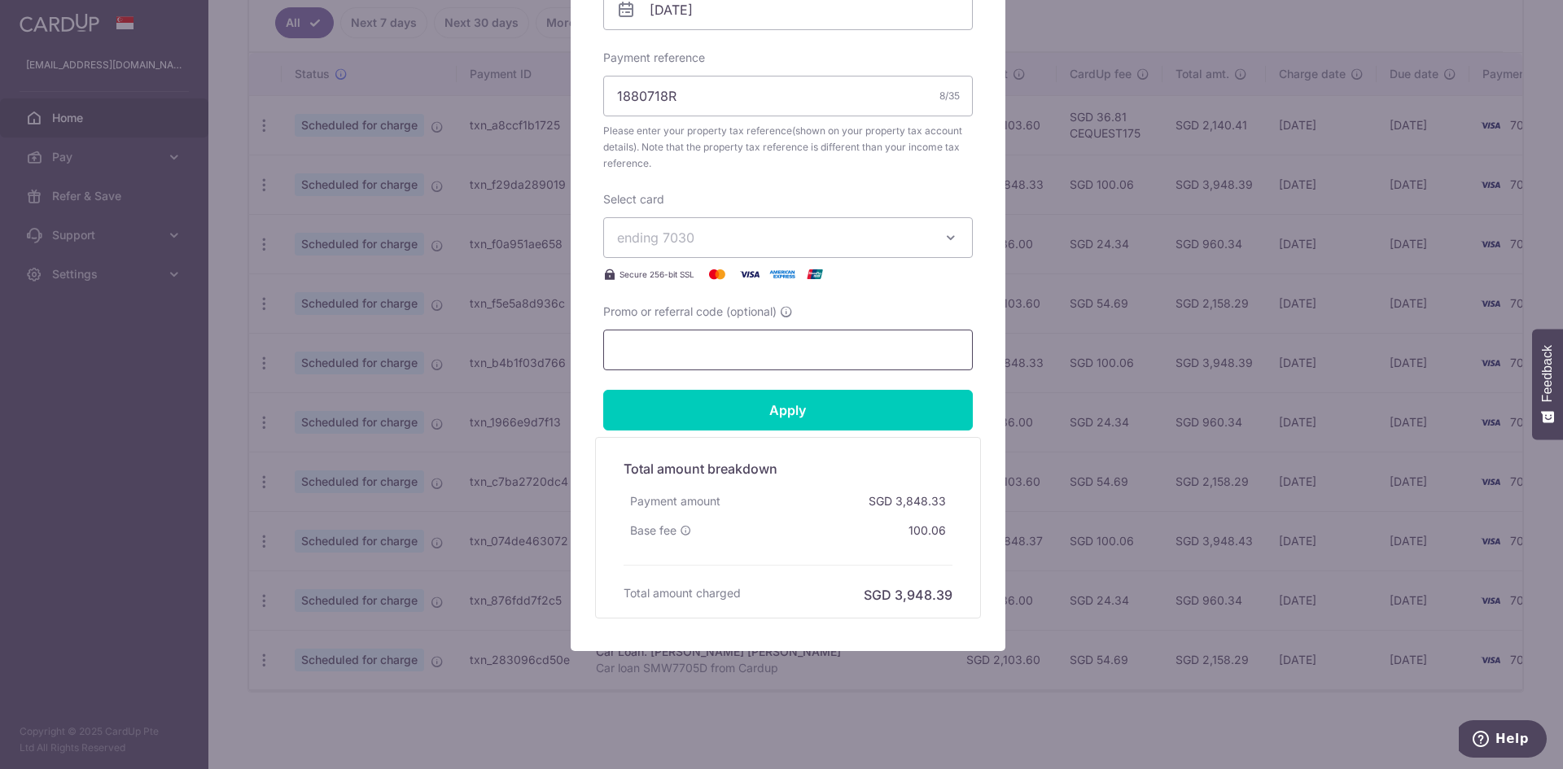
click at [681, 356] on input "Promo or referral code (optional)" at bounding box center [788, 350] width 370 height 41
type input "CEQUEST175"
click at [829, 401] on input "Apply" at bounding box center [788, 410] width 370 height 41
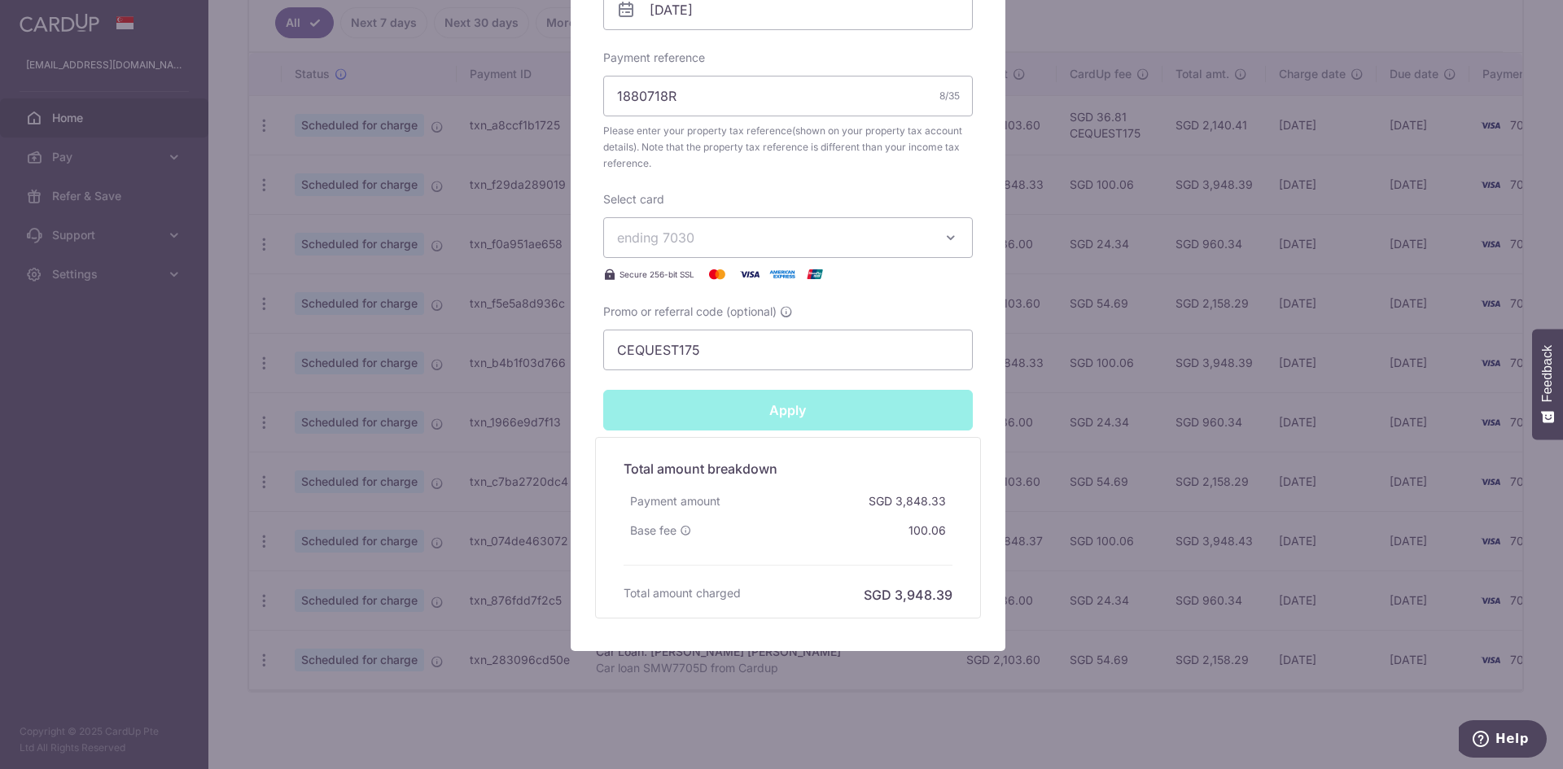
type input "Successfully Applied"
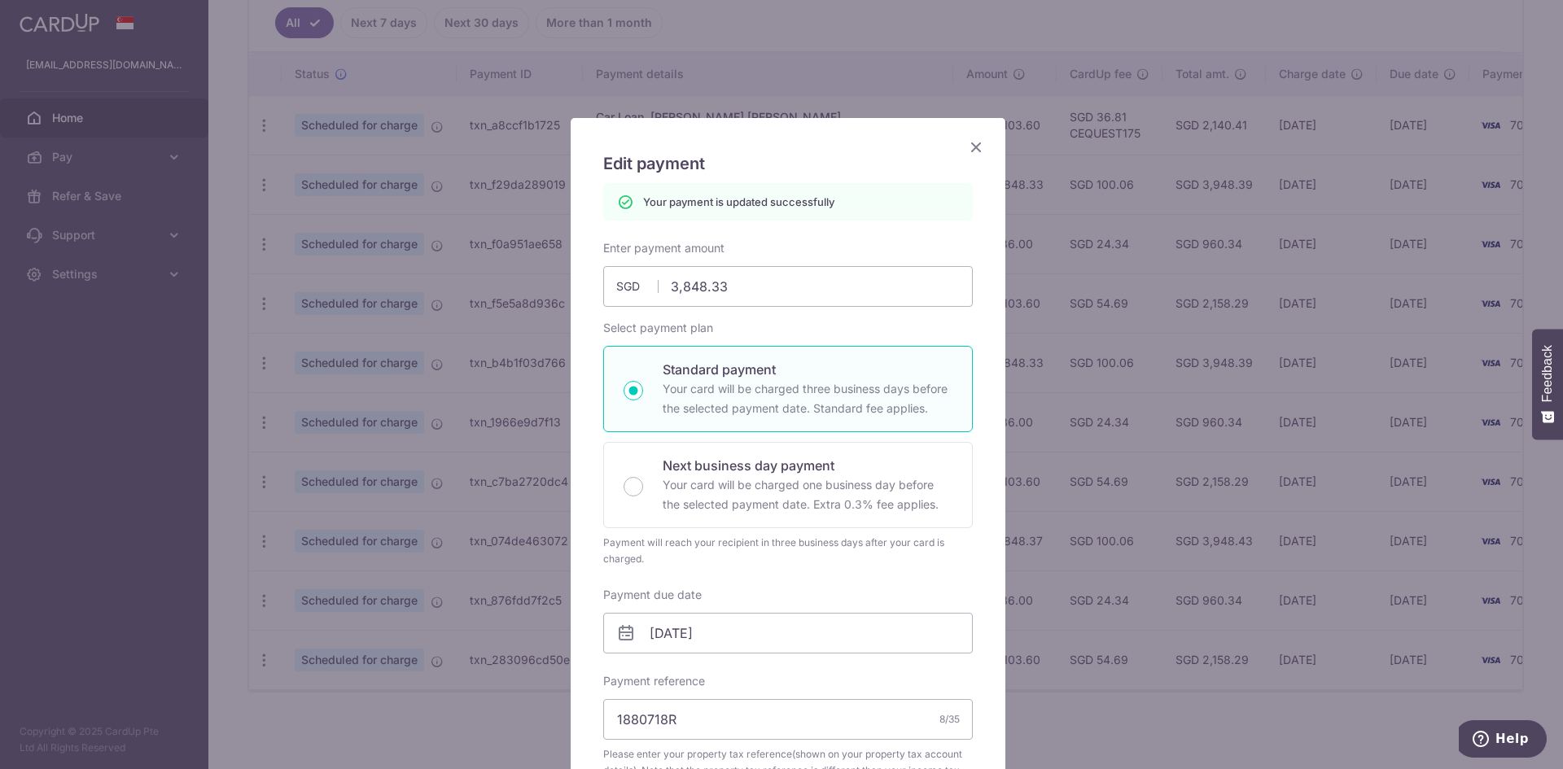
click at [974, 148] on icon "Close" at bounding box center [976, 147] width 20 height 20
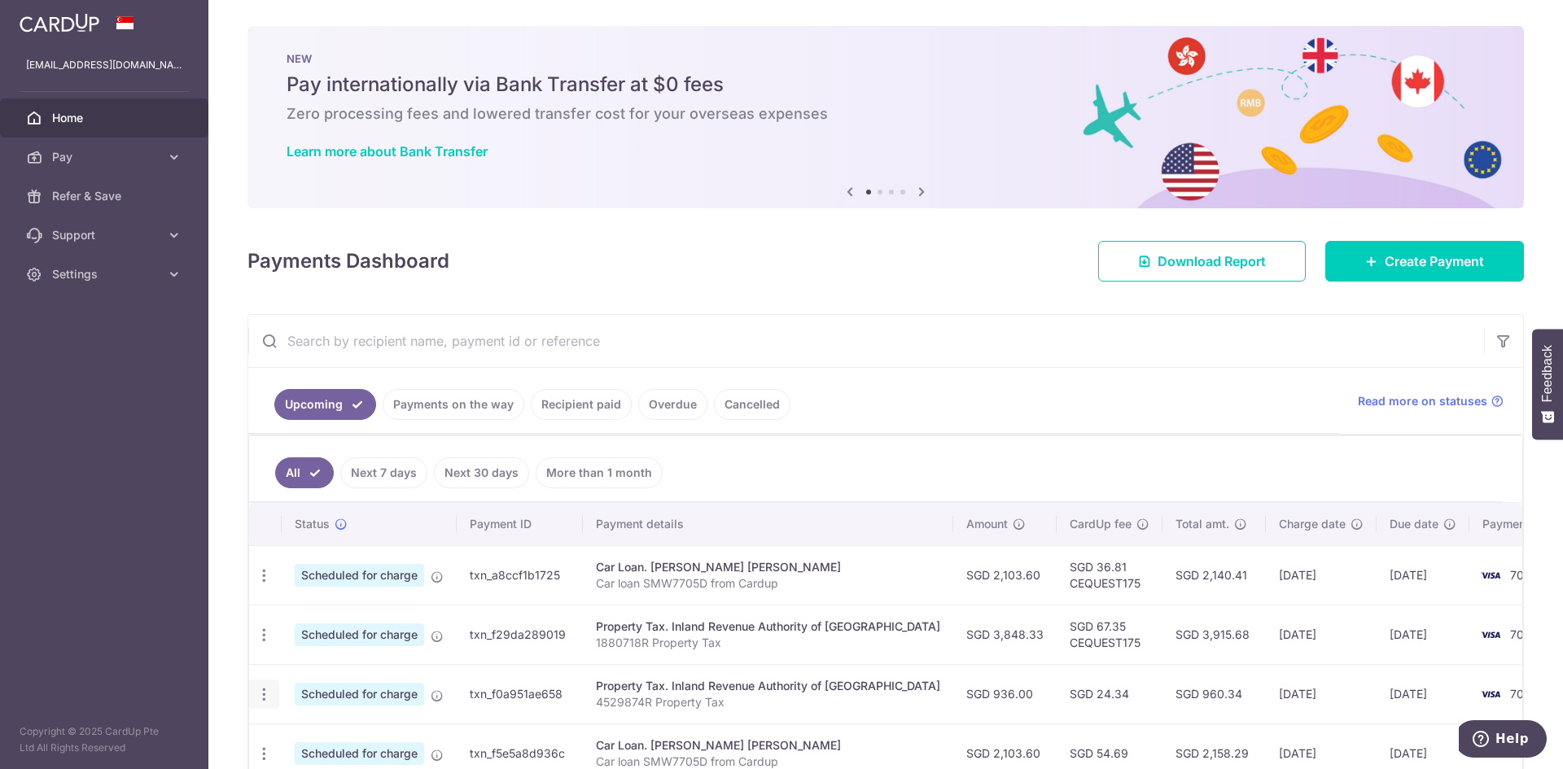
click at [265, 695] on icon "button" at bounding box center [264, 694] width 17 height 17
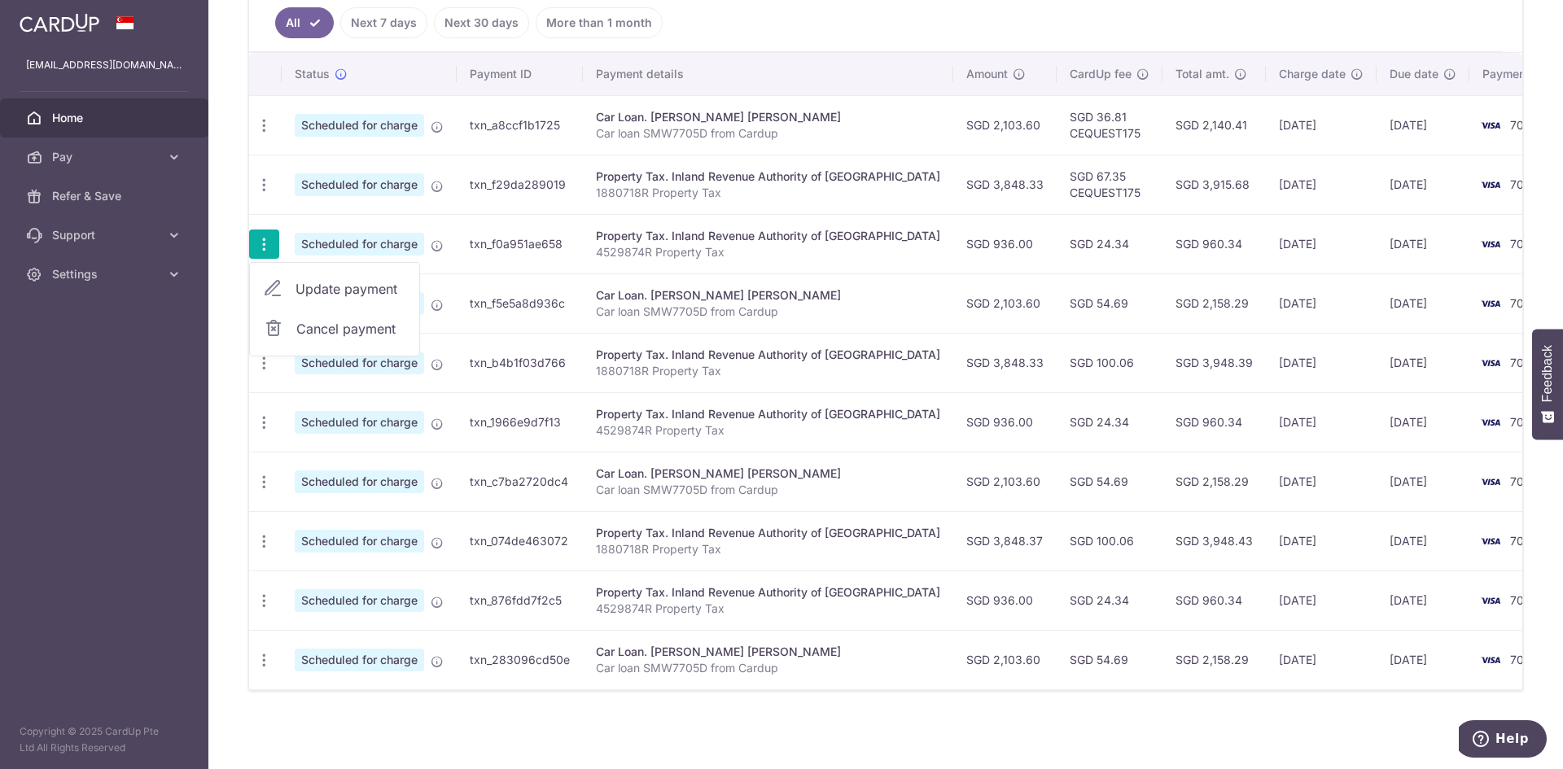
click at [321, 279] on span "Update payment" at bounding box center [350, 289] width 111 height 20
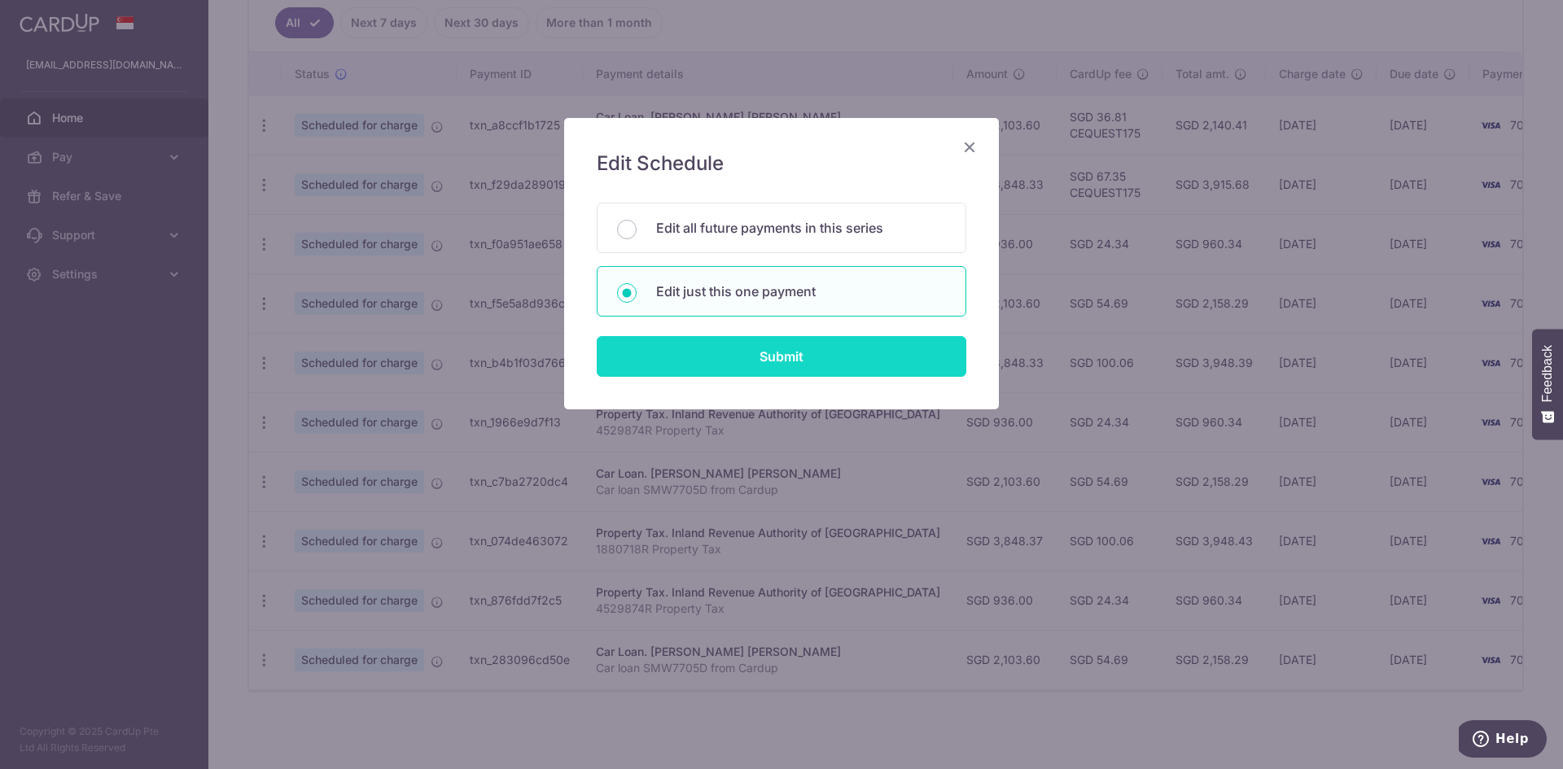
click at [776, 356] on input "Submit" at bounding box center [782, 356] width 370 height 41
radio input "true"
type input "936.00"
type input "[DATE]"
type input "4529874R"
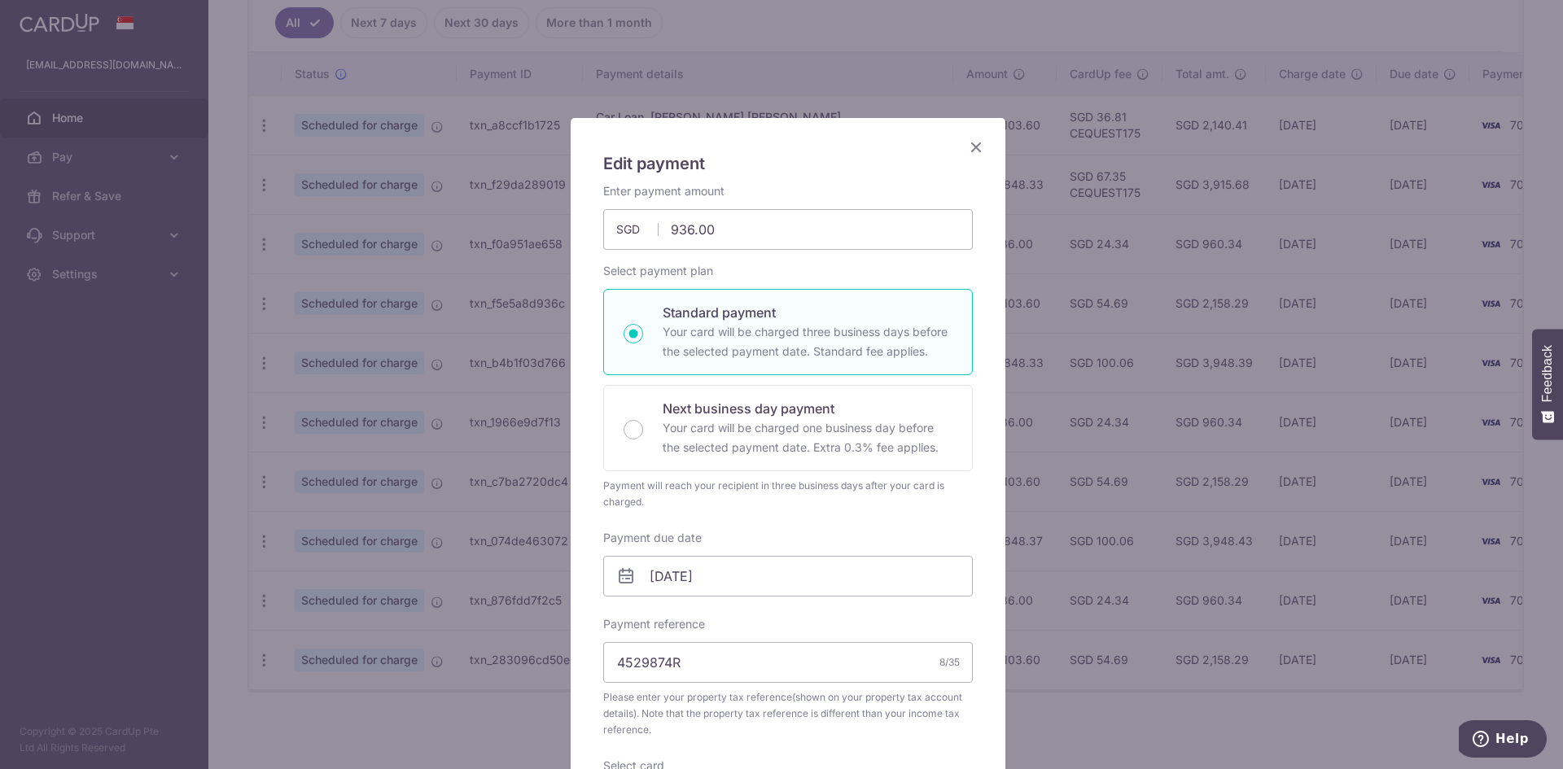
scroll to position [566, 0]
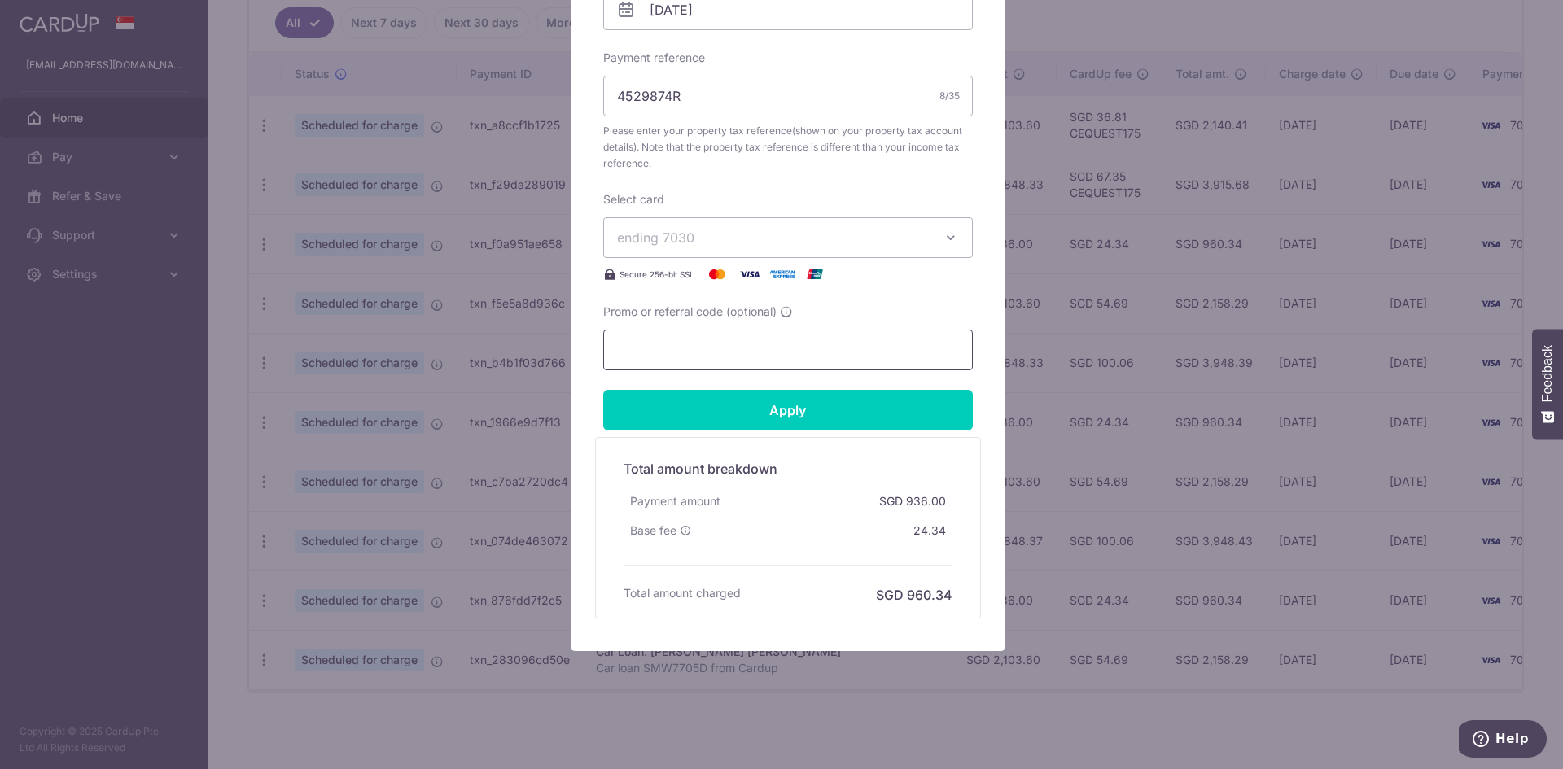
click at [687, 350] on input "Promo or referral code (optional)" at bounding box center [788, 350] width 370 height 41
type input "CEQUEST175"
click at [729, 396] on input "Apply" at bounding box center [788, 410] width 370 height 41
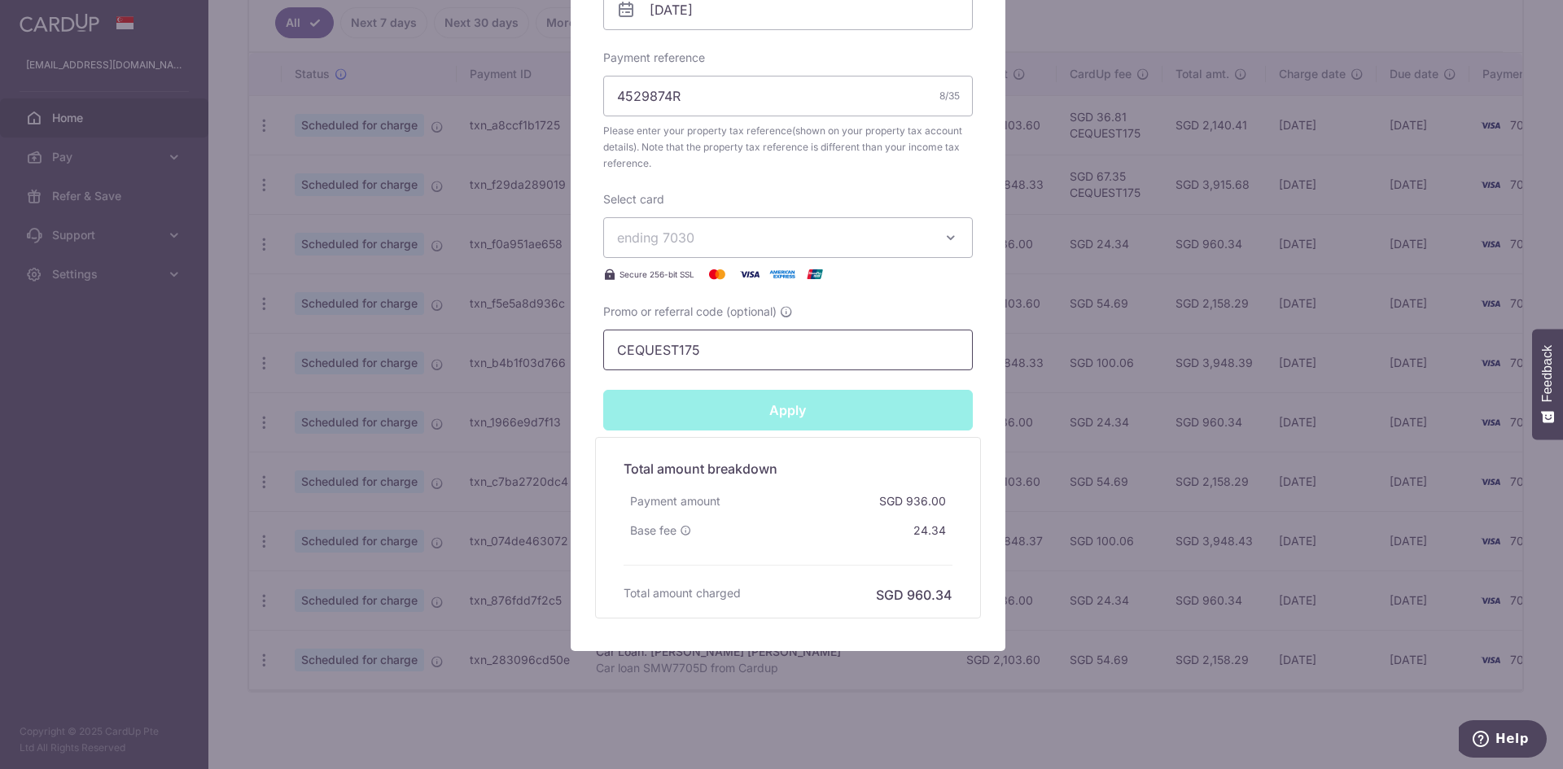
type input "Successfully Applied"
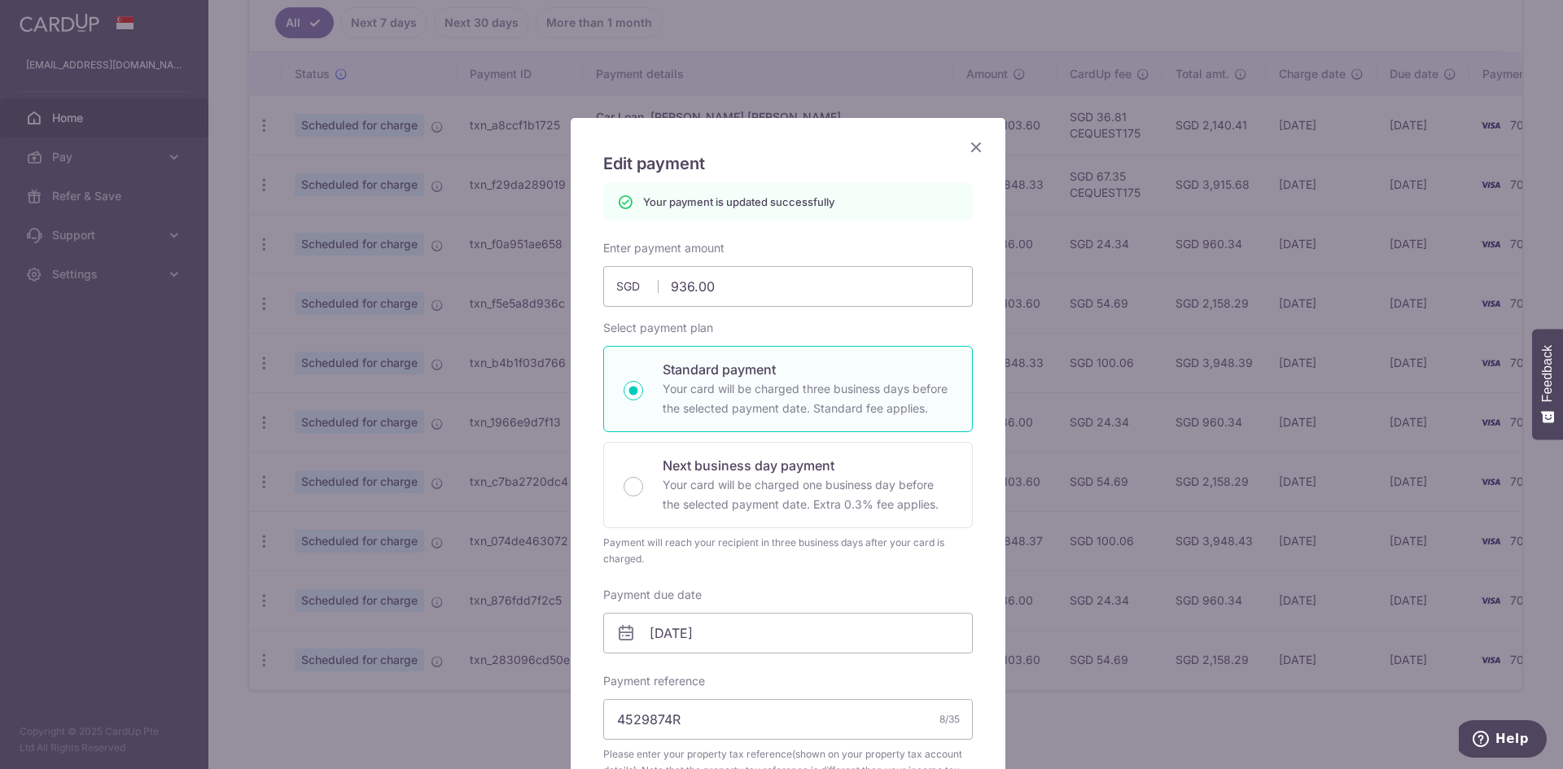
click at [972, 143] on icon "Close" at bounding box center [976, 147] width 20 height 20
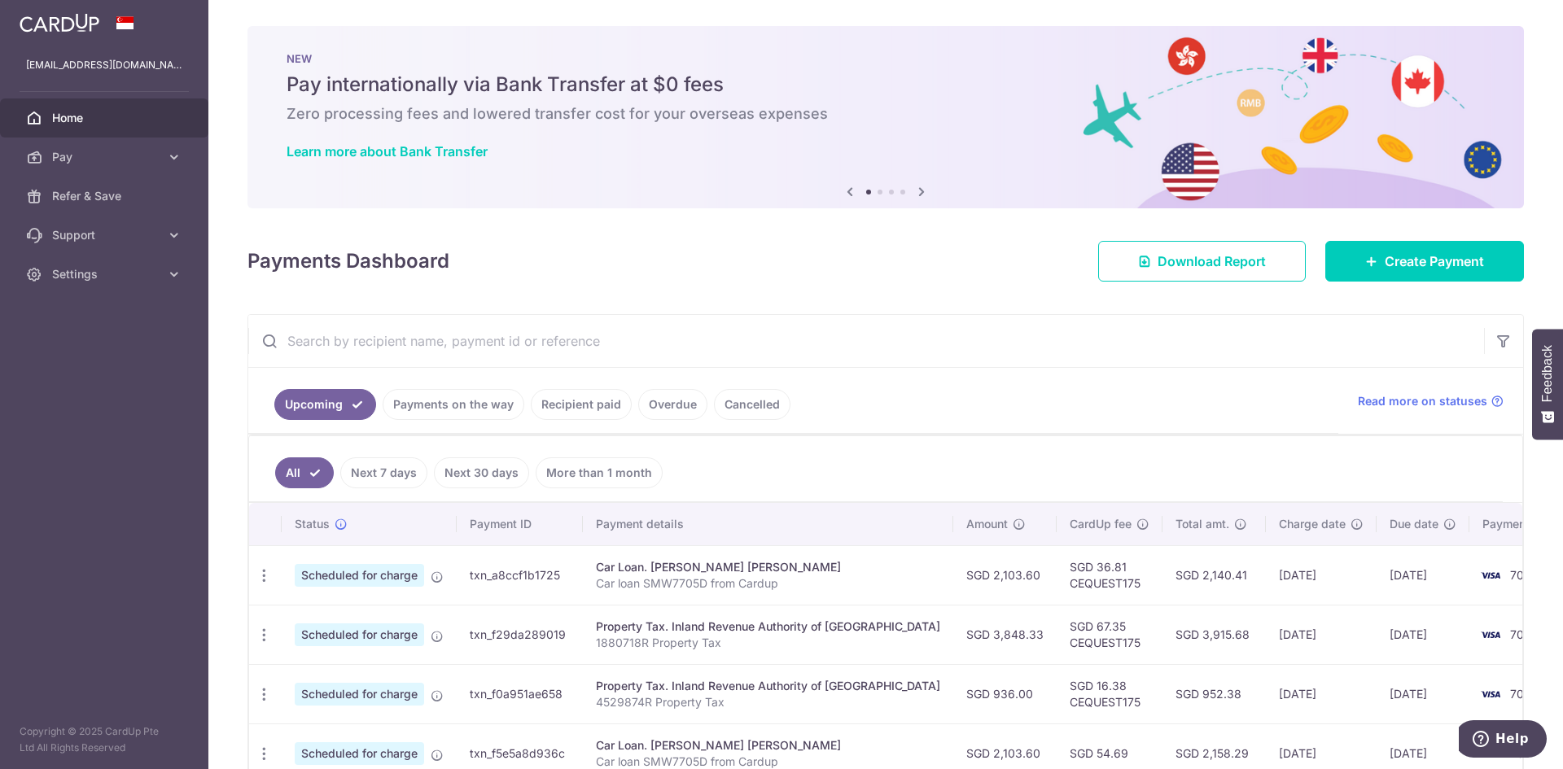
scroll to position [439, 0]
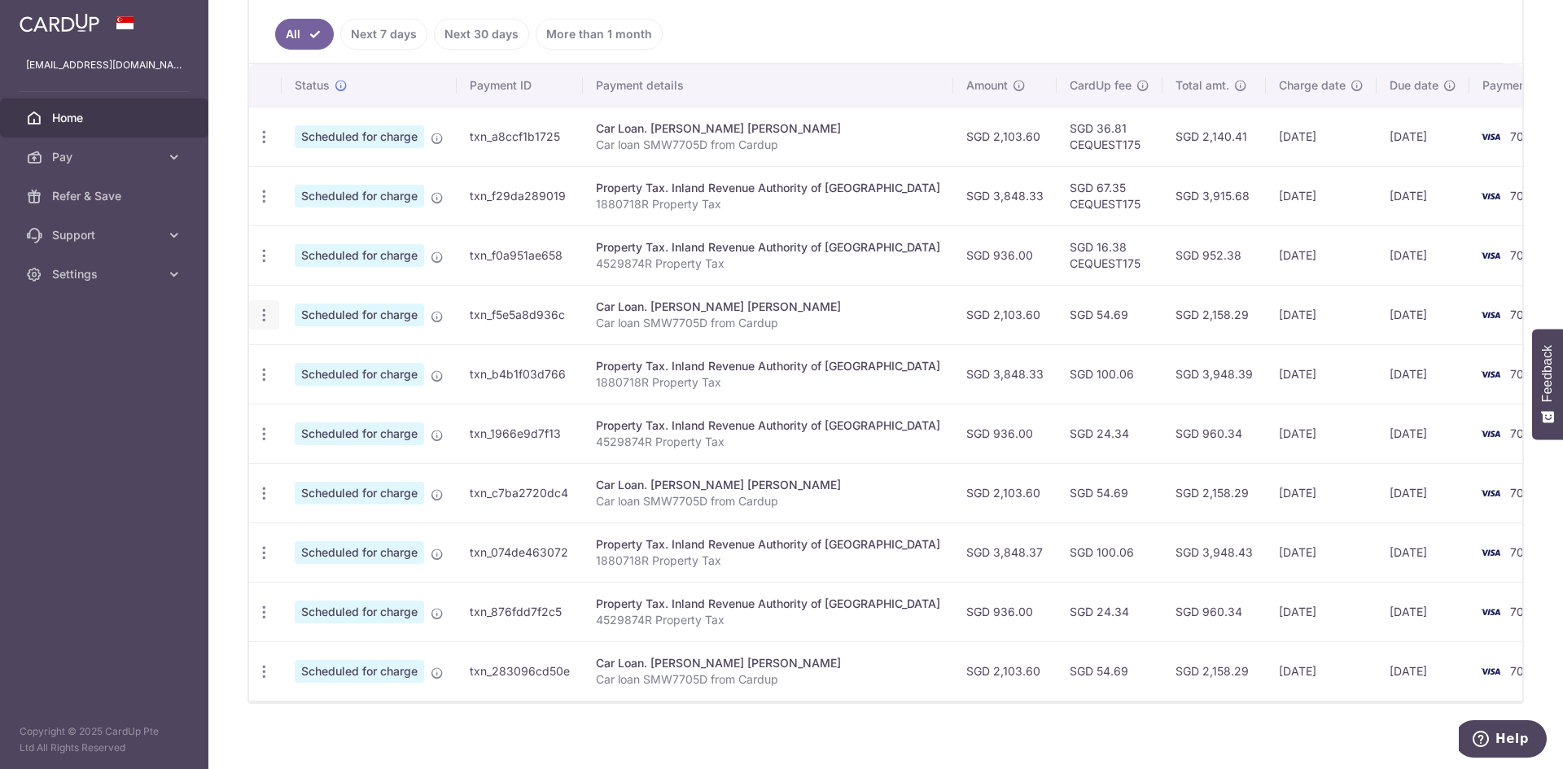
click at [262, 316] on icon "button" at bounding box center [264, 315] width 17 height 17
click at [314, 354] on span "Update payment" at bounding box center [350, 360] width 111 height 20
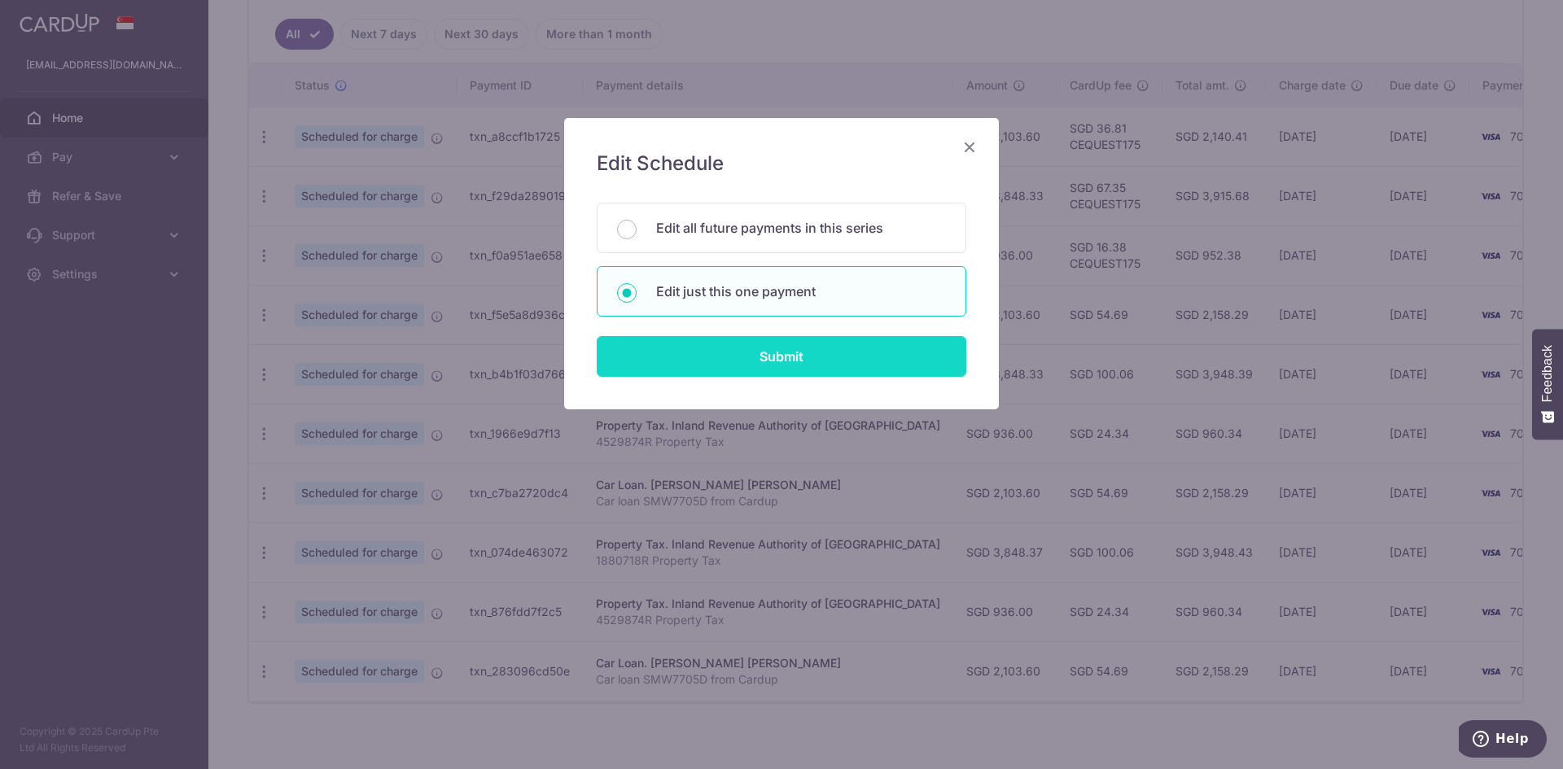
click at [769, 353] on input "Submit" at bounding box center [782, 356] width 370 height 41
radio input "true"
type input "2,103.60"
type input "[DATE]"
type input "Car loan SMW7705D from Cardup"
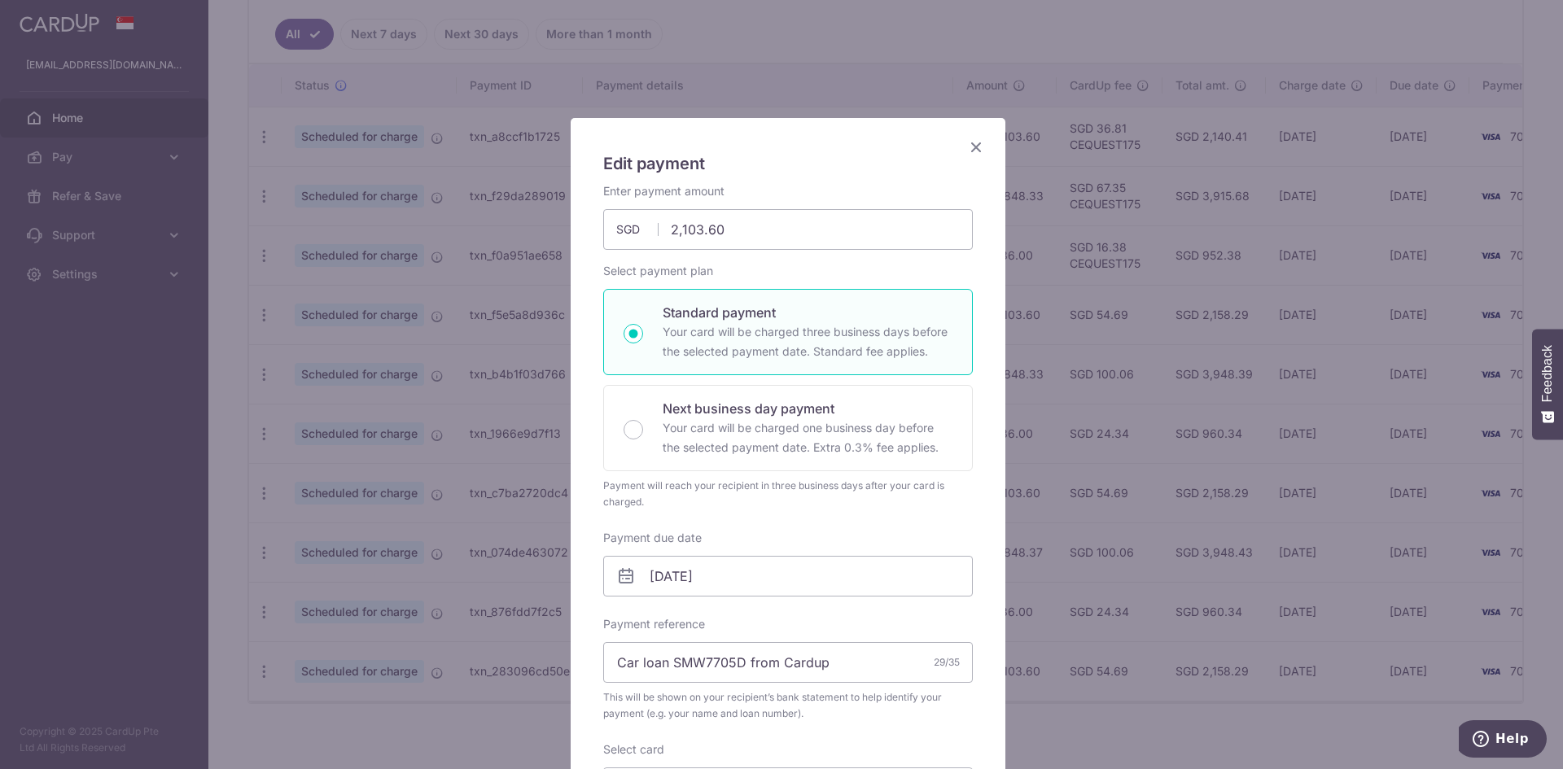
scroll to position [550, 0]
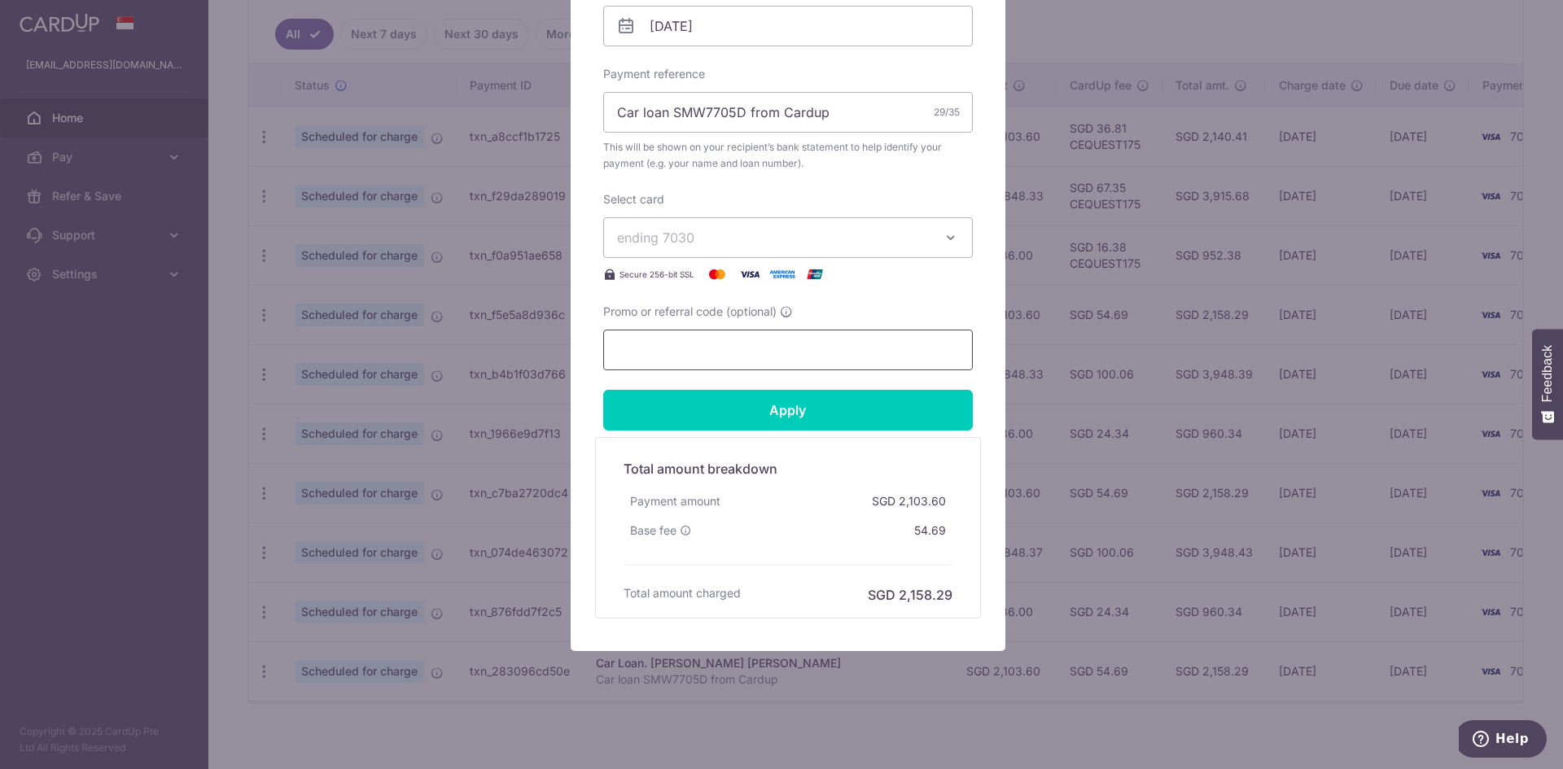
click at [655, 360] on input "Promo or referral code (optional)" at bounding box center [788, 350] width 370 height 41
type input "CEQUEST175"
click at [744, 412] on input "Apply" at bounding box center [788, 410] width 370 height 41
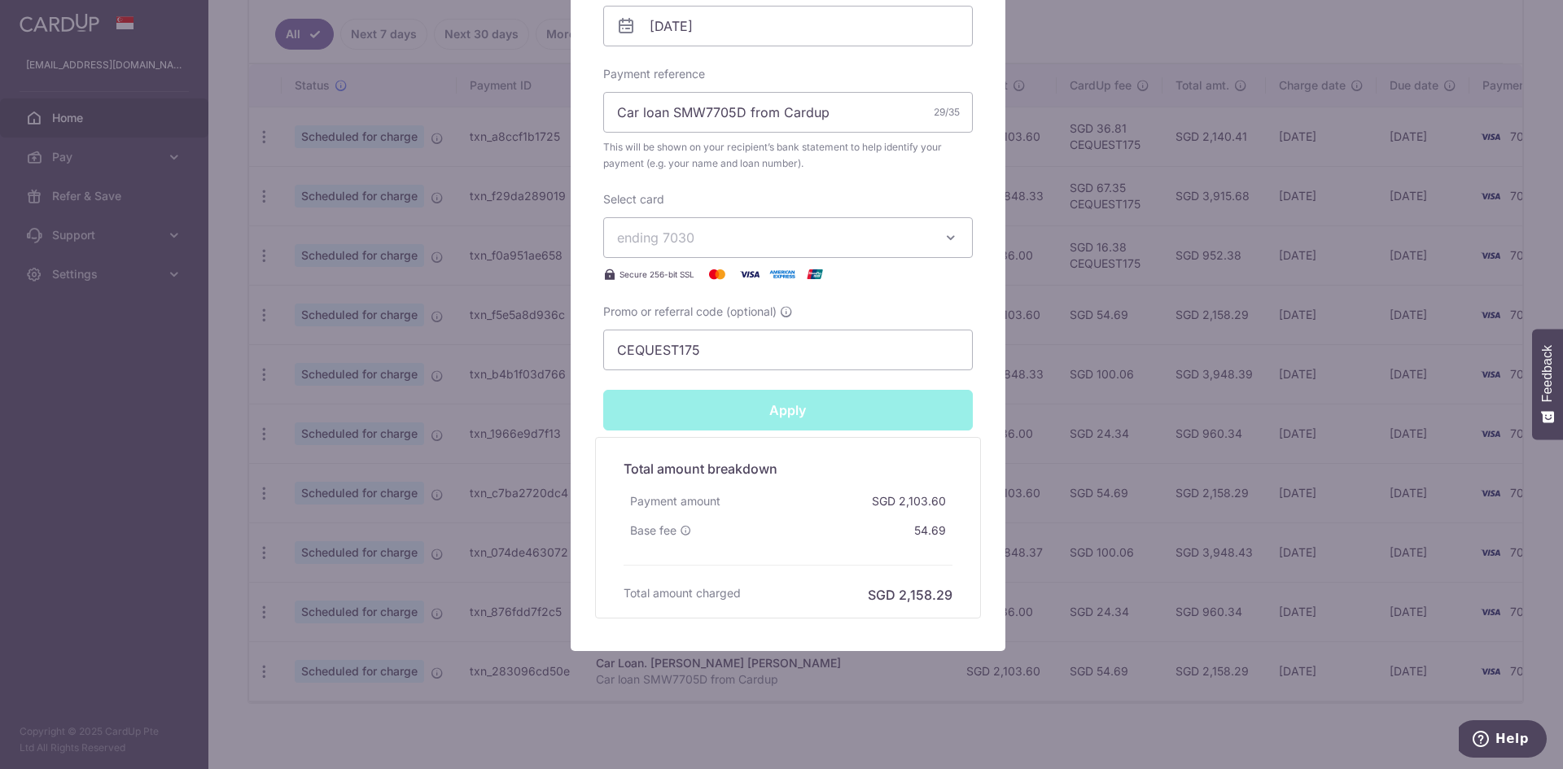
type input "Successfully Applied"
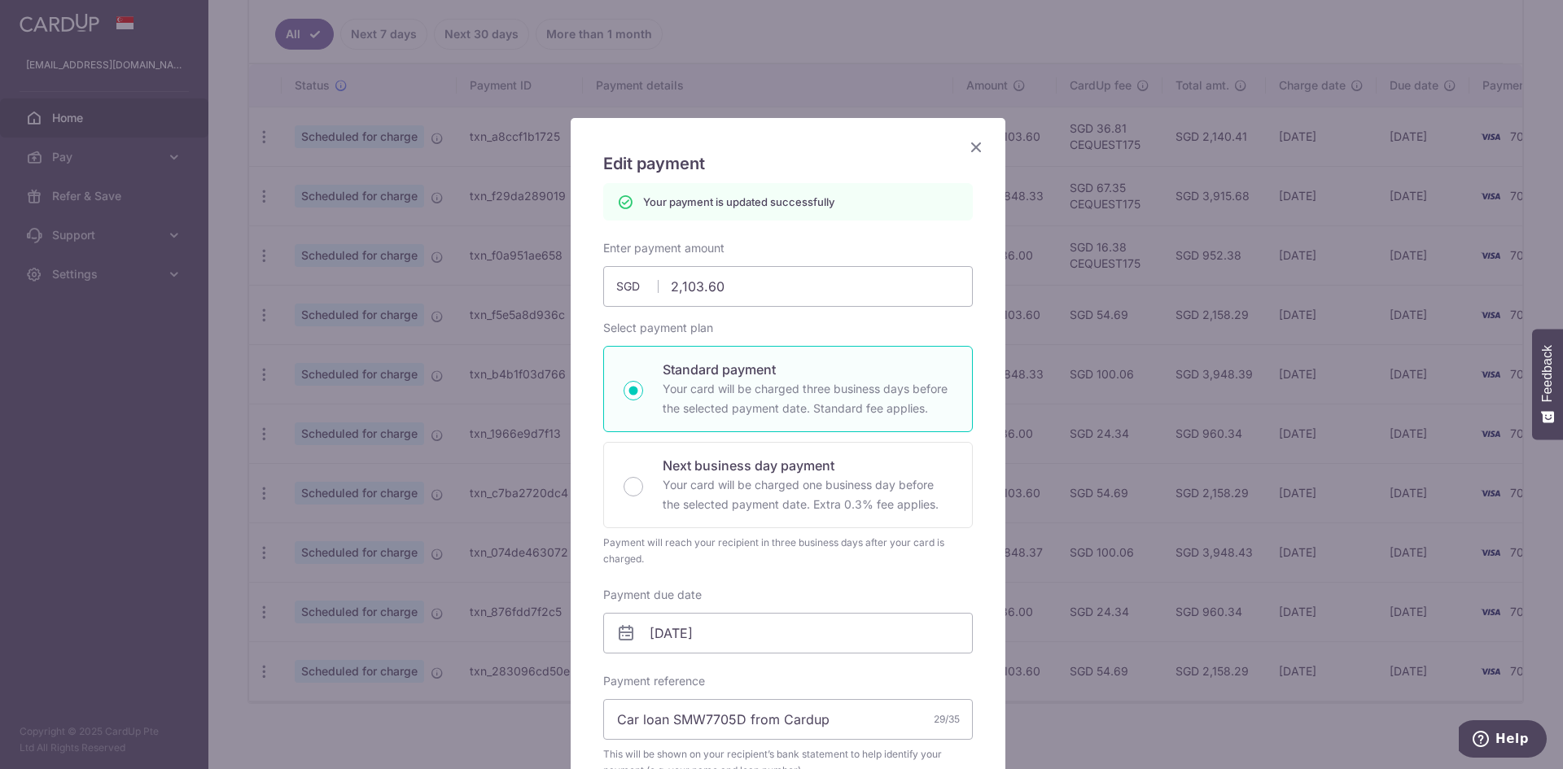
click at [975, 146] on icon "Close" at bounding box center [976, 147] width 20 height 20
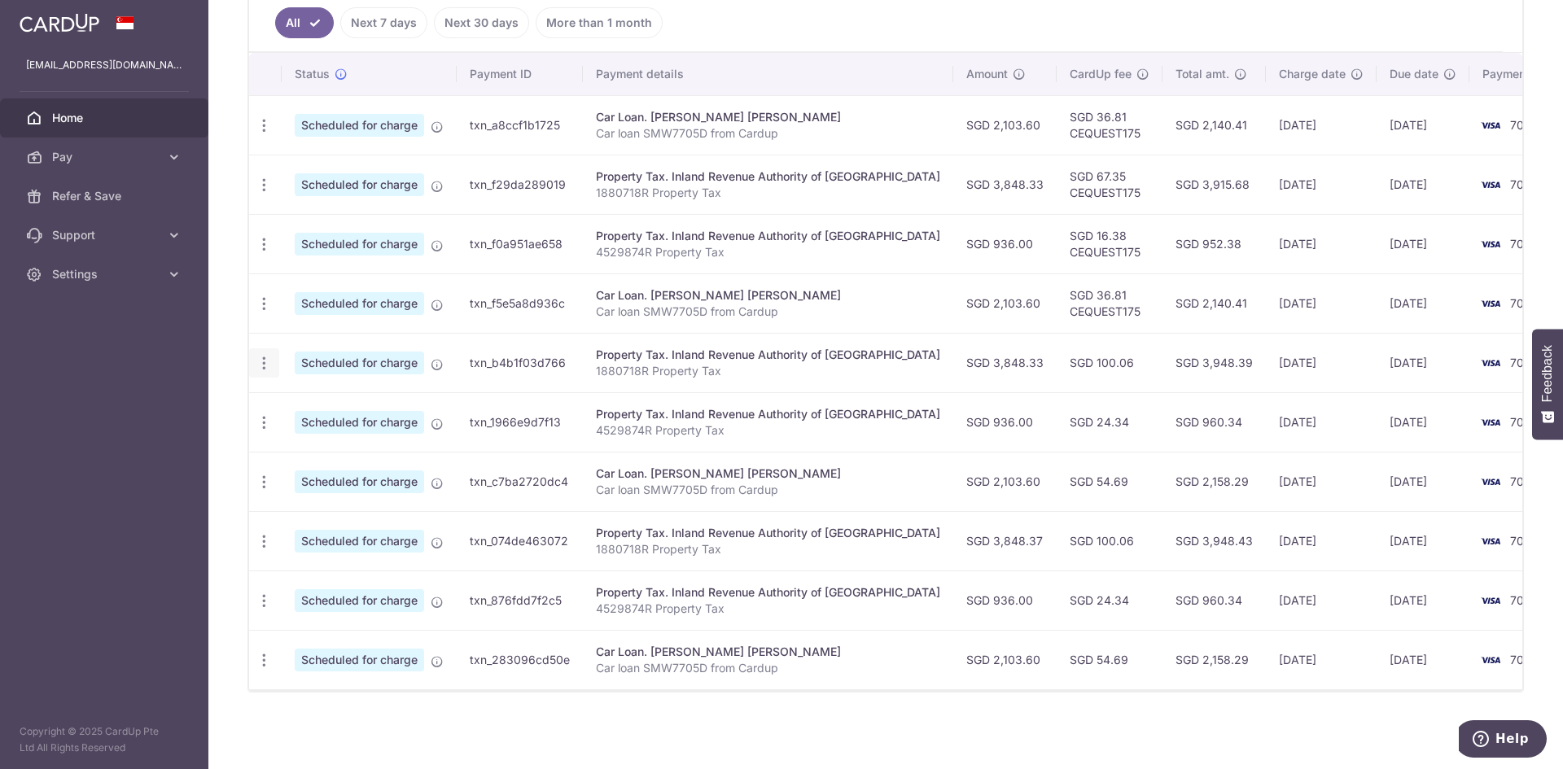
click at [260, 358] on icon "button" at bounding box center [264, 363] width 17 height 17
click at [337, 398] on span "Update payment" at bounding box center [350, 408] width 111 height 20
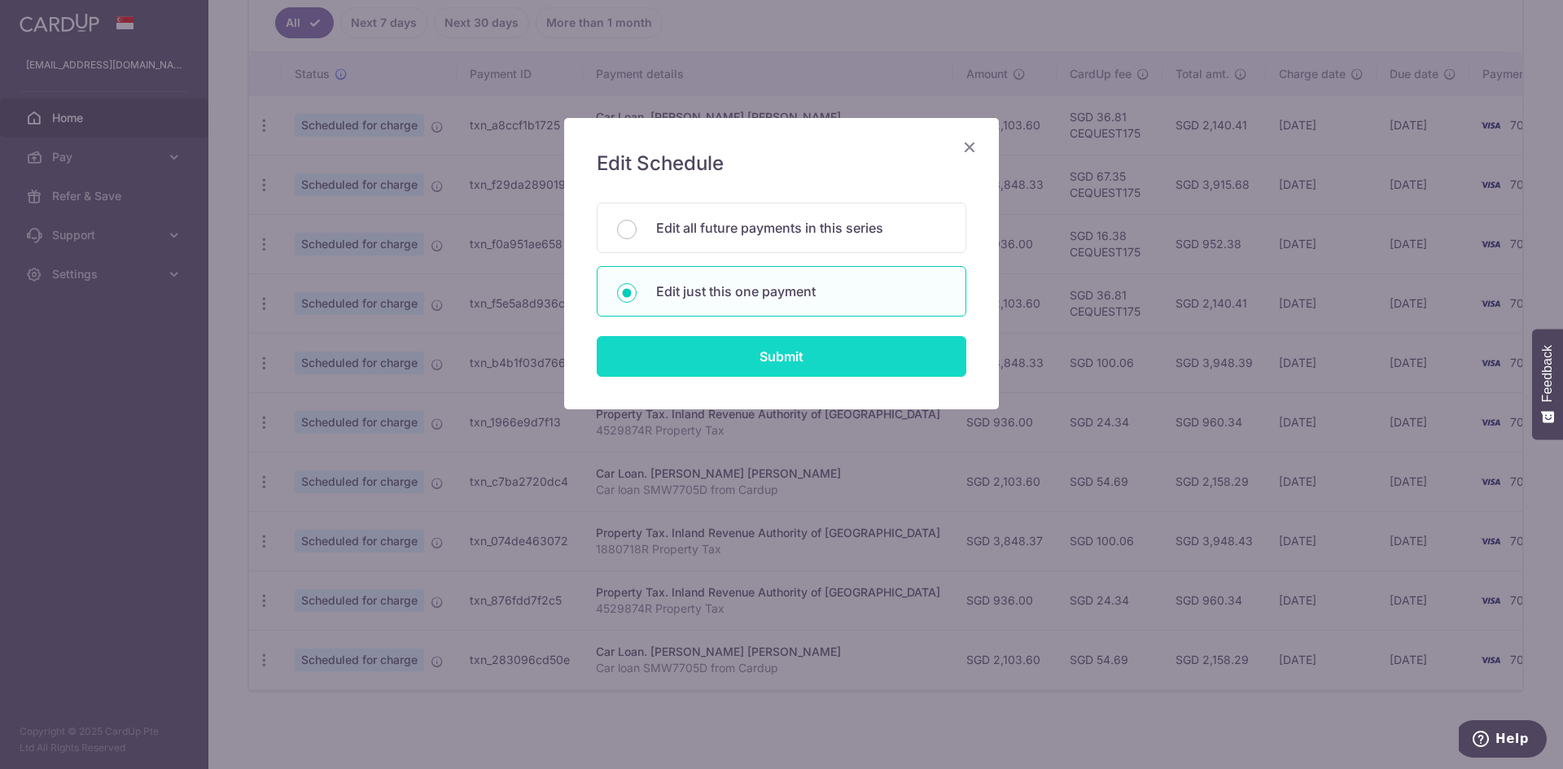
click at [782, 339] on input "Submit" at bounding box center [782, 356] width 370 height 41
radio input "true"
type input "3,848.33"
type input "[DATE]"
type input "1880718R"
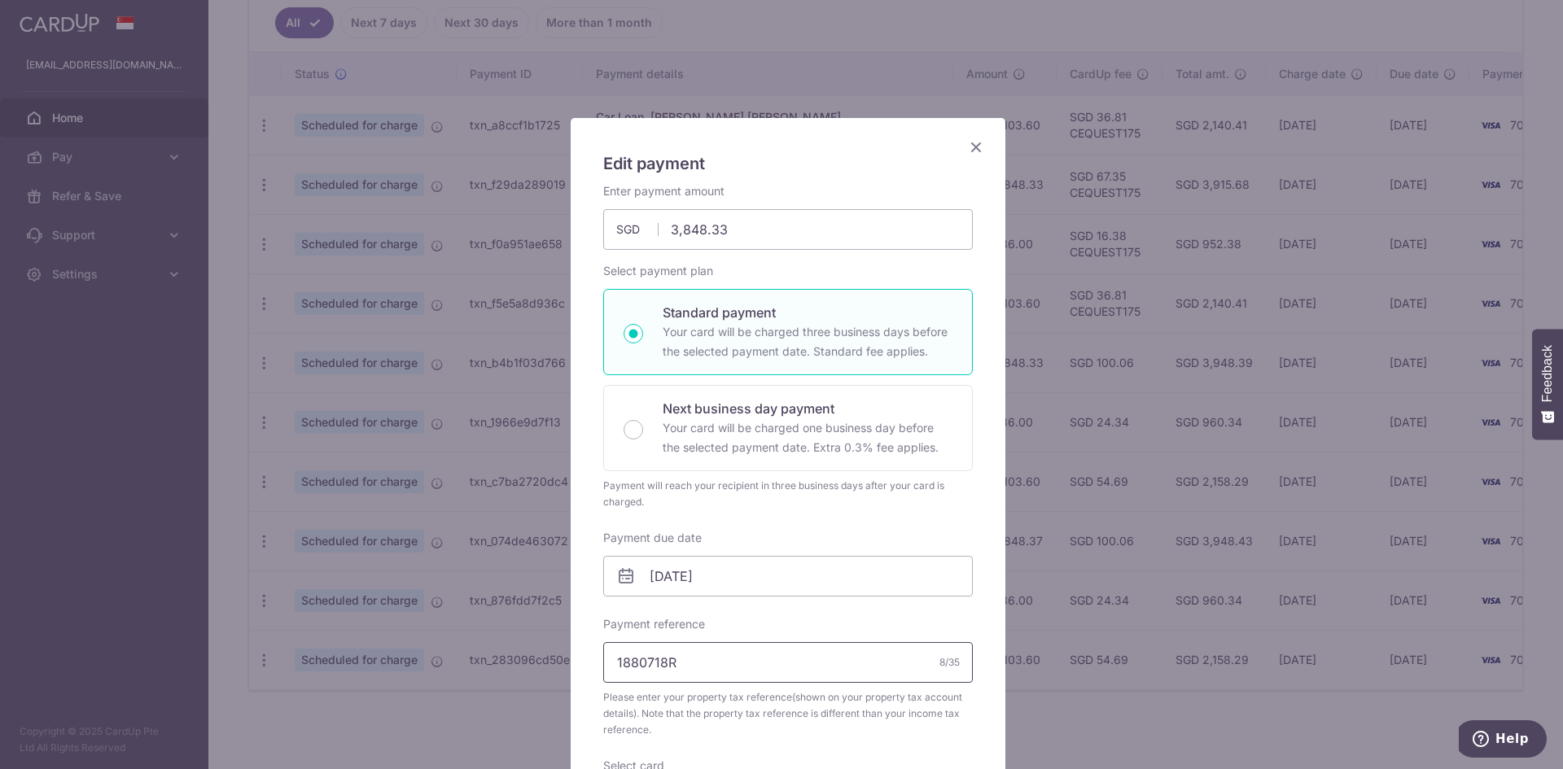
click at [691, 659] on input "1880718R" at bounding box center [788, 662] width 370 height 41
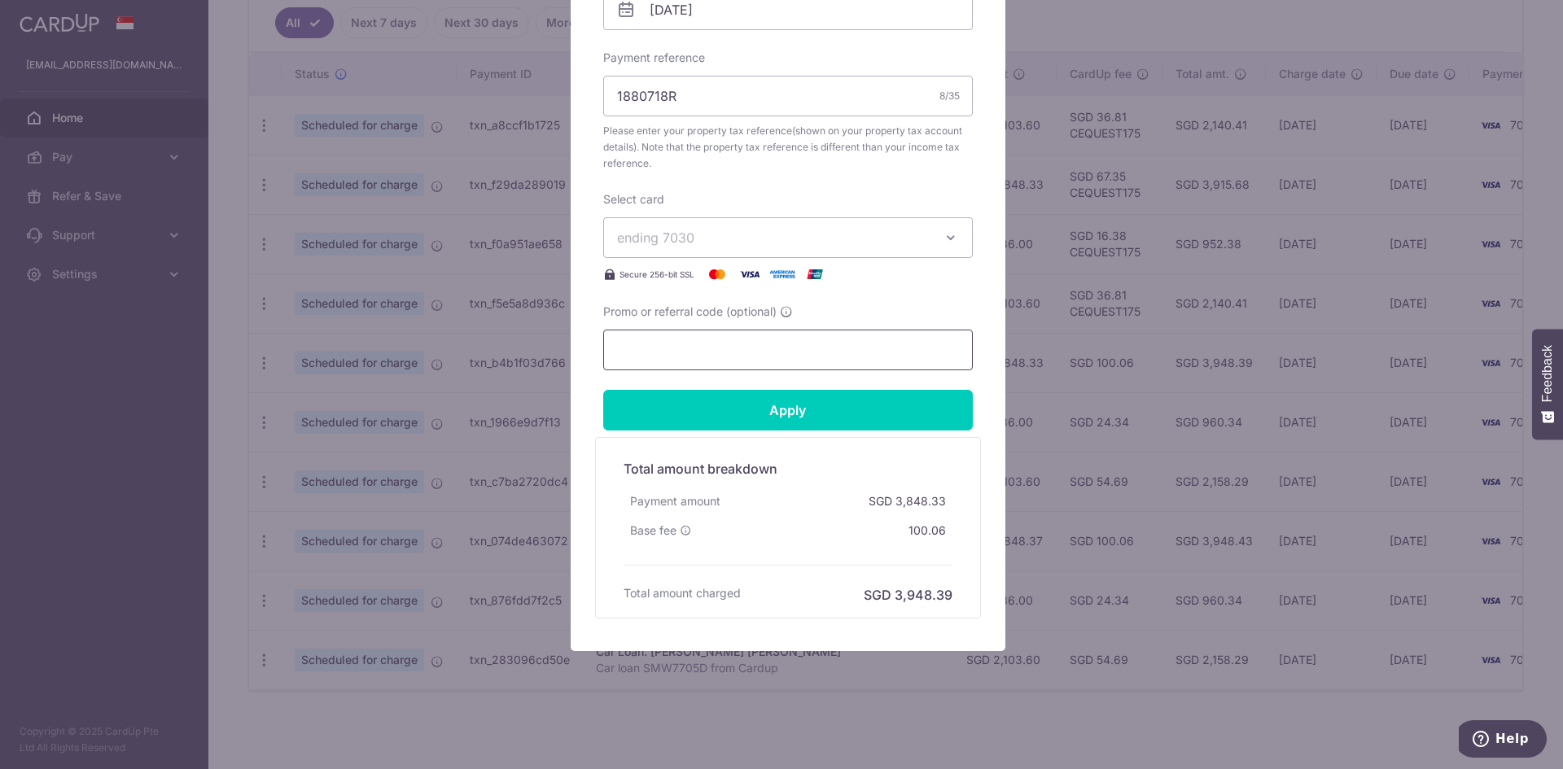
click at [698, 360] on input "Promo or referral code (optional)" at bounding box center [788, 350] width 370 height 41
type input "CEQUEST175"
click at [795, 399] on input "Apply" at bounding box center [788, 410] width 370 height 41
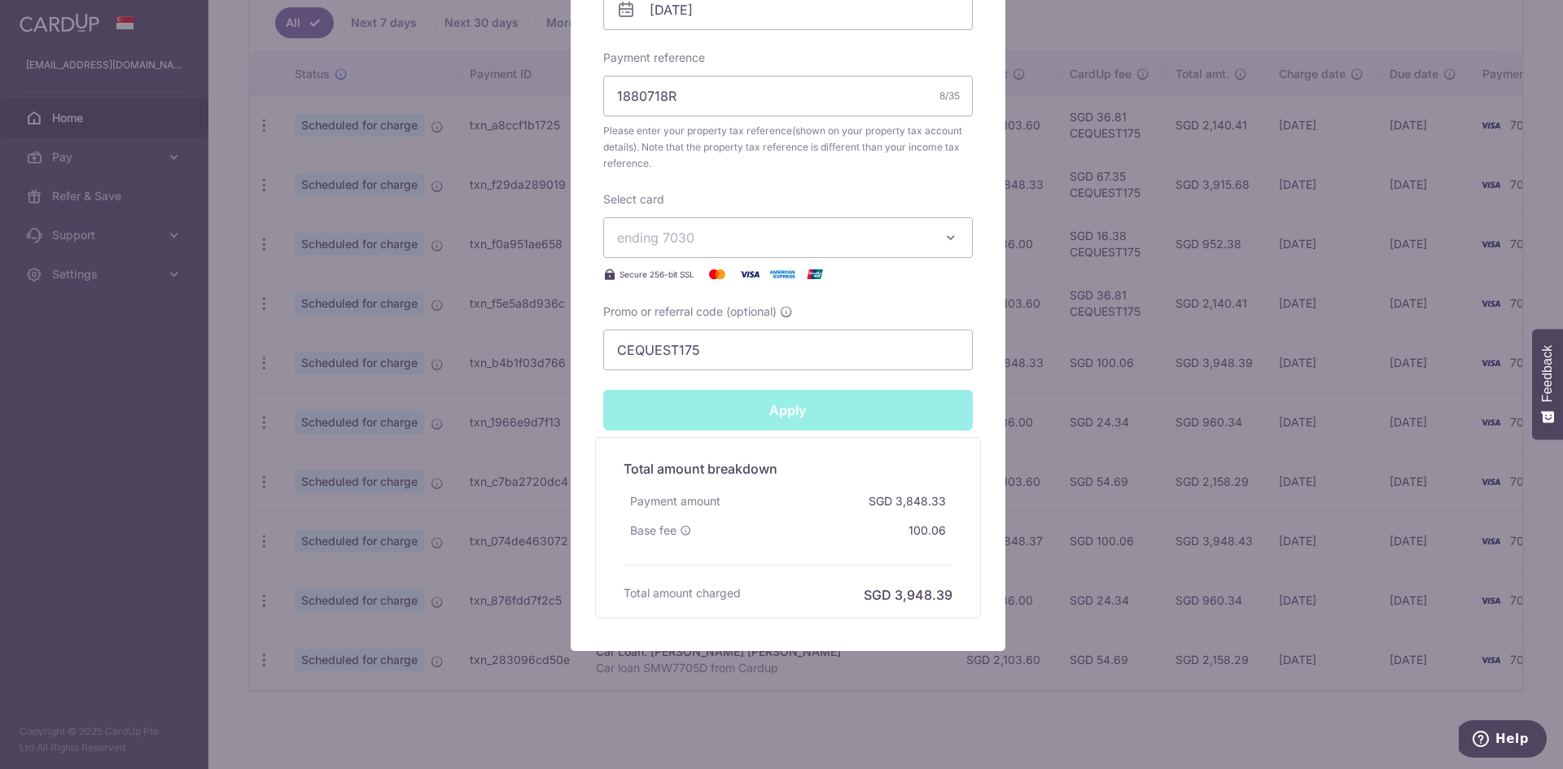
type input "Successfully Applied"
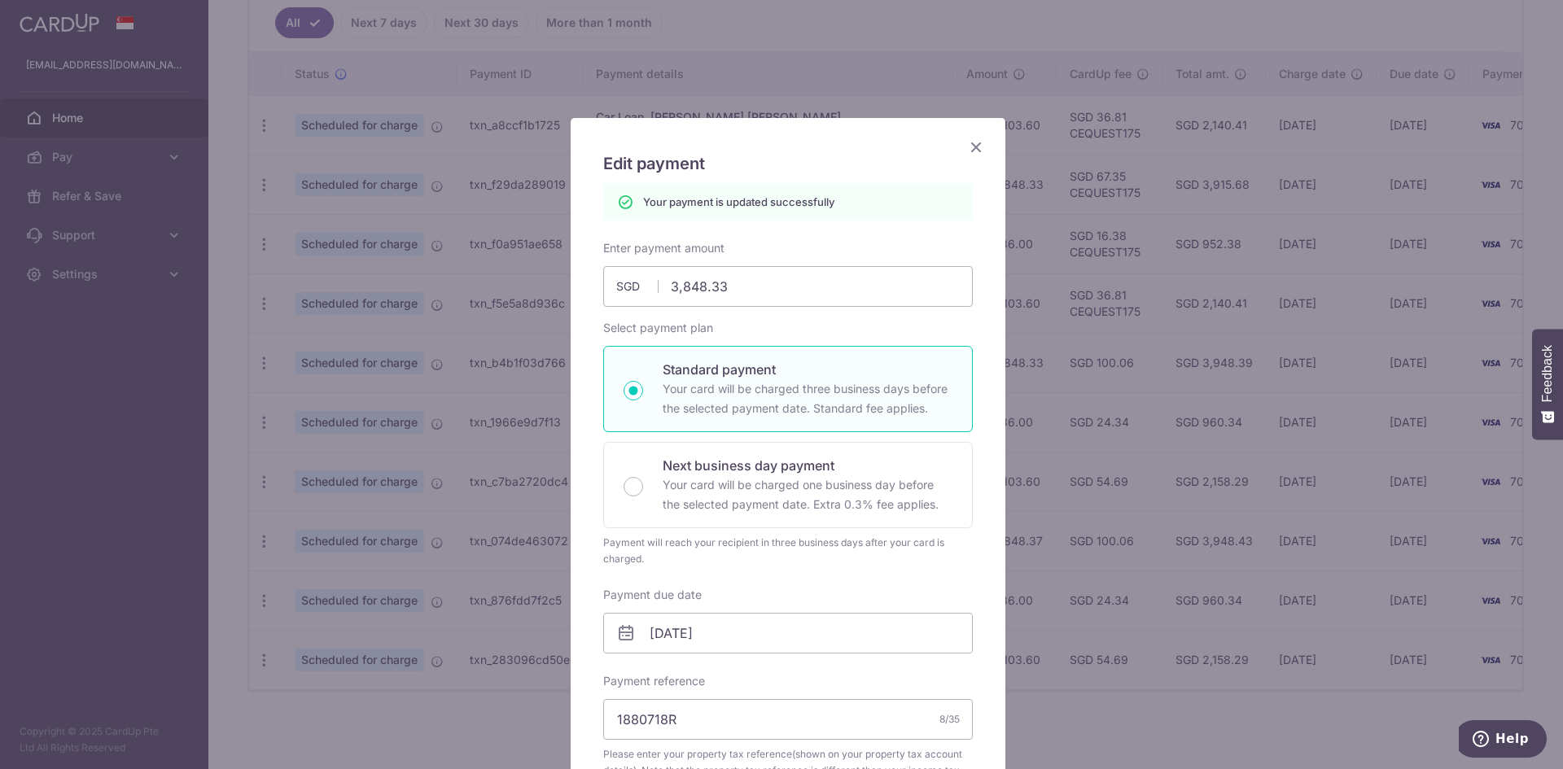
drag, startPoint x: 976, startPoint y: 145, endPoint x: 967, endPoint y: 152, distance: 11.6
click at [974, 145] on icon "Close" at bounding box center [976, 147] width 20 height 20
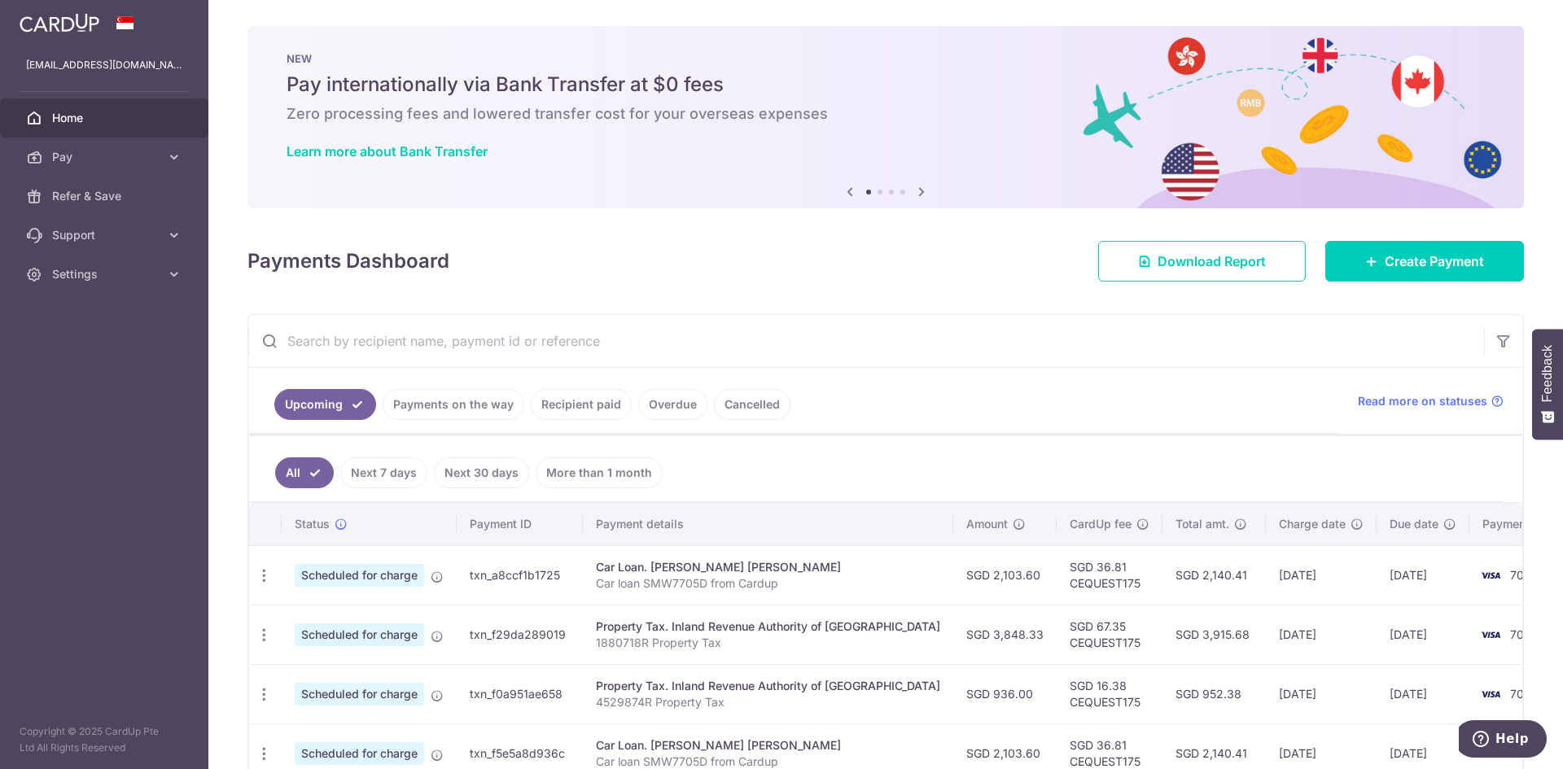
scroll to position [458, 0]
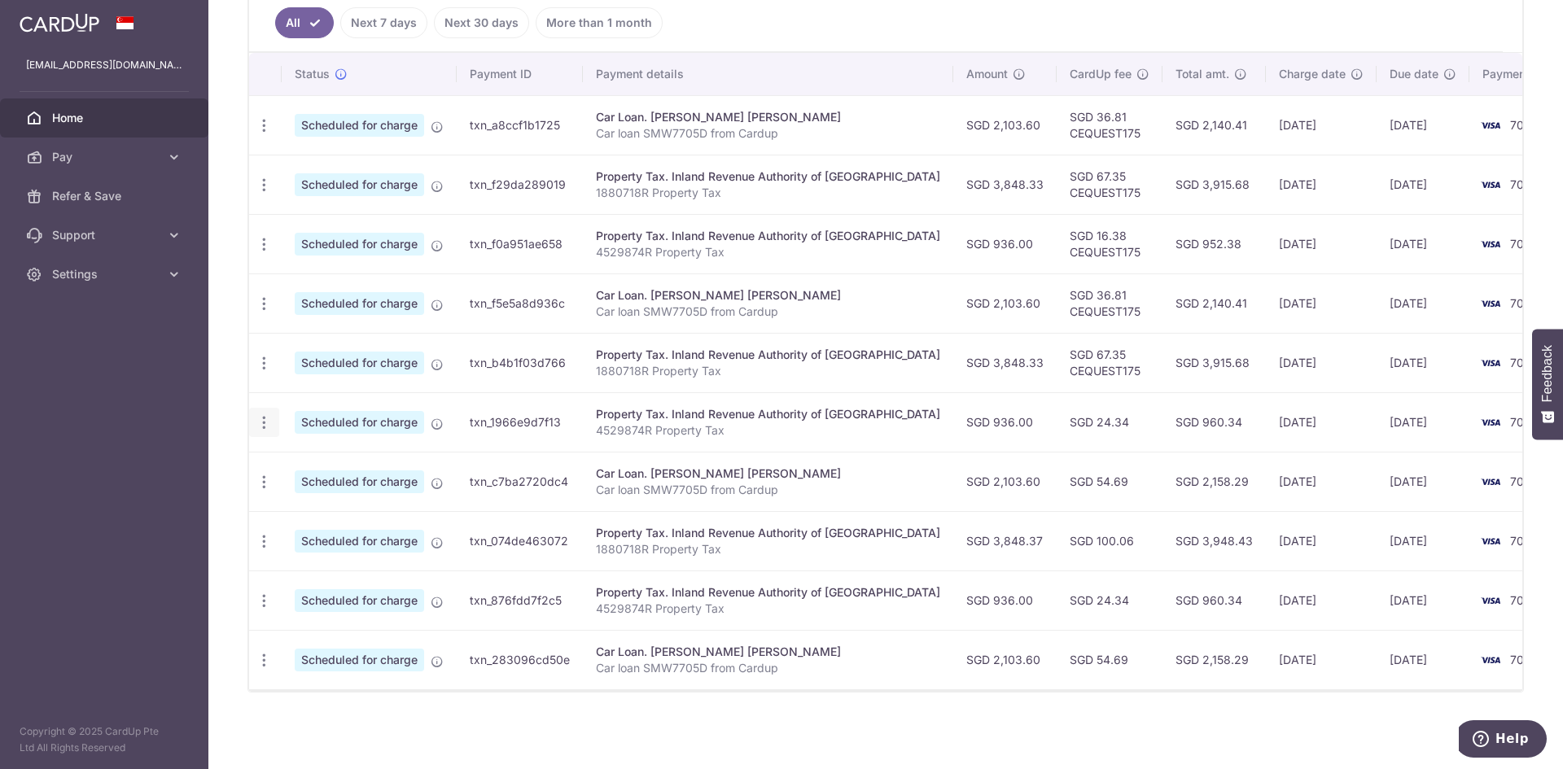
click at [262, 417] on icon "button" at bounding box center [264, 422] width 17 height 17
click at [343, 466] on span "Update payment" at bounding box center [350, 467] width 111 height 20
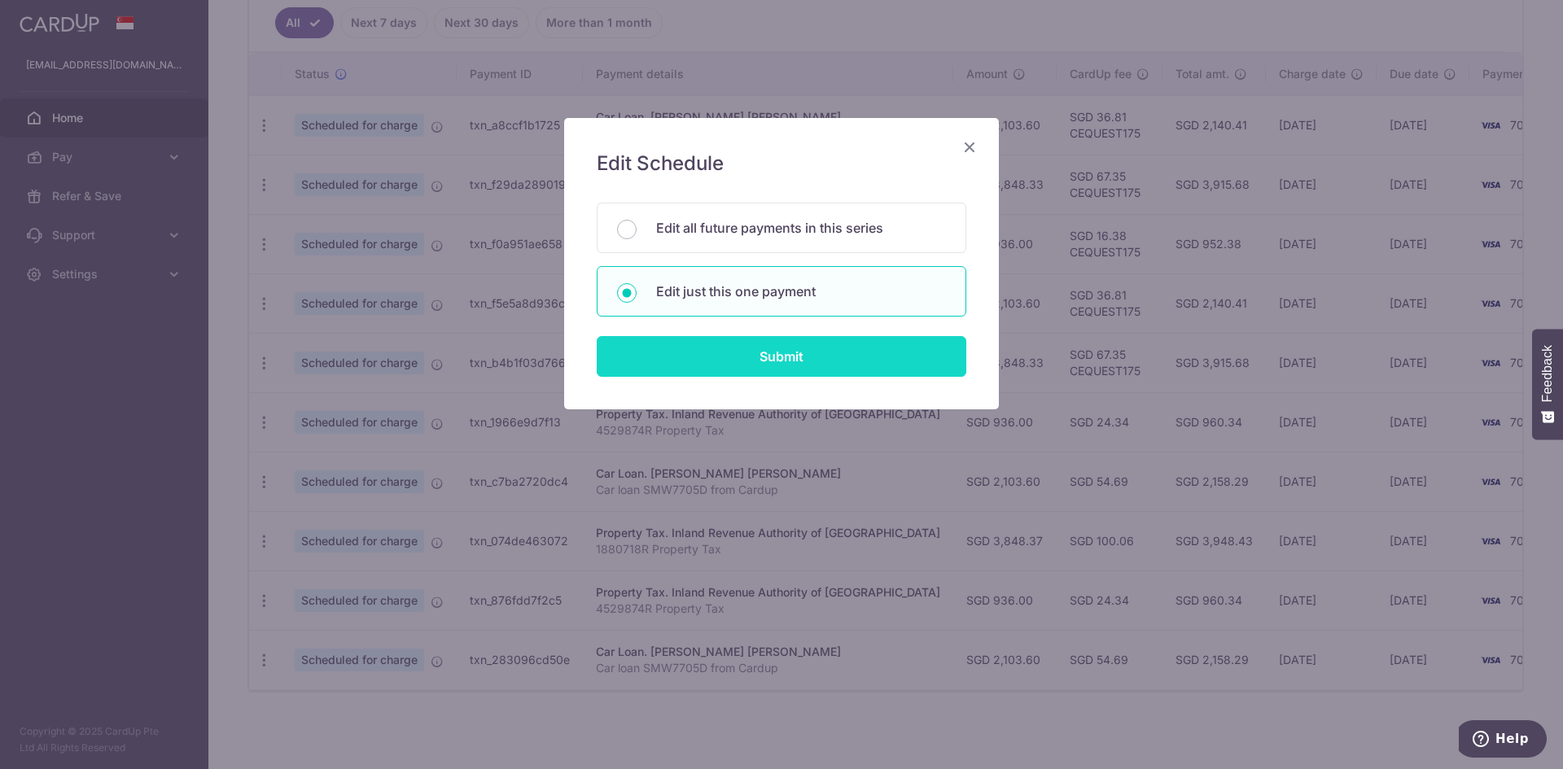
click at [709, 347] on input "Submit" at bounding box center [782, 356] width 370 height 41
radio input "true"
type input "936.00"
type input "[DATE]"
type input "4529874R"
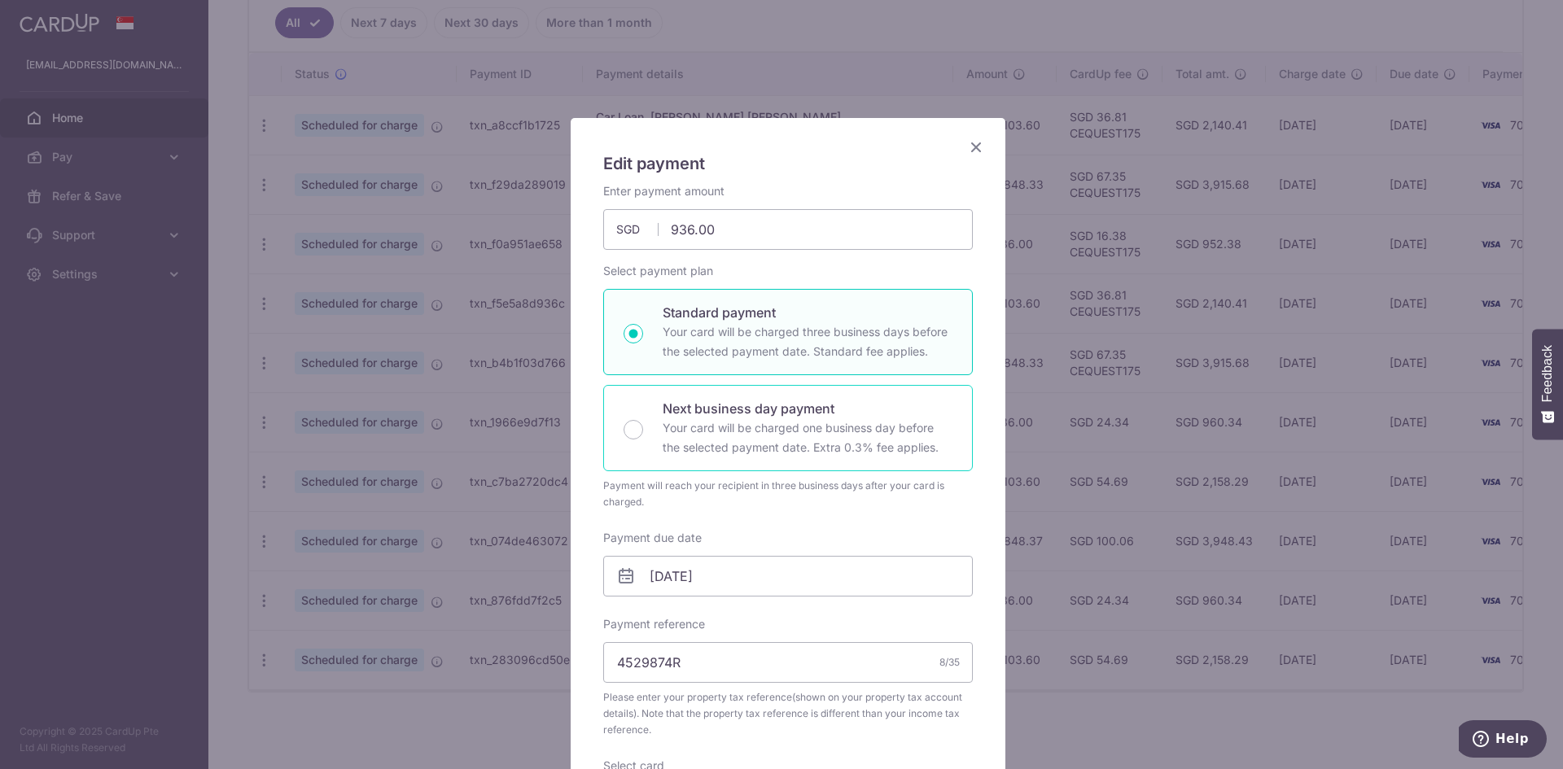
scroll to position [566, 0]
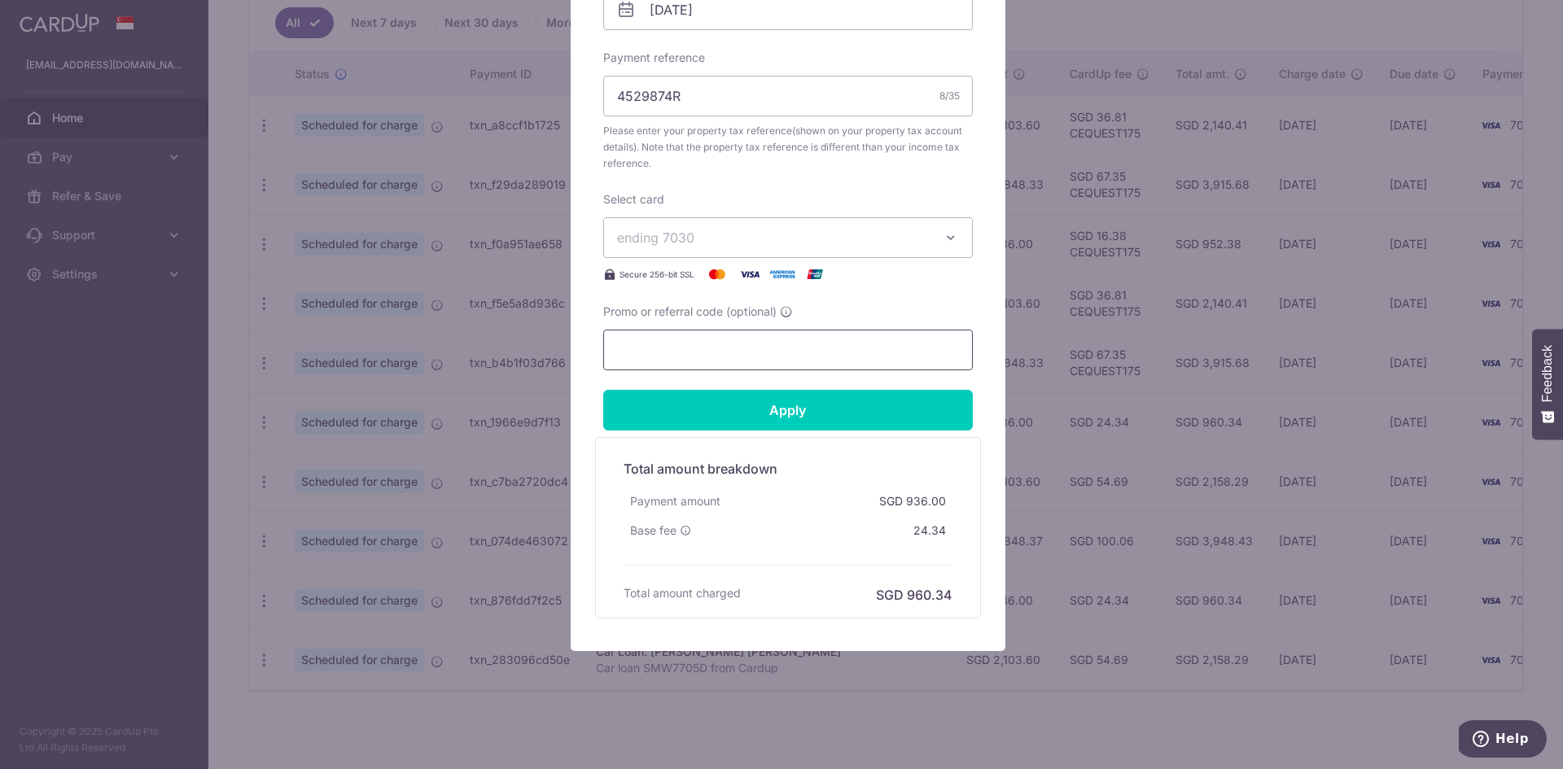
click at [673, 349] on input "Promo or referral code (optional)" at bounding box center [788, 350] width 370 height 41
type input "CEQUEST175"
click at [800, 413] on input "Apply" at bounding box center [788, 410] width 370 height 41
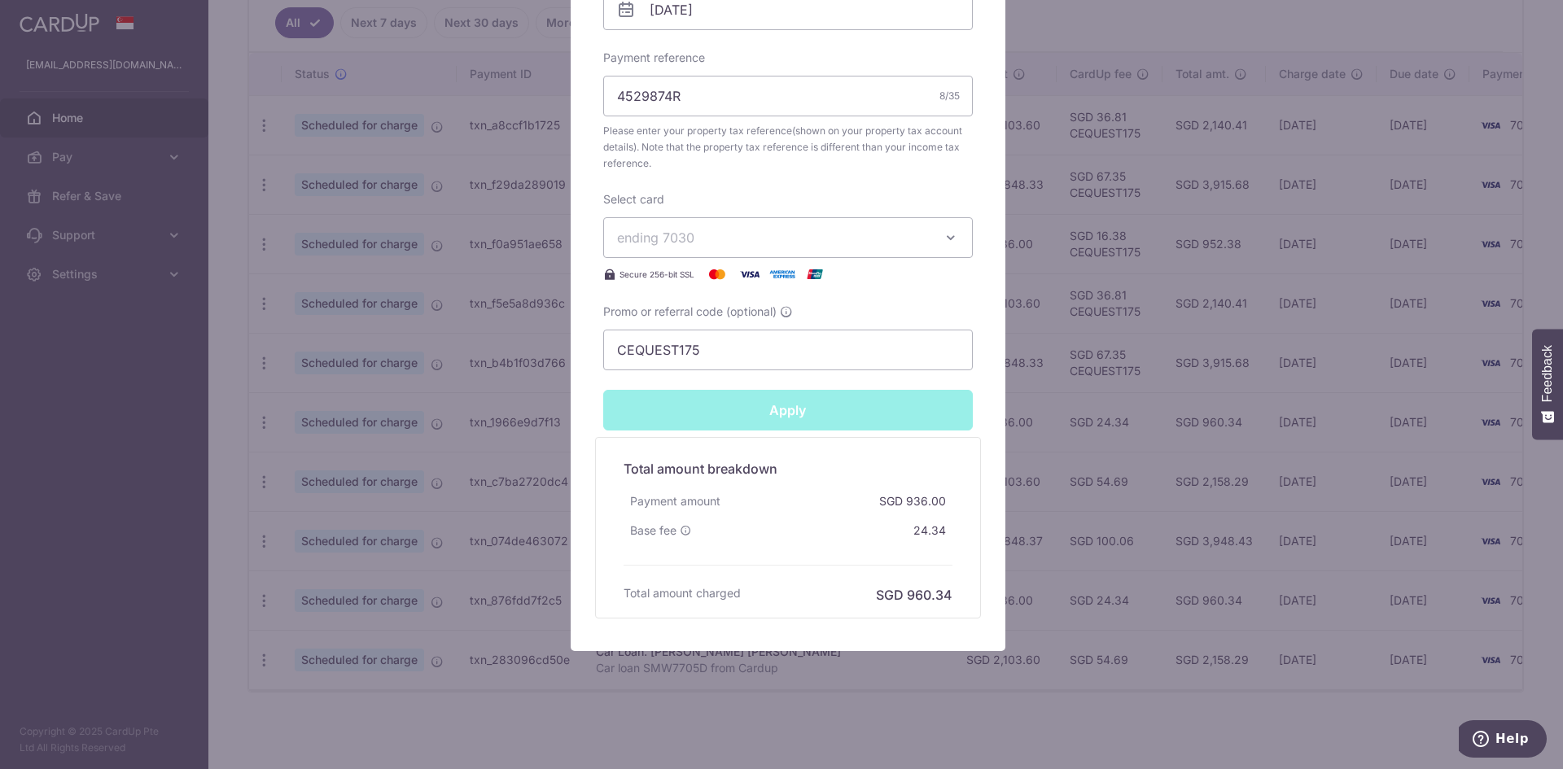
type input "Successfully Applied"
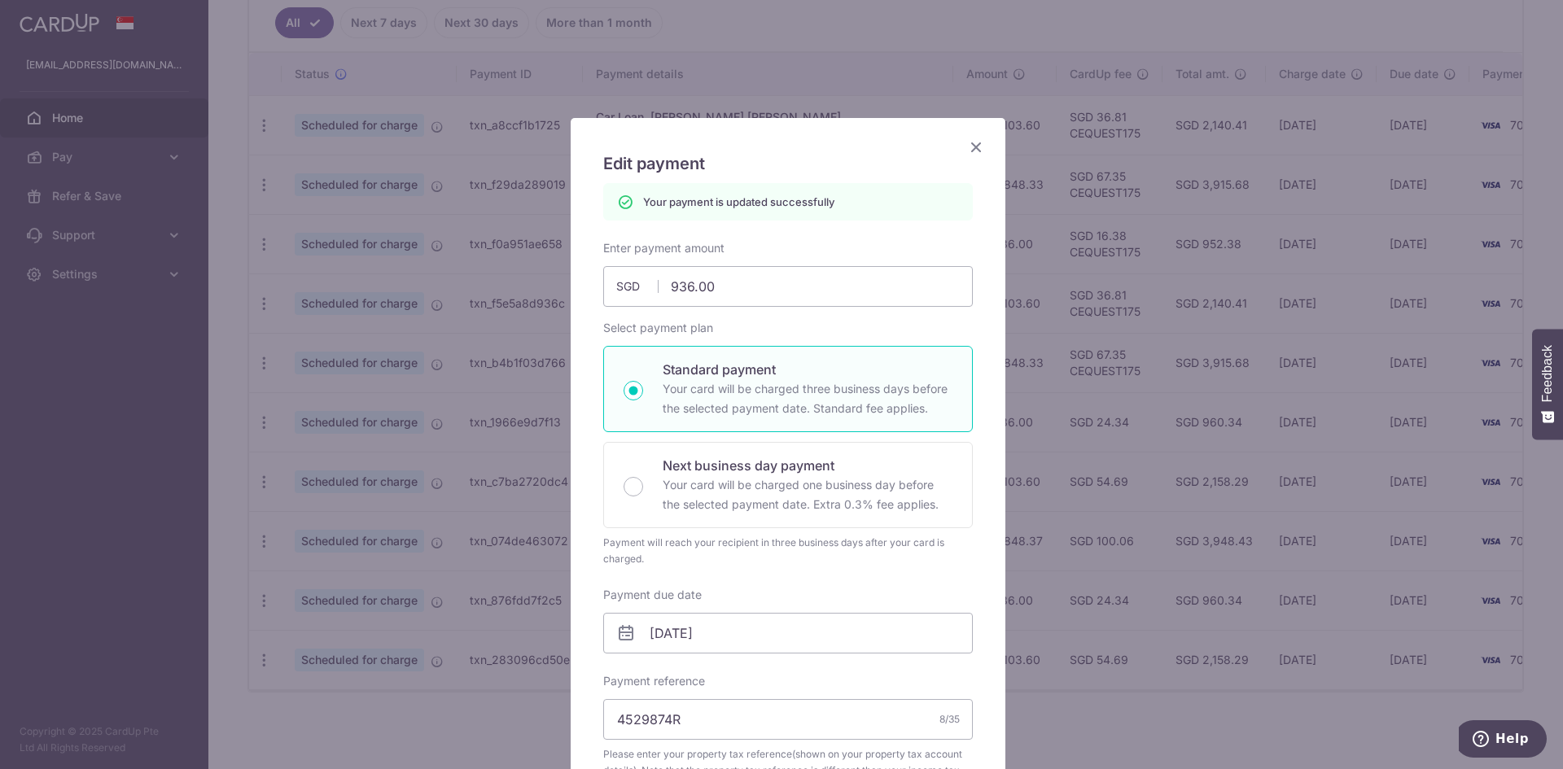
click at [971, 147] on icon "Close" at bounding box center [976, 147] width 20 height 20
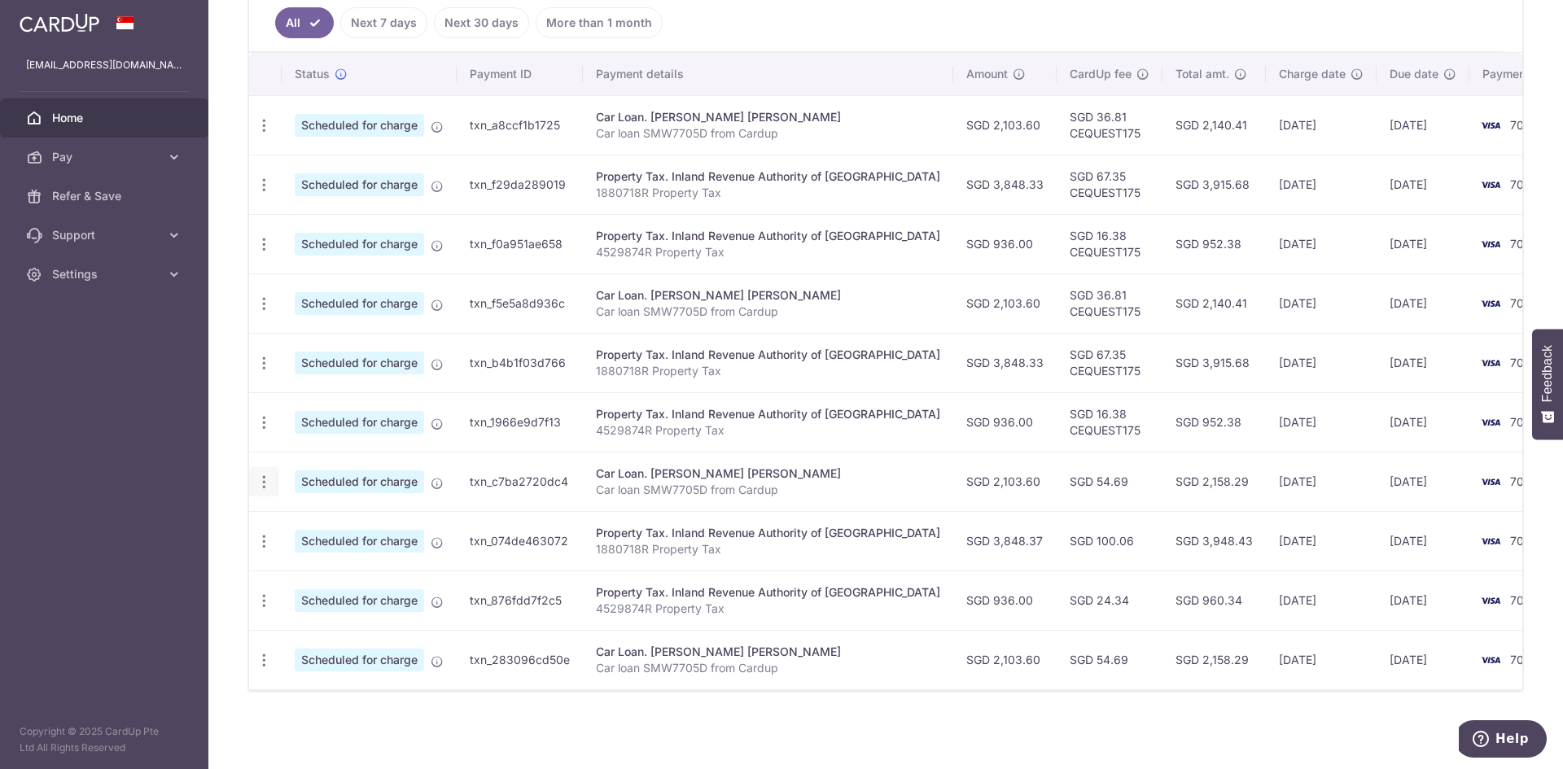
click at [260, 474] on icon "button" at bounding box center [264, 482] width 17 height 17
click at [358, 517] on span "Update payment" at bounding box center [350, 527] width 111 height 20
radio input "true"
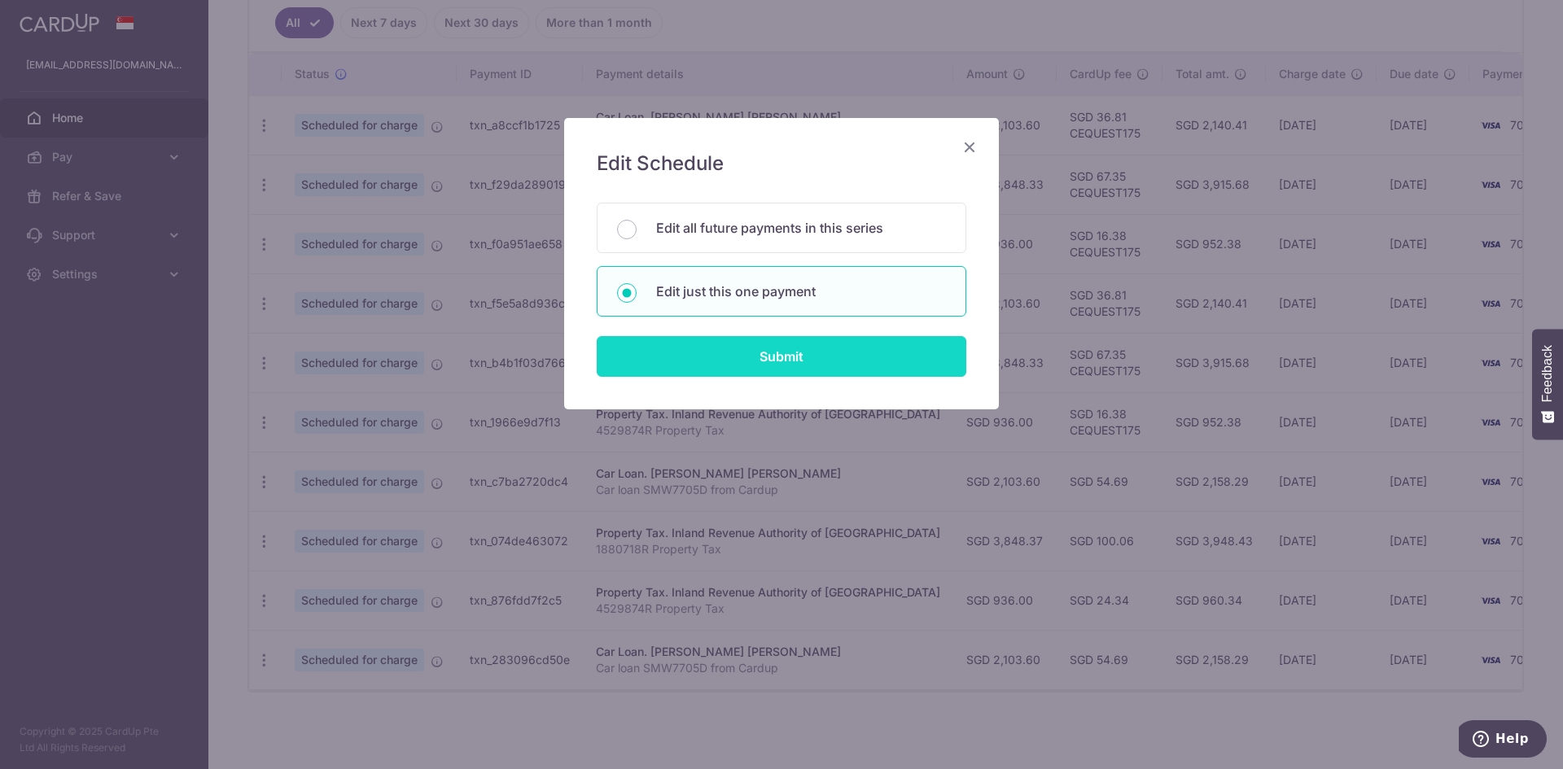
click at [748, 352] on input "Submit" at bounding box center [782, 356] width 370 height 41
radio input "true"
type input "2,103.60"
type input "[DATE]"
type input "Car loan SMW7705D from Cardup"
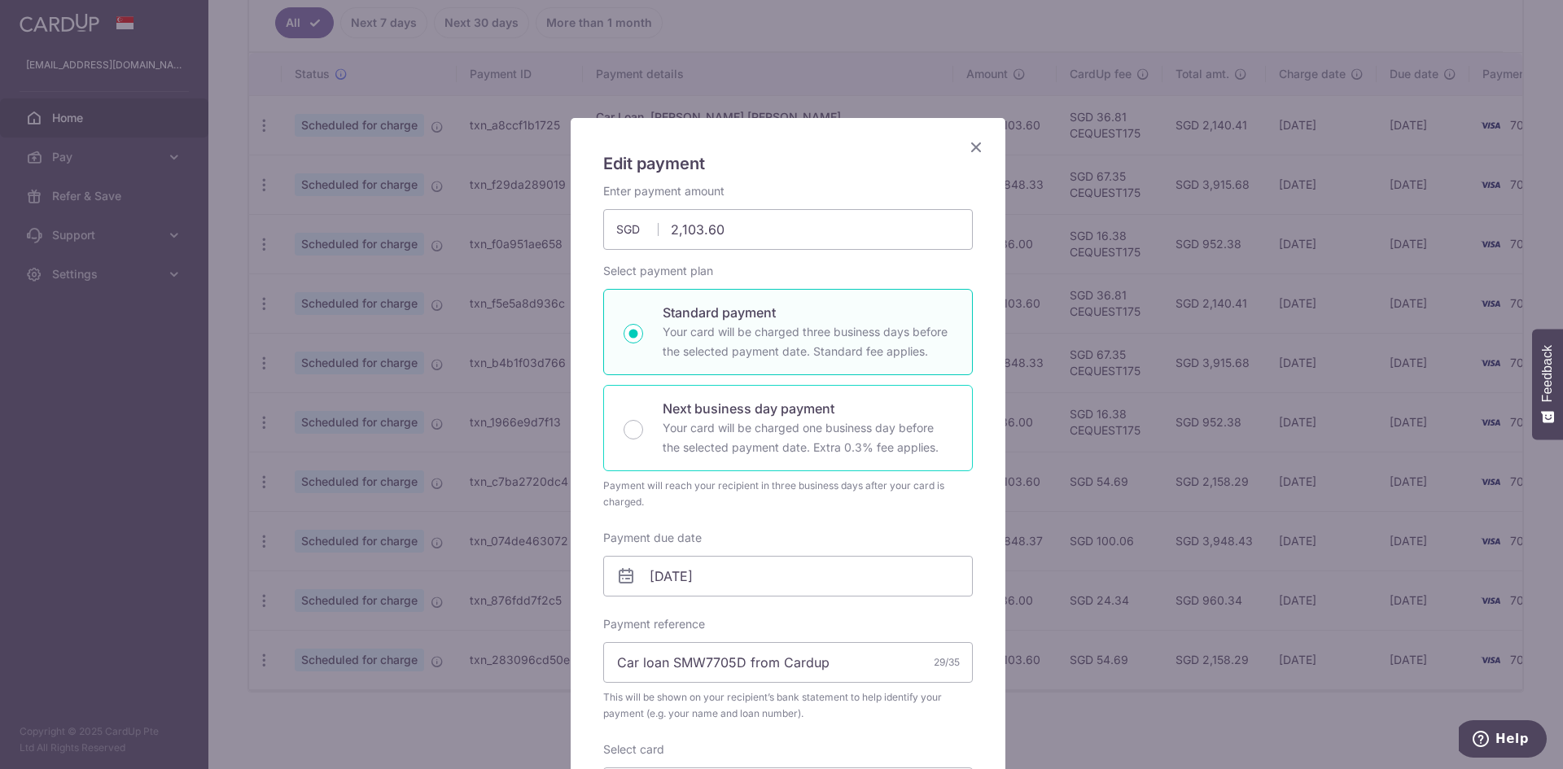
scroll to position [550, 0]
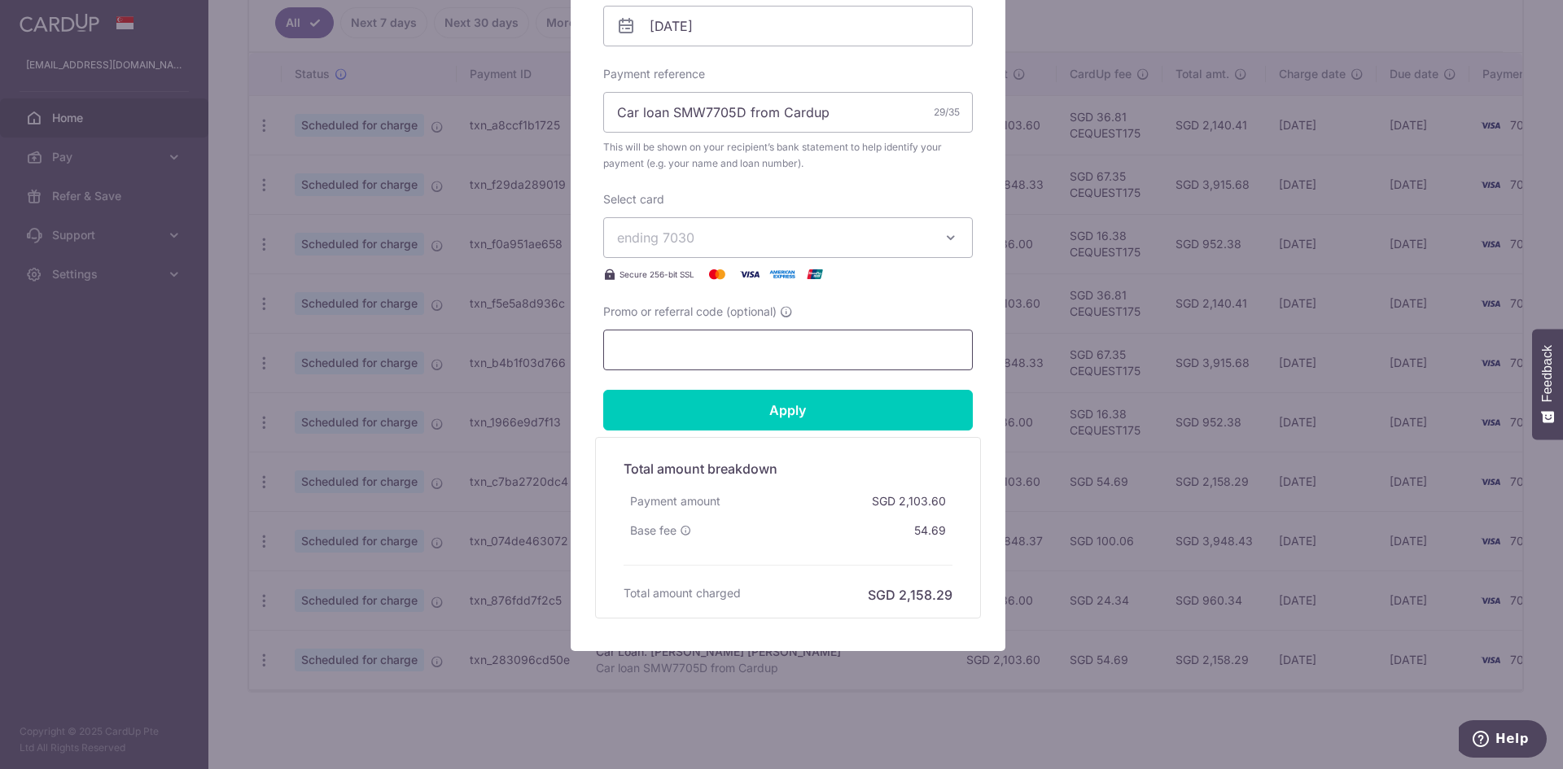
click at [682, 353] on input "Promo or referral code (optional)" at bounding box center [788, 350] width 370 height 41
type input "CEQUEST175"
click at [725, 412] on input "Apply" at bounding box center [788, 410] width 370 height 41
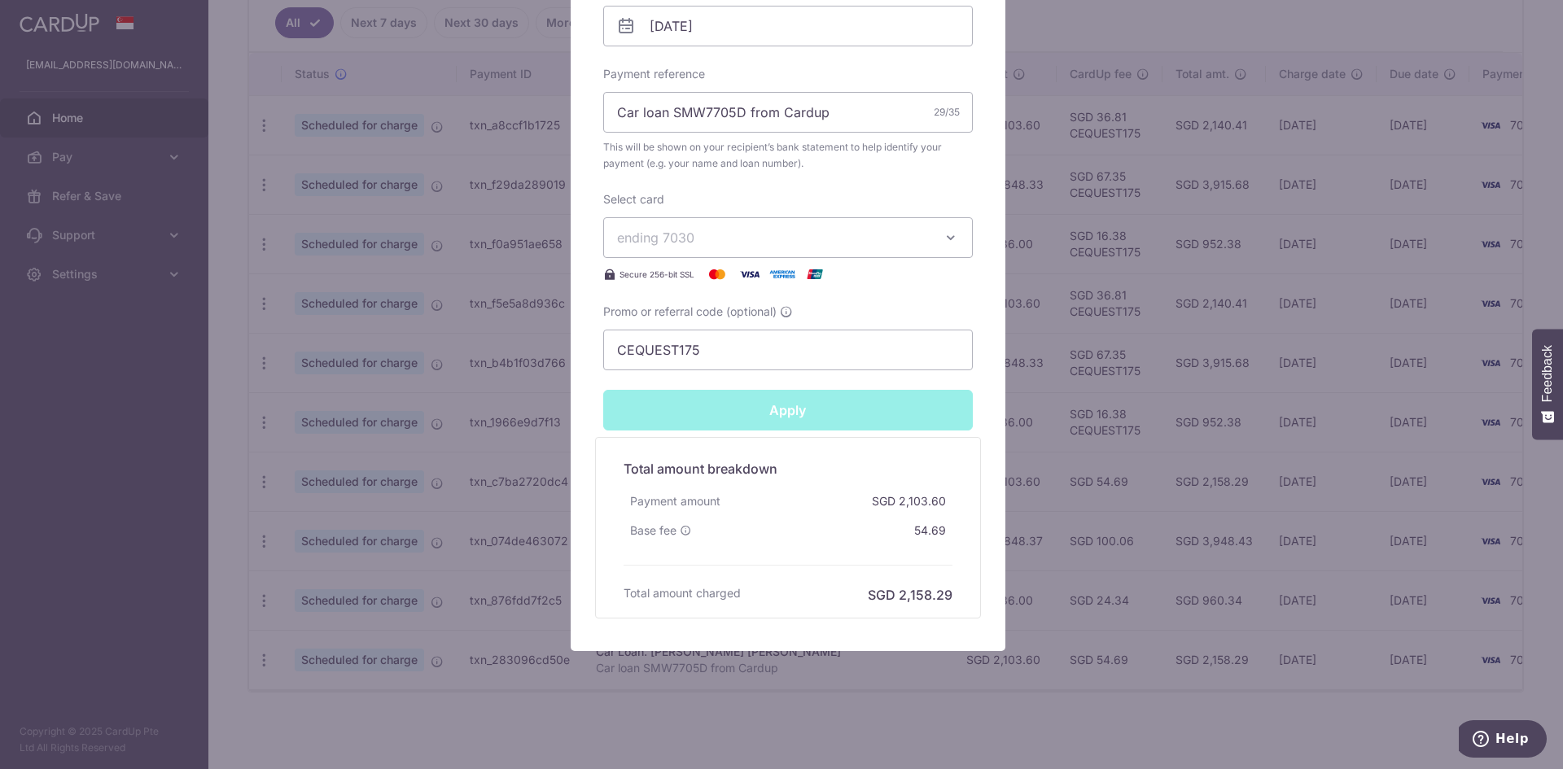
type input "Successfully Applied"
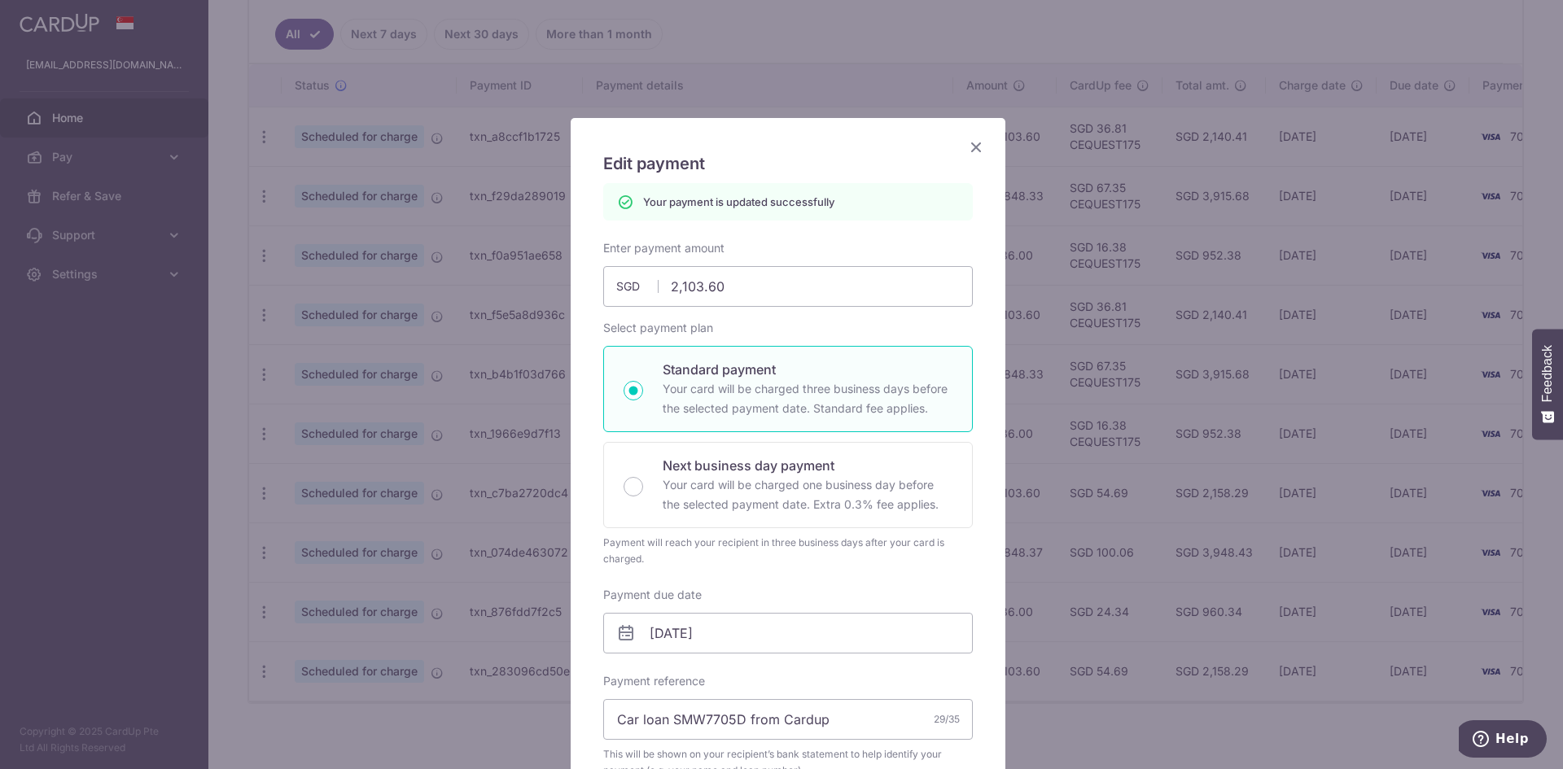
scroll to position [458, 0]
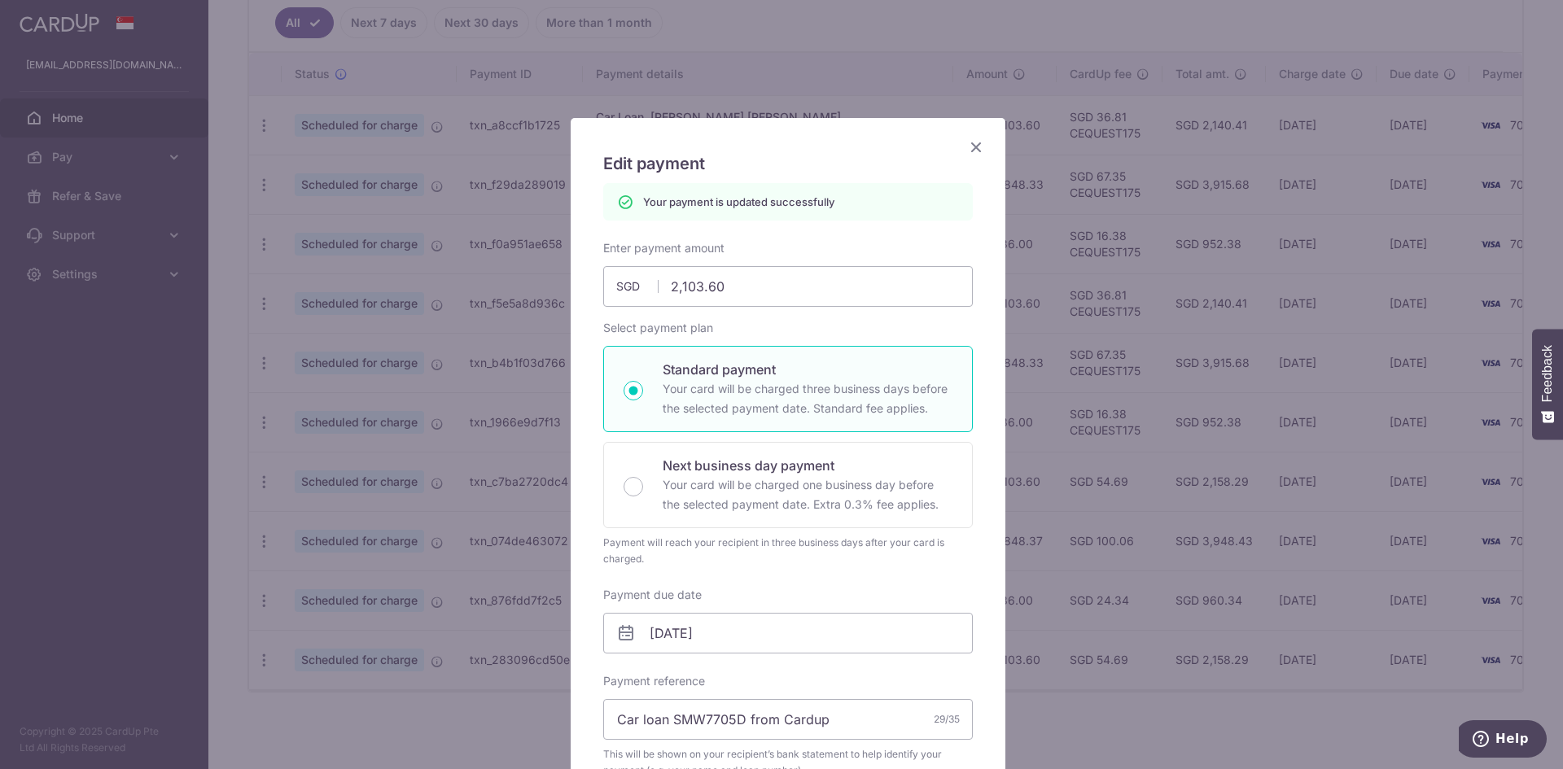
click at [967, 146] on icon "Close" at bounding box center [976, 147] width 20 height 20
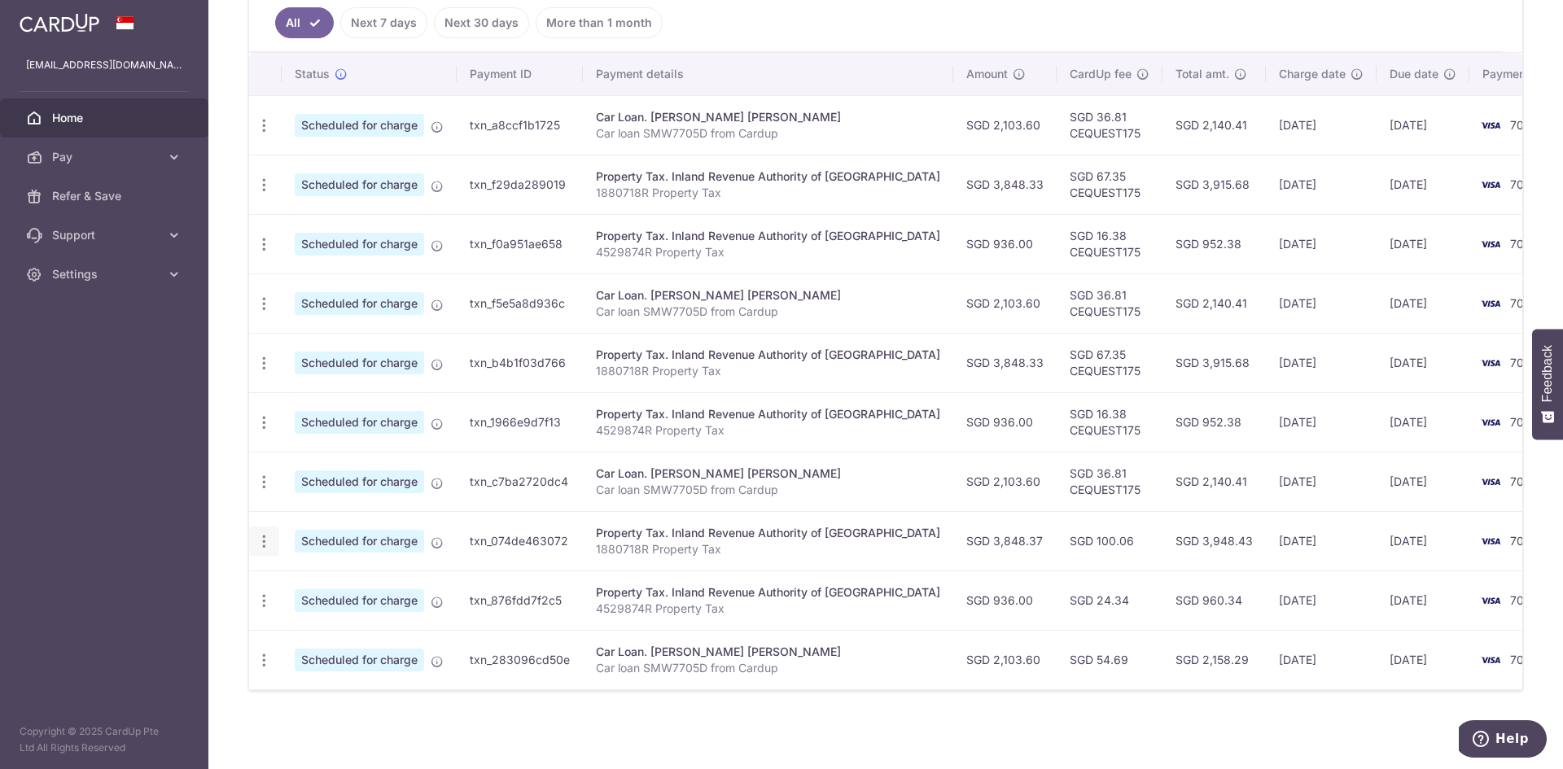
click at [266, 533] on icon "button" at bounding box center [264, 541] width 17 height 17
click at [370, 579] on span "Update payment" at bounding box center [350, 586] width 111 height 20
radio input "true"
type input "3,848.37"
type input "[DATE]"
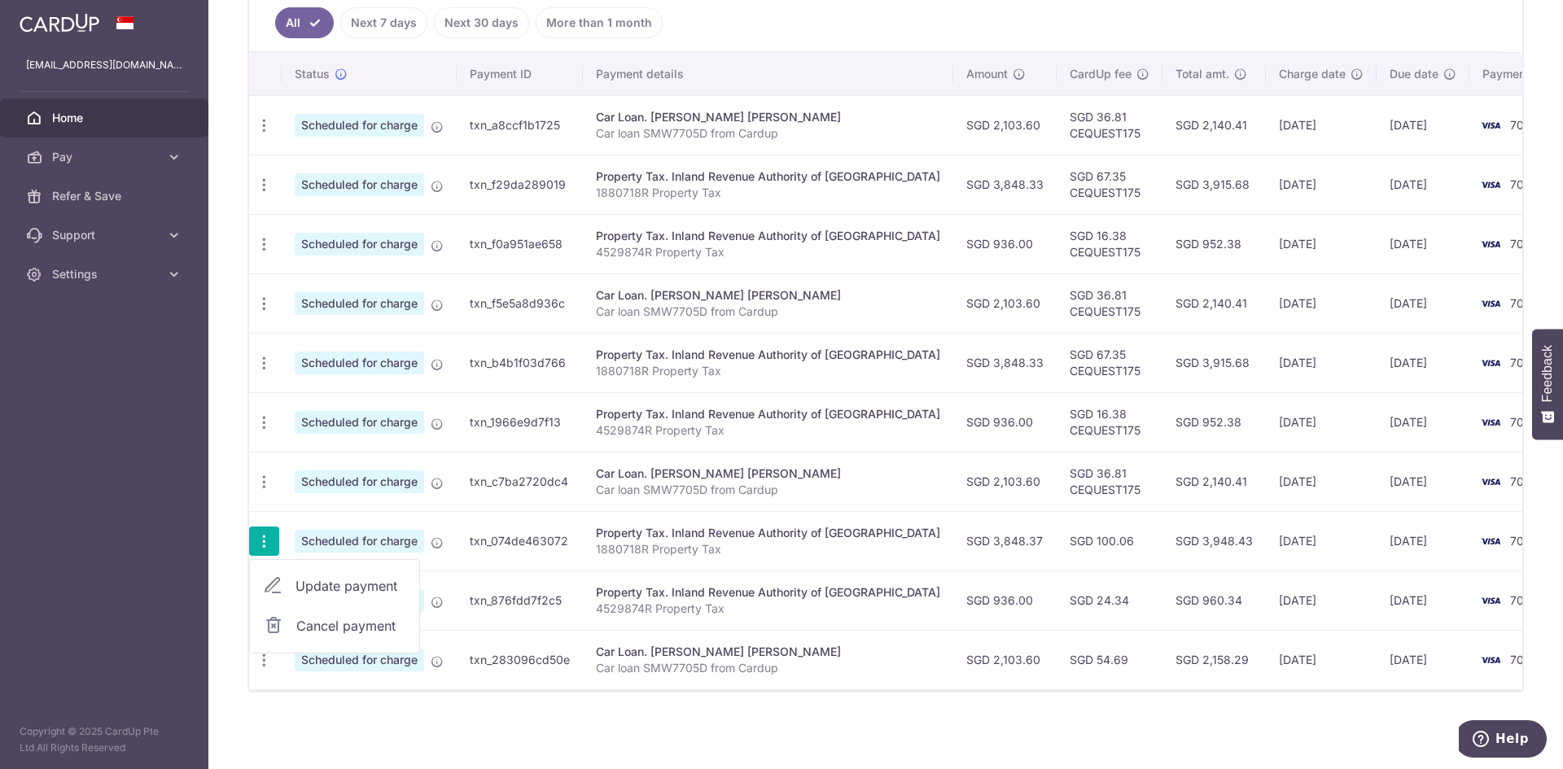
type input "1880718R"
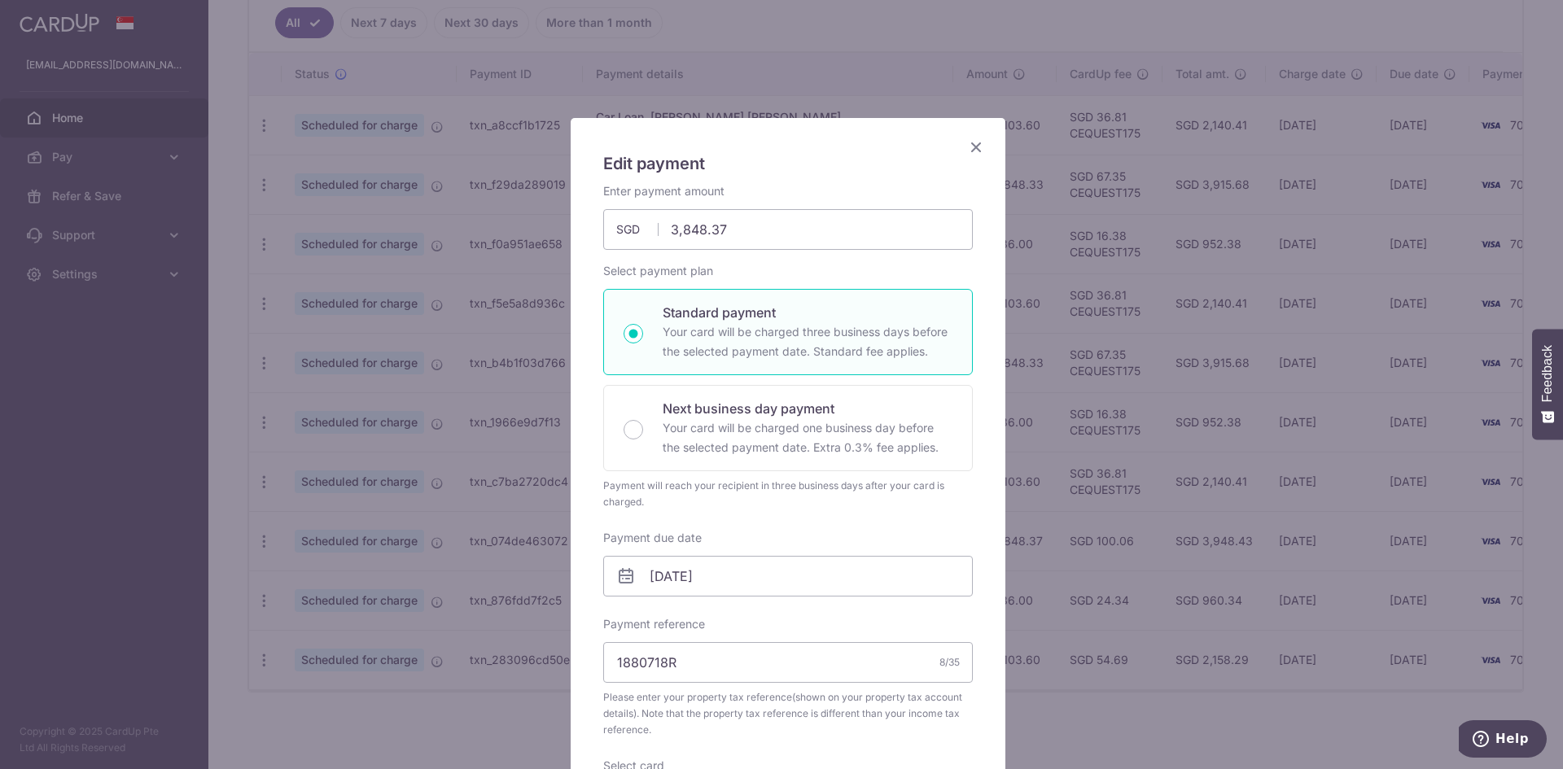
scroll to position [566, 0]
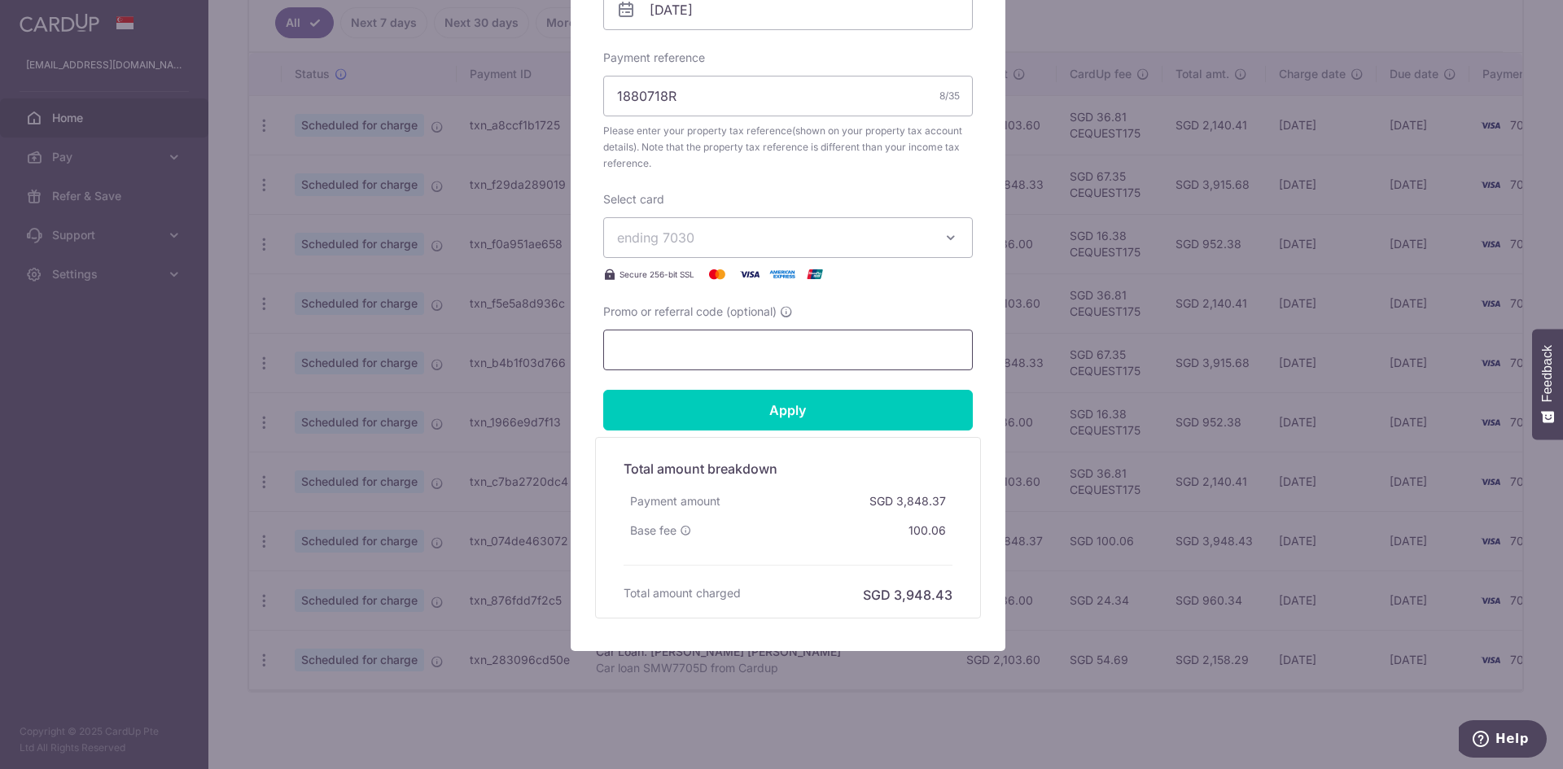
click at [652, 354] on input "Promo or referral code (optional)" at bounding box center [788, 350] width 370 height 41
type input "CEQUEST175"
click at [743, 411] on input "Apply" at bounding box center [788, 410] width 370 height 41
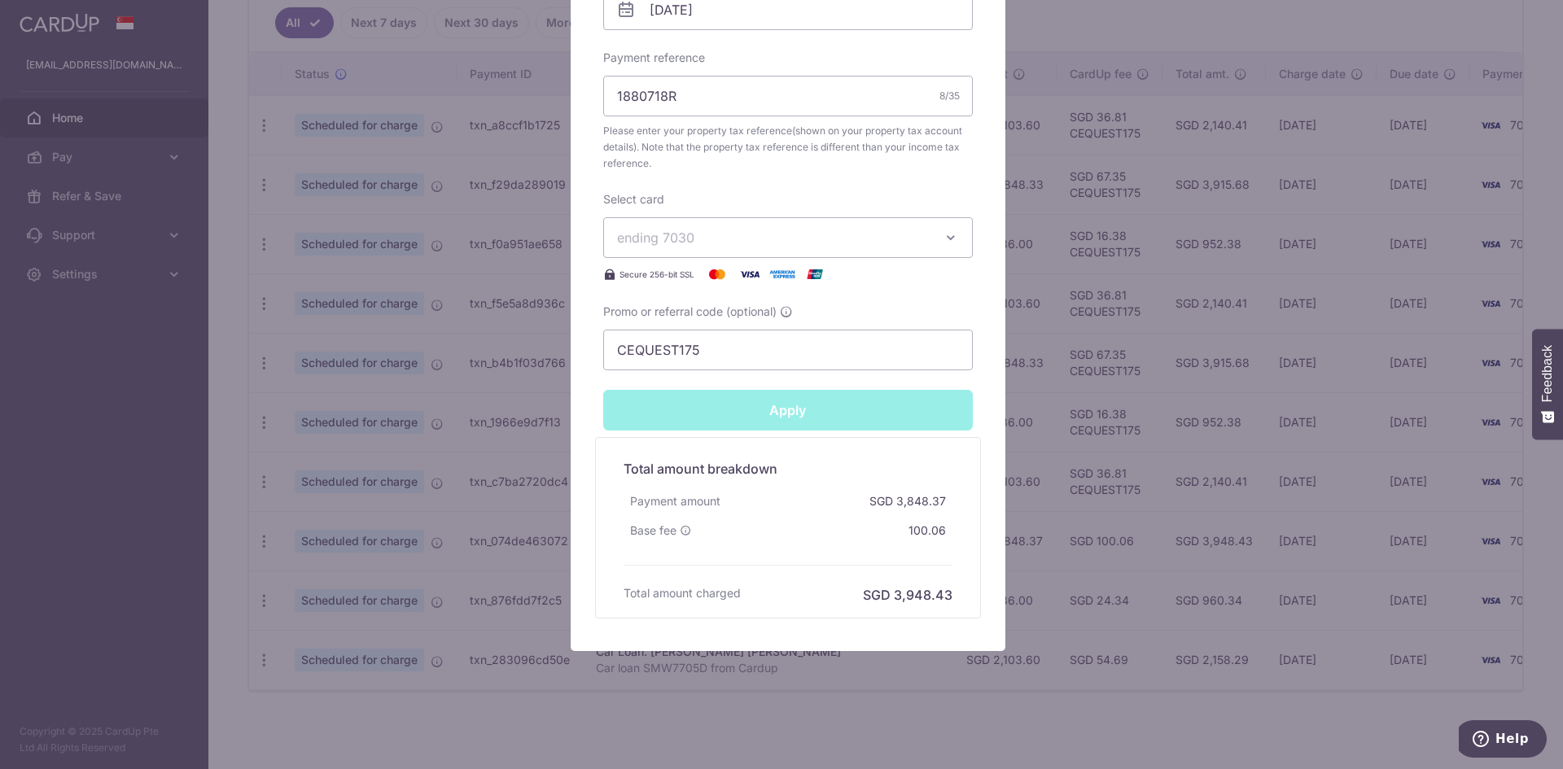
type input "Successfully Applied"
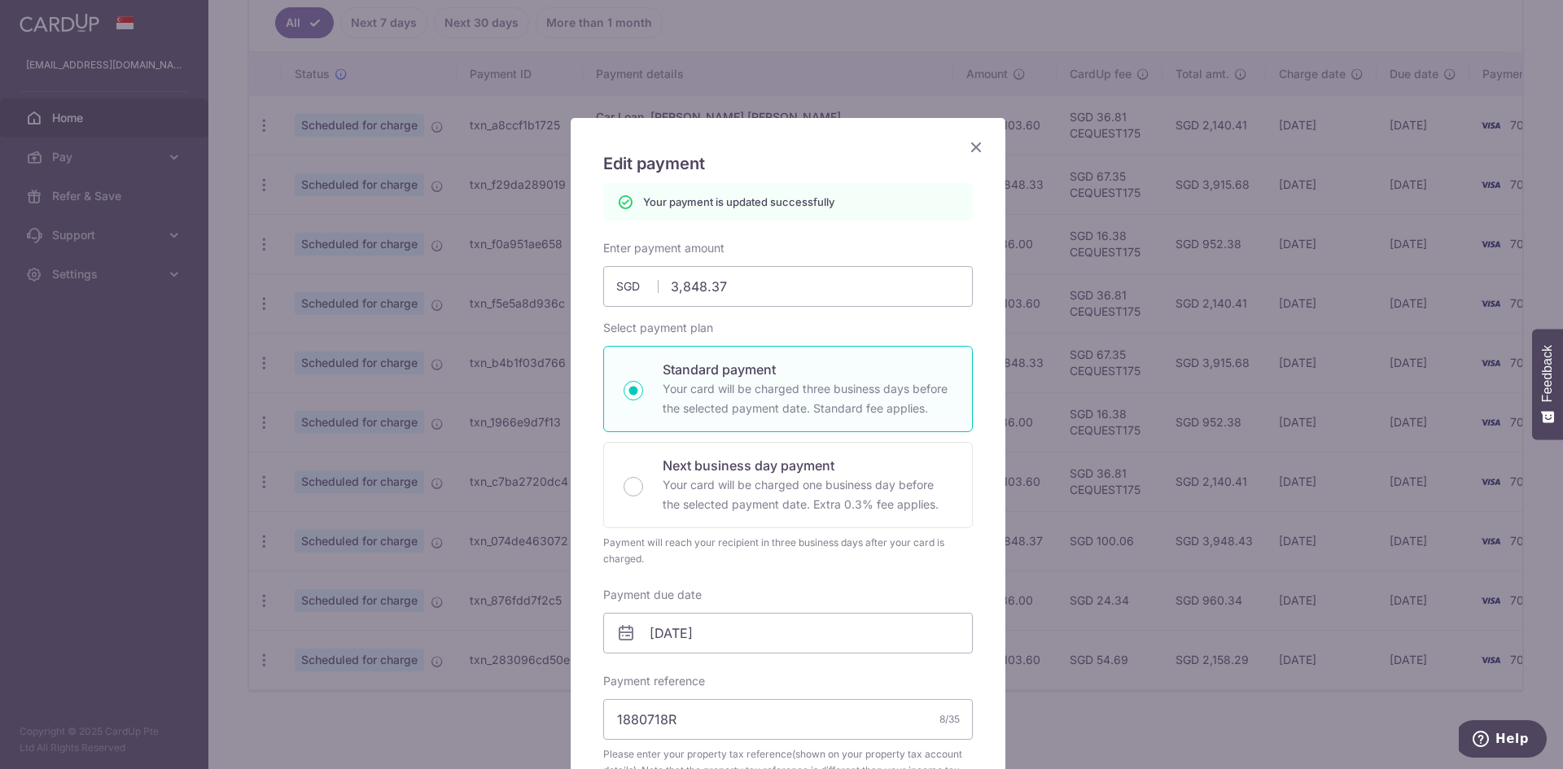
click at [969, 148] on icon "Close" at bounding box center [976, 147] width 20 height 20
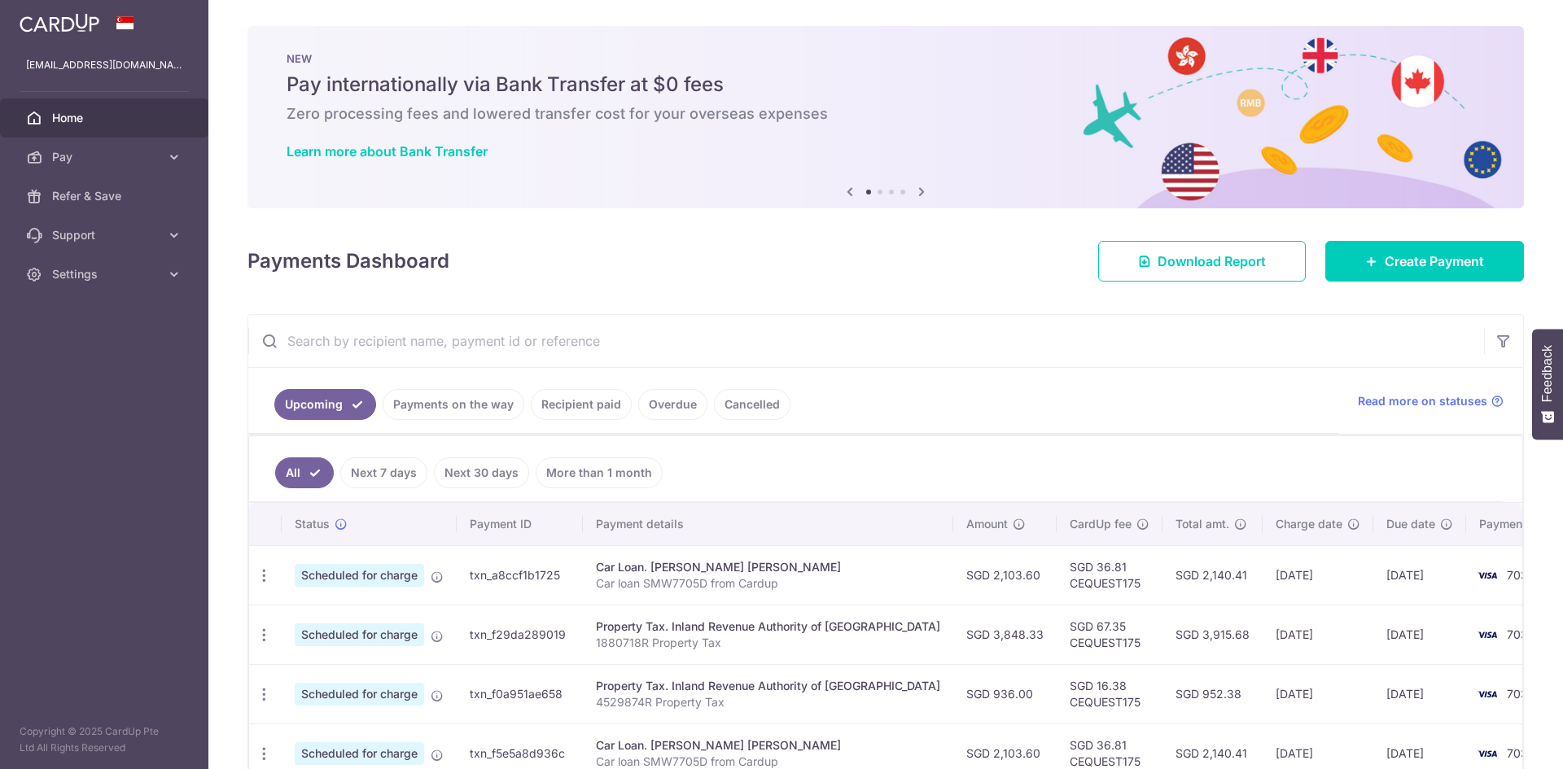
scroll to position [458, 0]
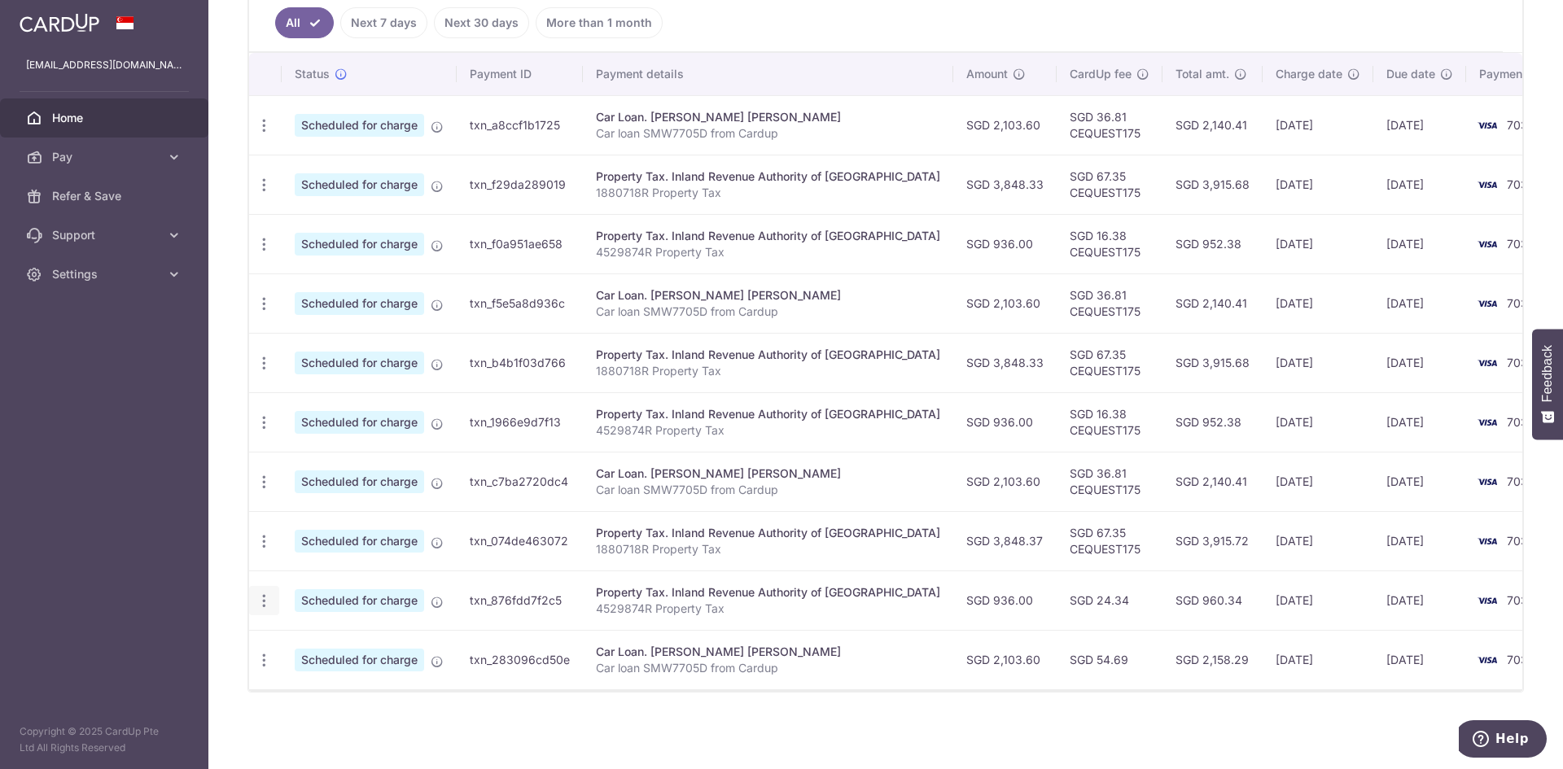
click at [268, 593] on icon "button" at bounding box center [264, 601] width 17 height 17
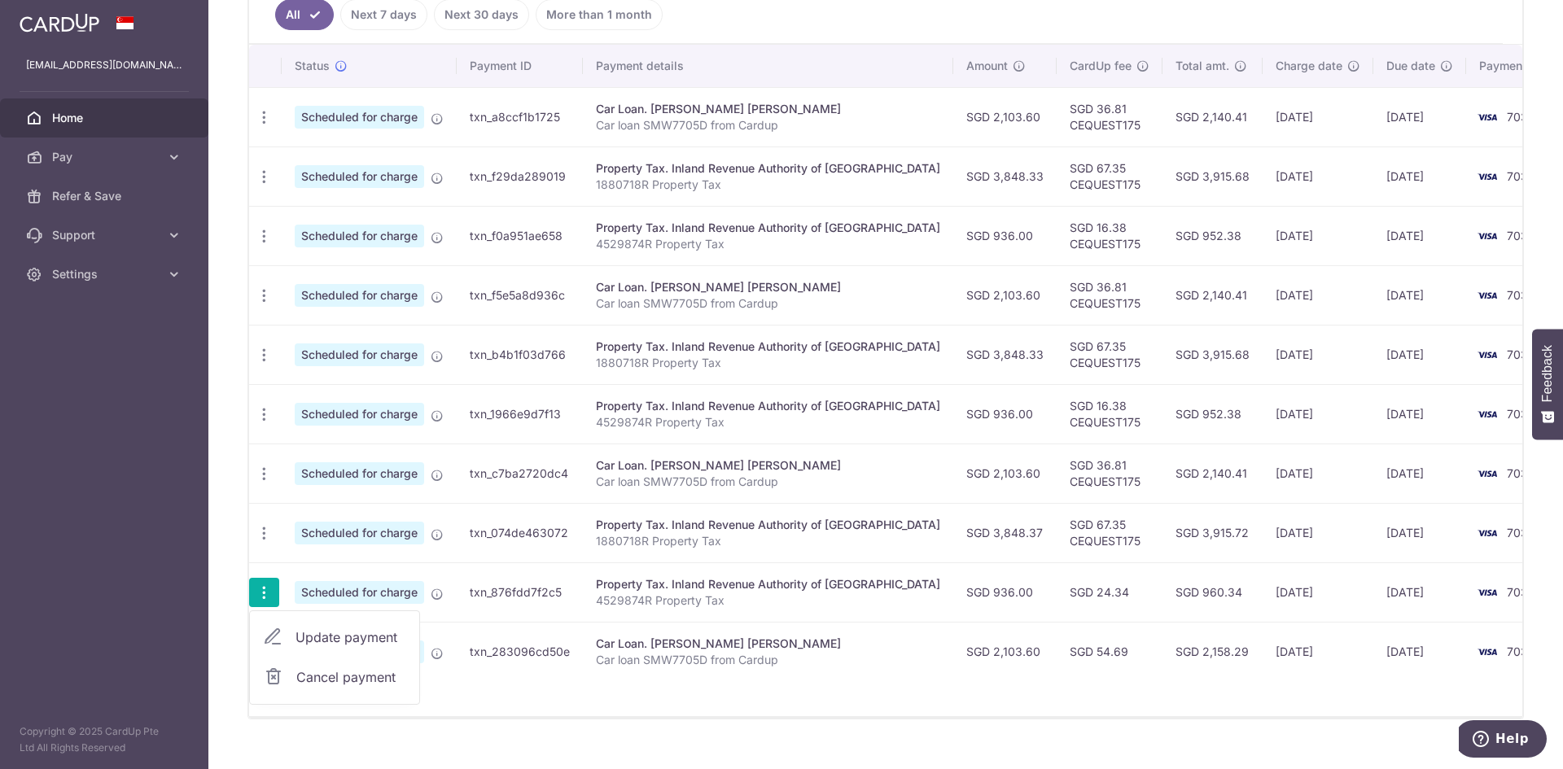
click at [364, 632] on span "Update payment" at bounding box center [350, 638] width 111 height 20
radio input "true"
type input "936.00"
type input "[DATE]"
type input "4529874R"
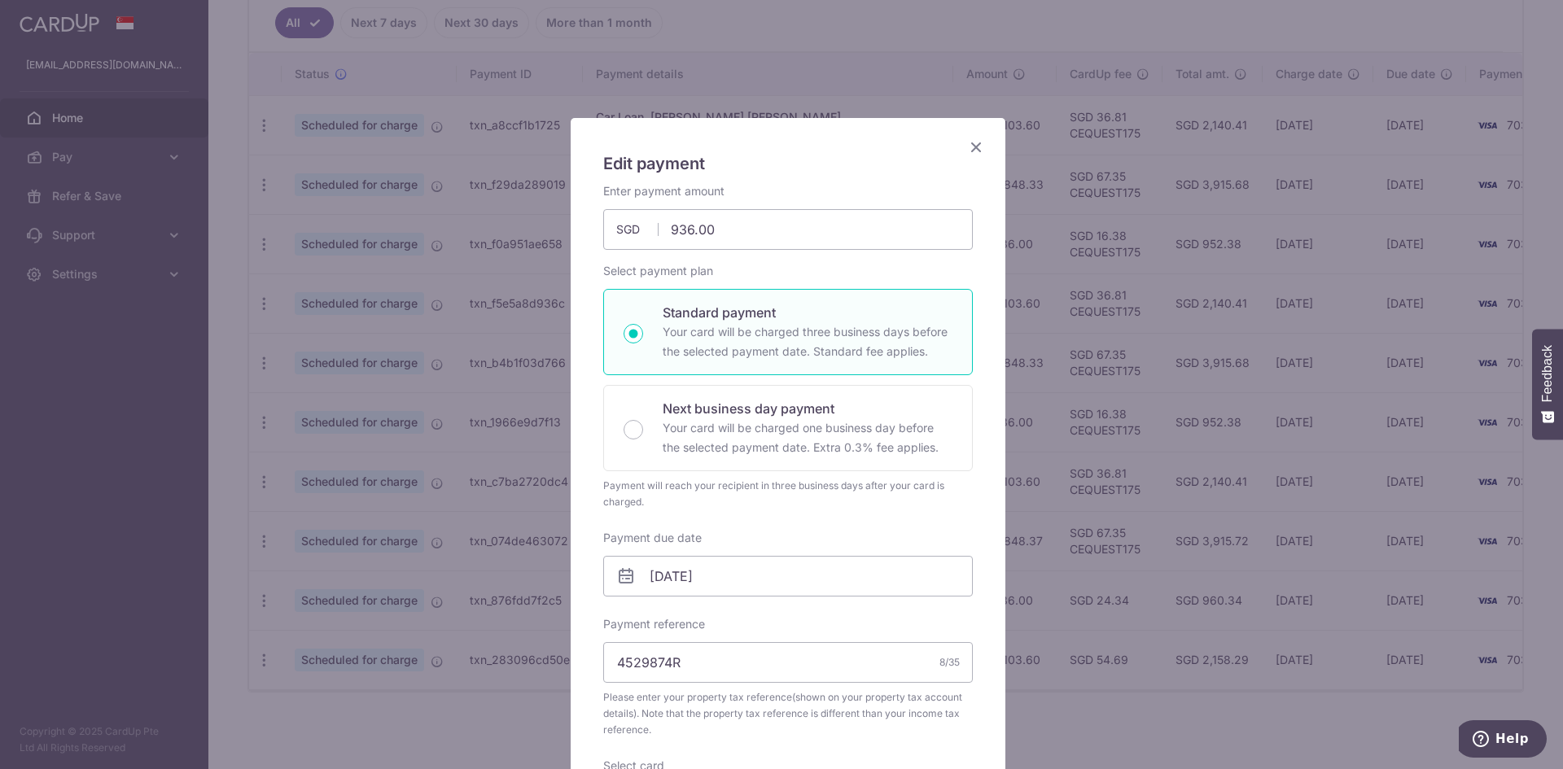
scroll to position [566, 0]
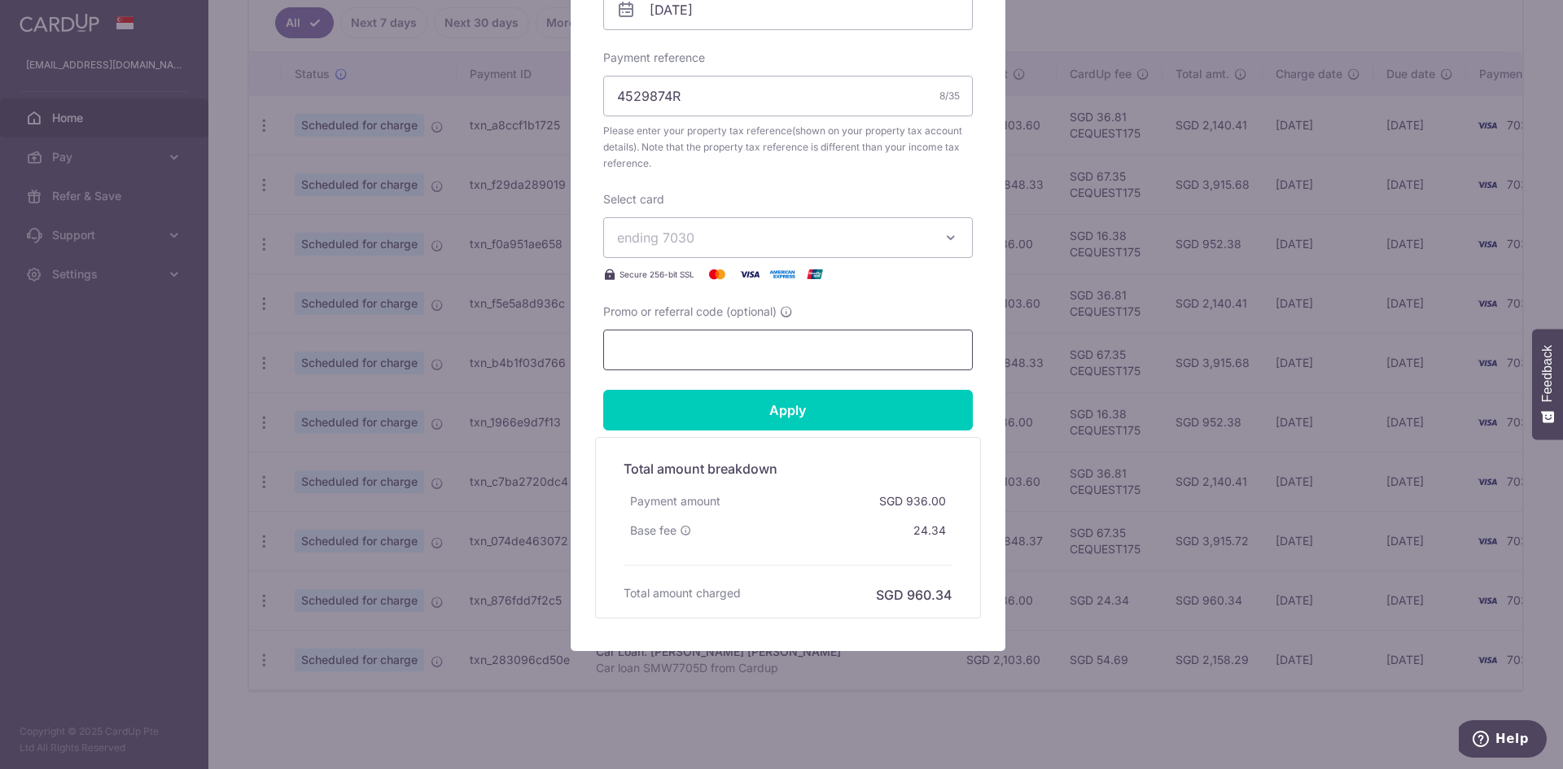
click at [725, 343] on input "Promo or referral code (optional)" at bounding box center [788, 350] width 370 height 41
type input "CEQUEST175"
click at [759, 404] on input "Apply" at bounding box center [788, 410] width 370 height 41
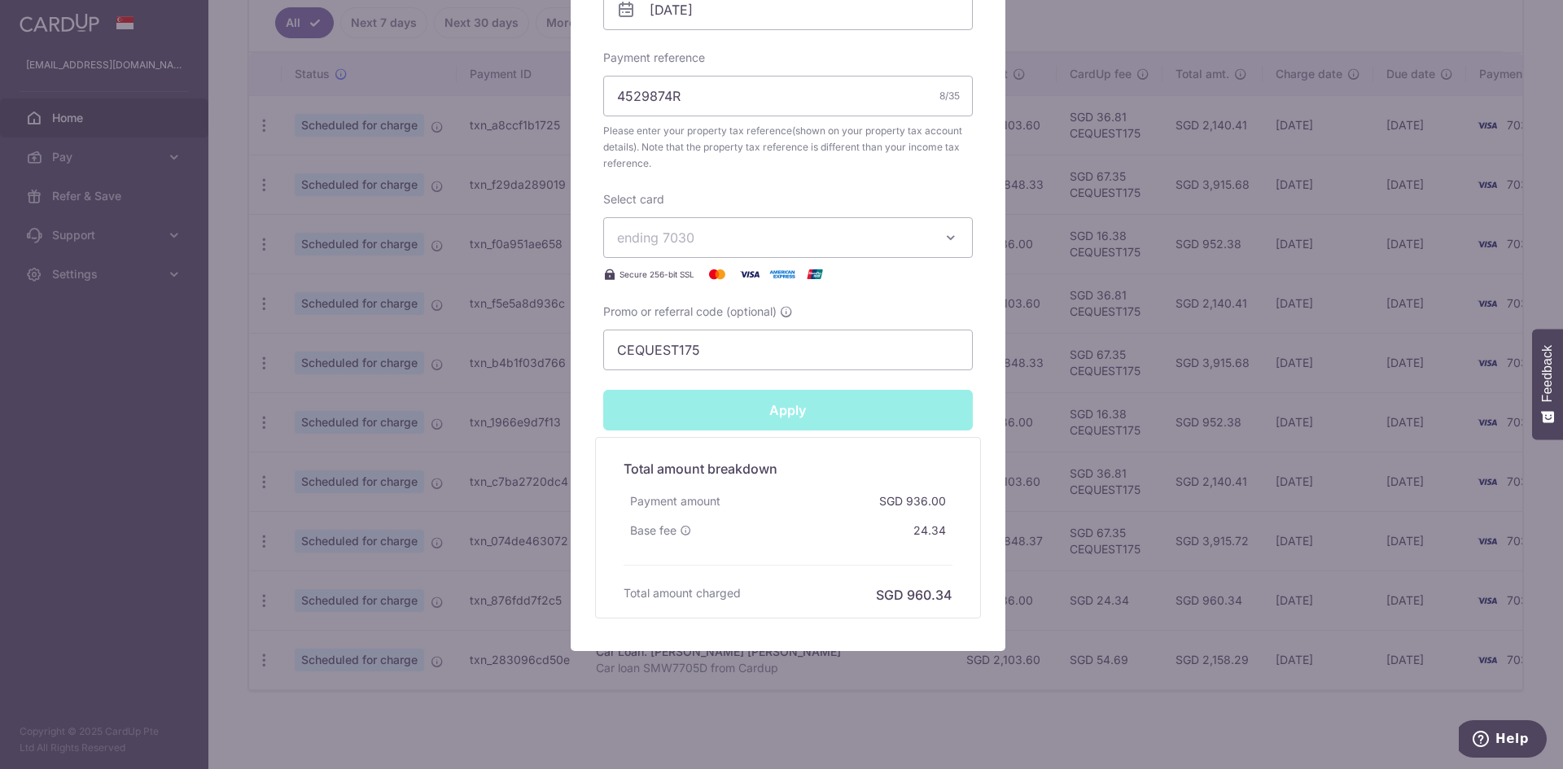
type input "Successfully Applied"
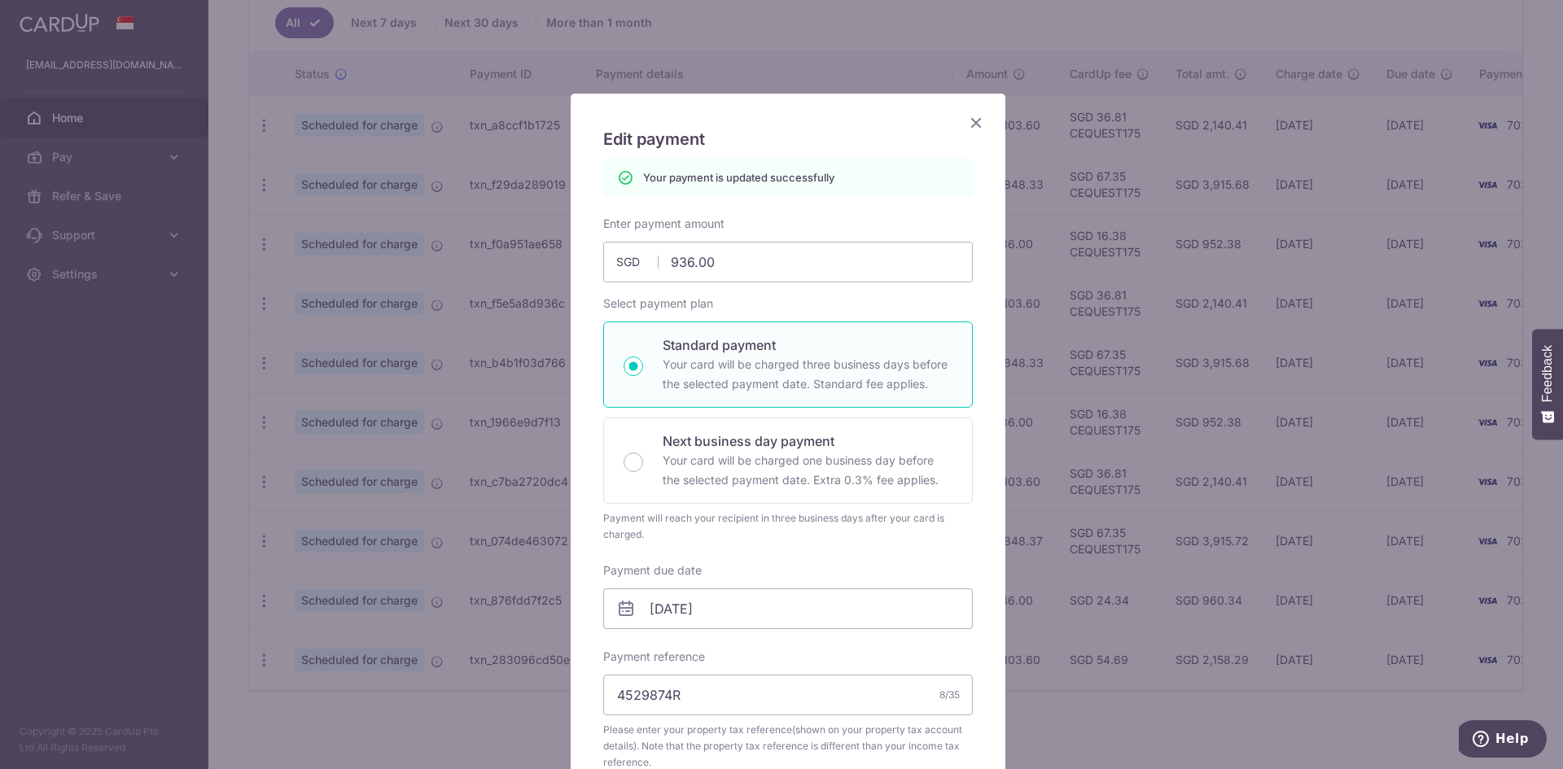
scroll to position [0, 0]
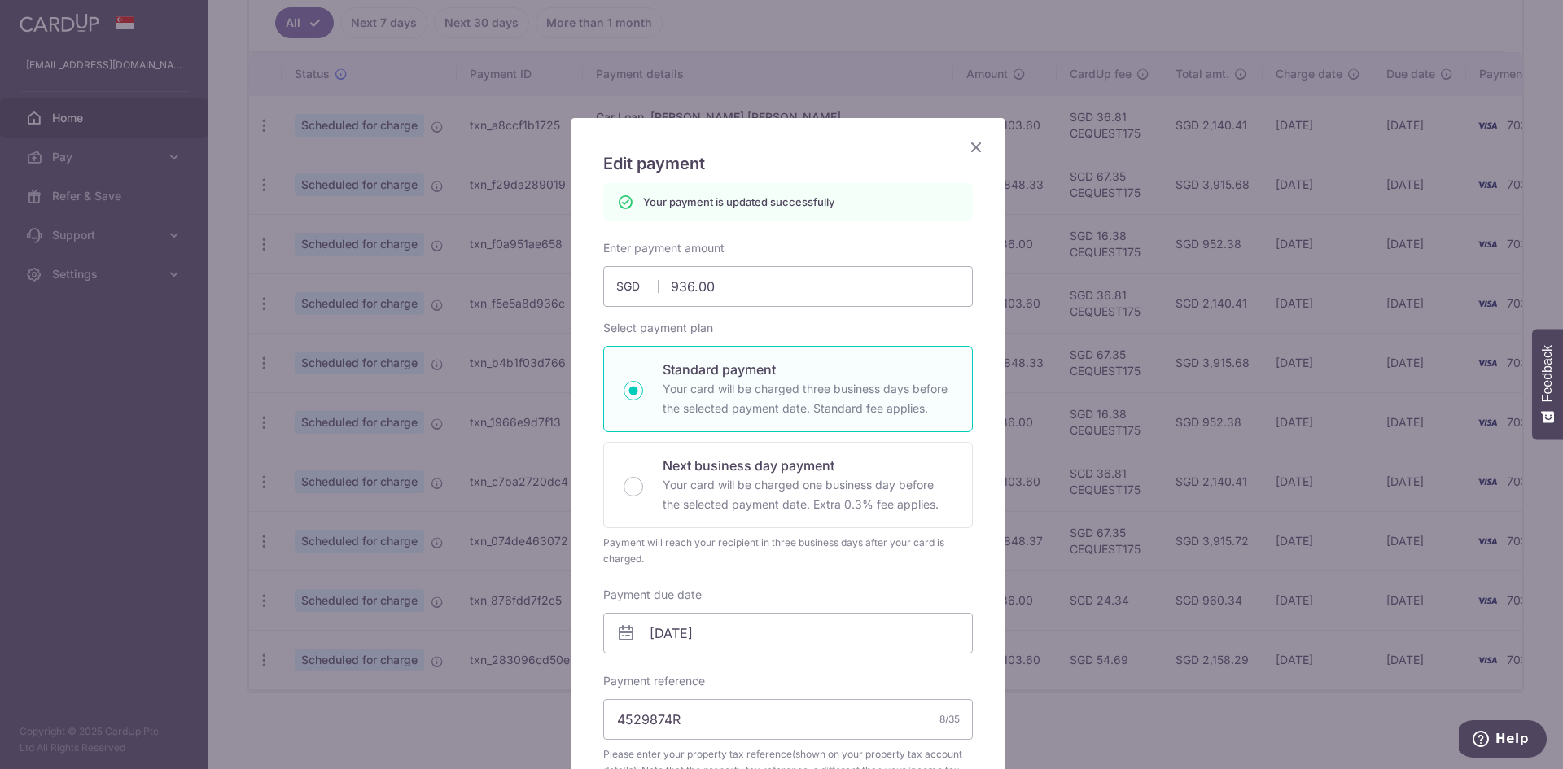
click at [966, 151] on icon "Close" at bounding box center [976, 147] width 20 height 20
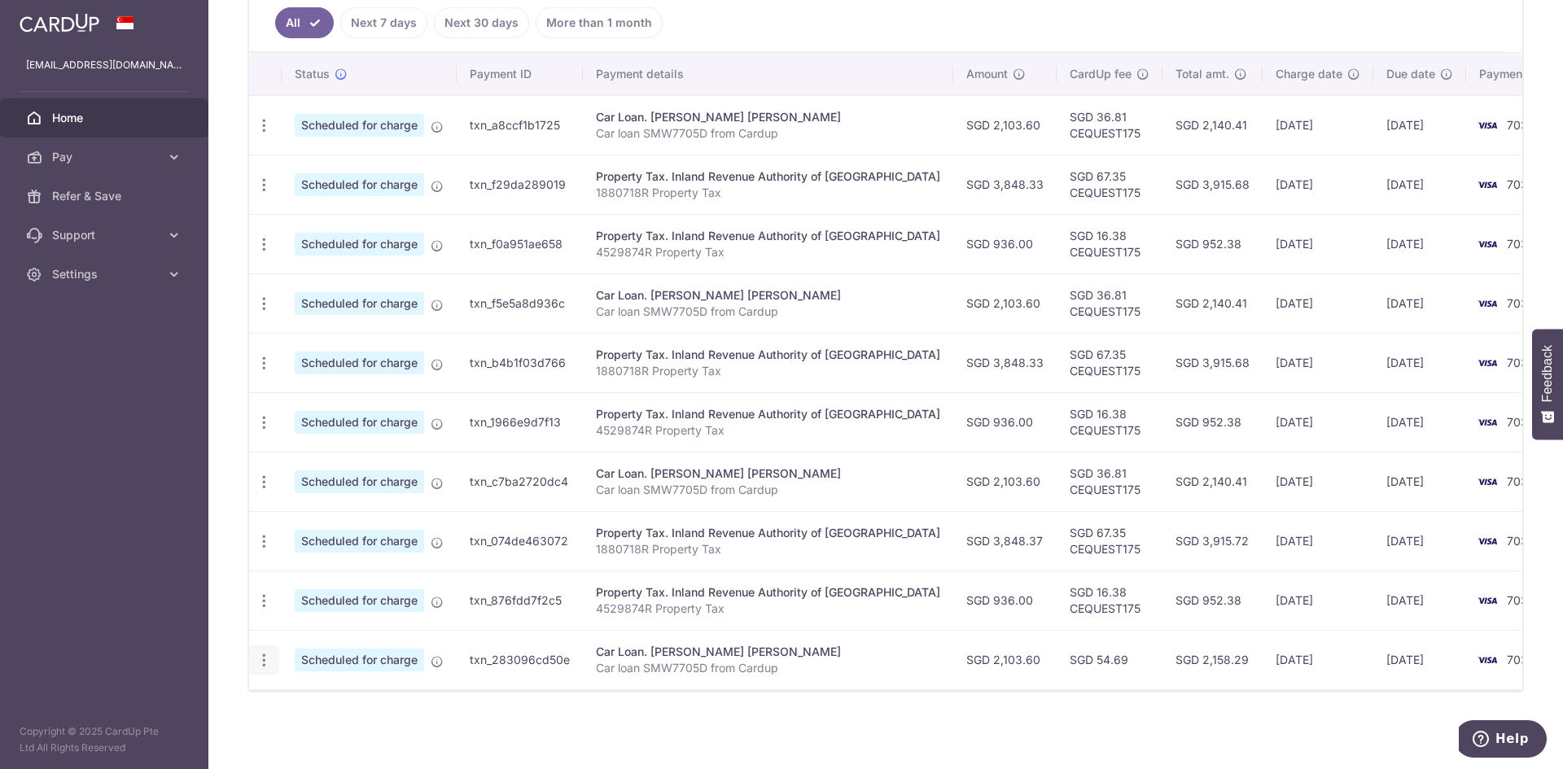
click at [263, 654] on icon "button" at bounding box center [264, 660] width 17 height 17
click at [304, 694] on link "Update payment" at bounding box center [334, 704] width 169 height 39
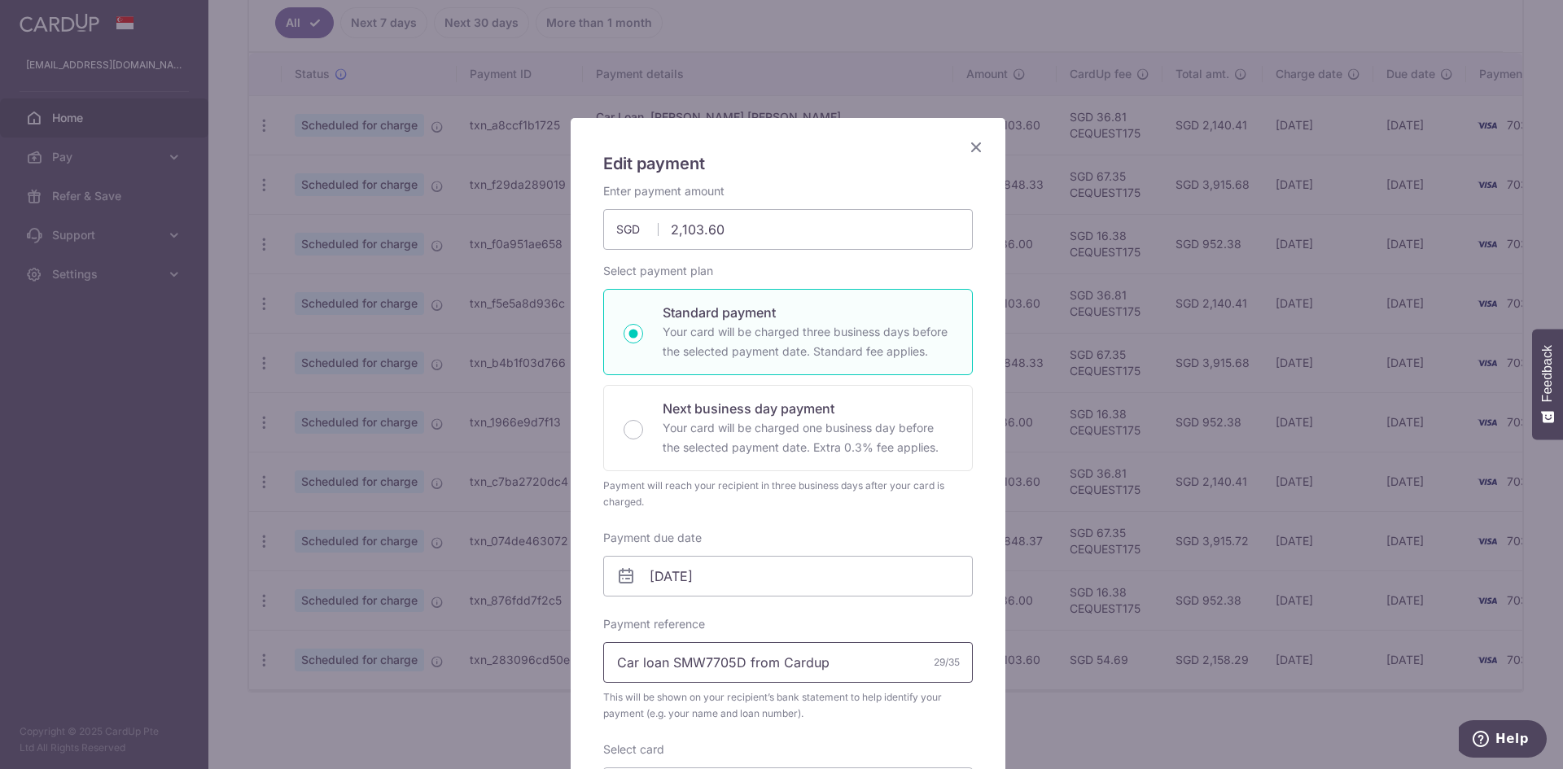
scroll to position [550, 0]
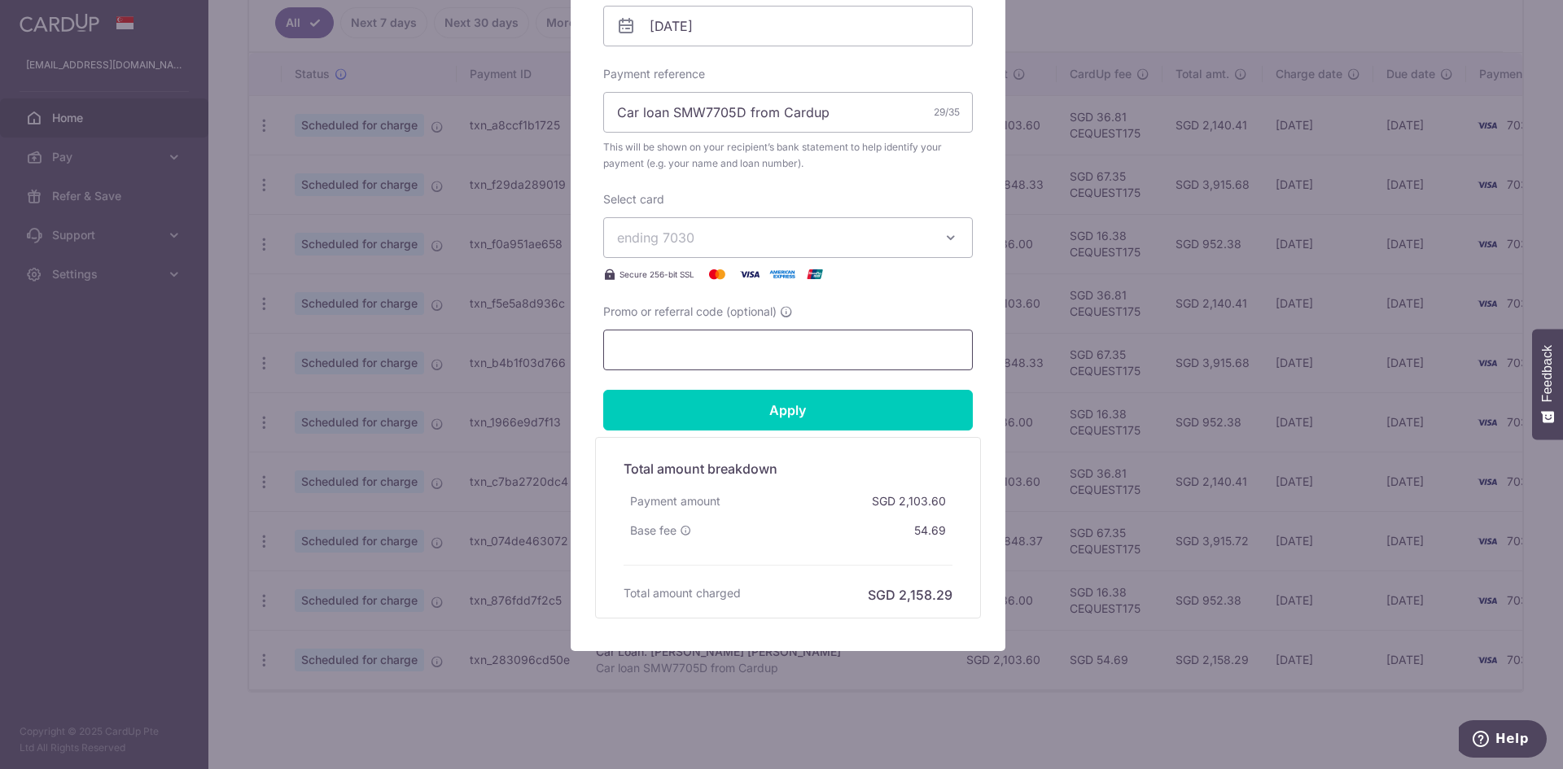
click at [735, 356] on input "Promo or referral code (optional)" at bounding box center [788, 350] width 370 height 41
type input "CEQUEST175"
click at [788, 398] on input "Apply" at bounding box center [788, 410] width 370 height 41
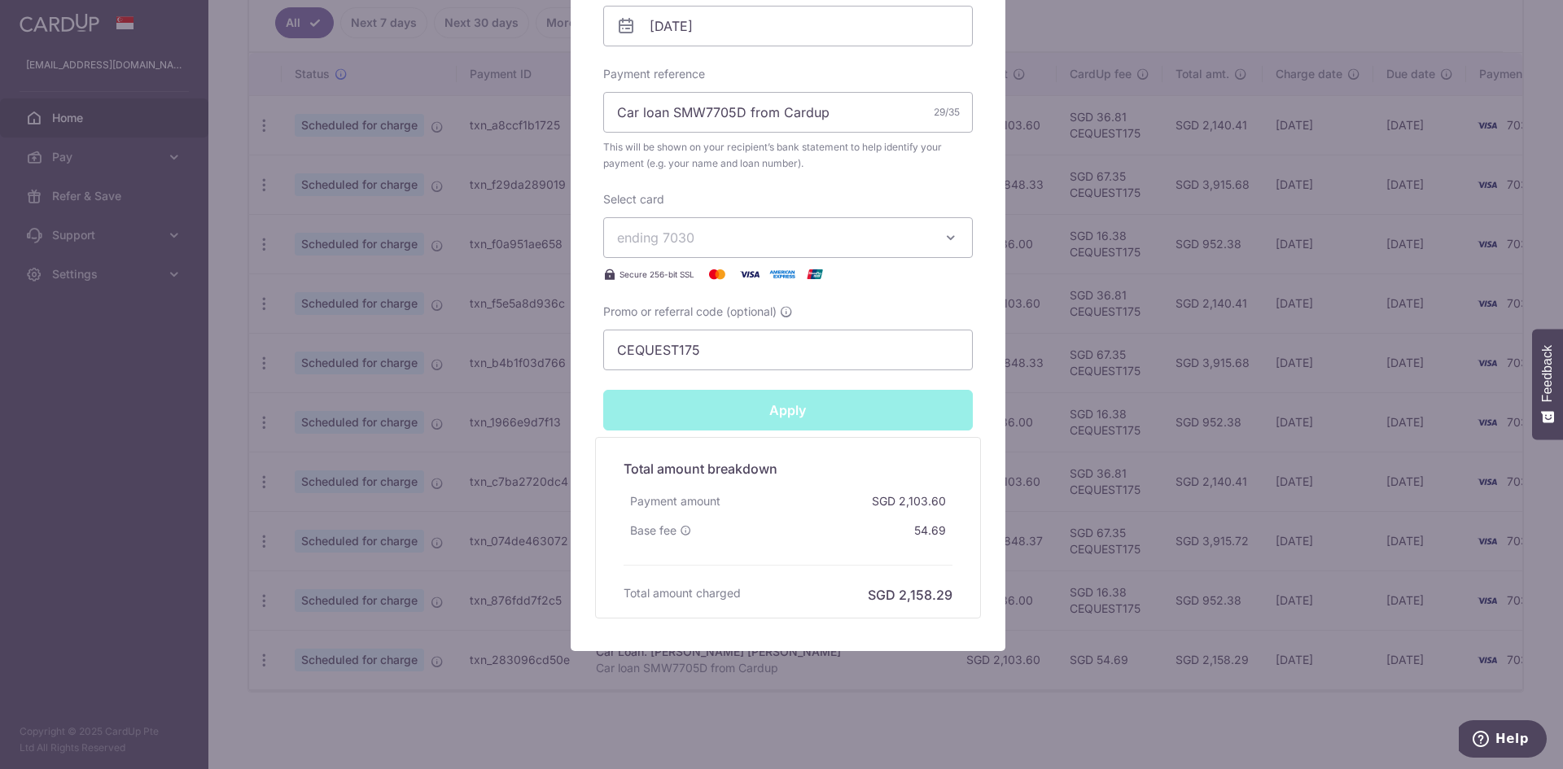
type input "Successfully Applied"
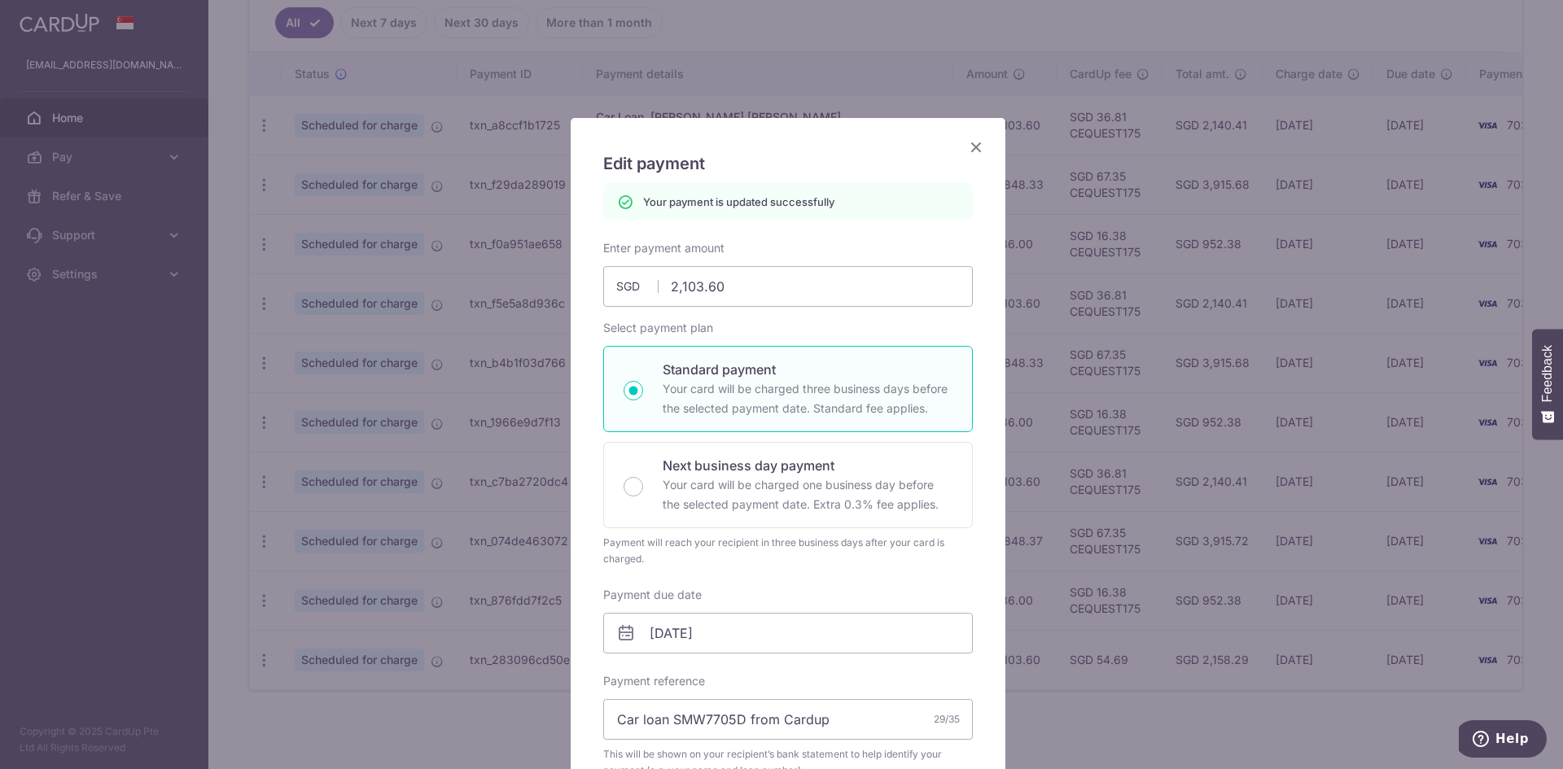
click at [966, 139] on icon "Close" at bounding box center [976, 147] width 20 height 20
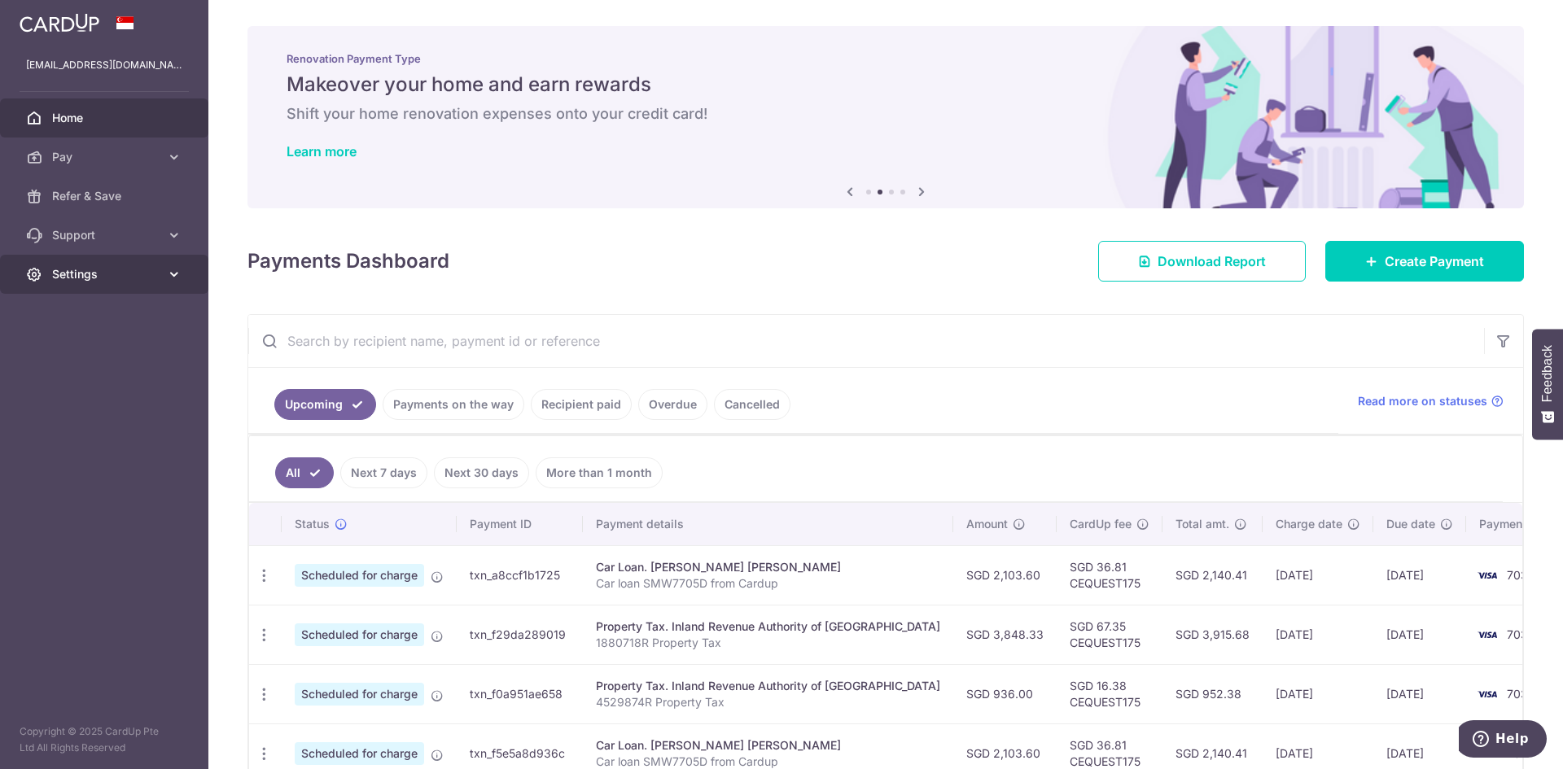
click at [94, 276] on span "Settings" at bounding box center [105, 274] width 107 height 16
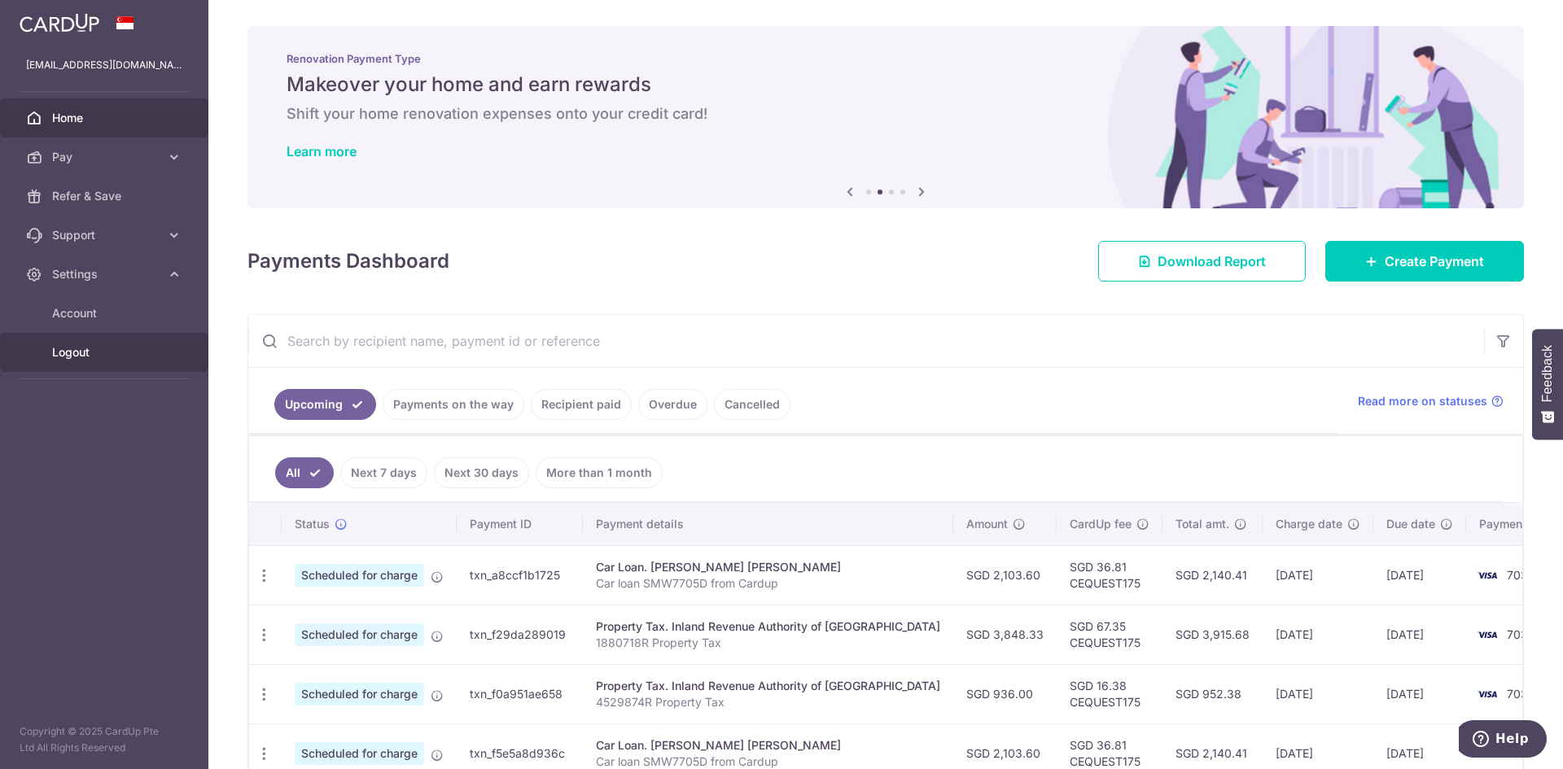
click at [70, 352] on span "Logout" at bounding box center [105, 352] width 107 height 16
